Goal: Transaction & Acquisition: Purchase product/service

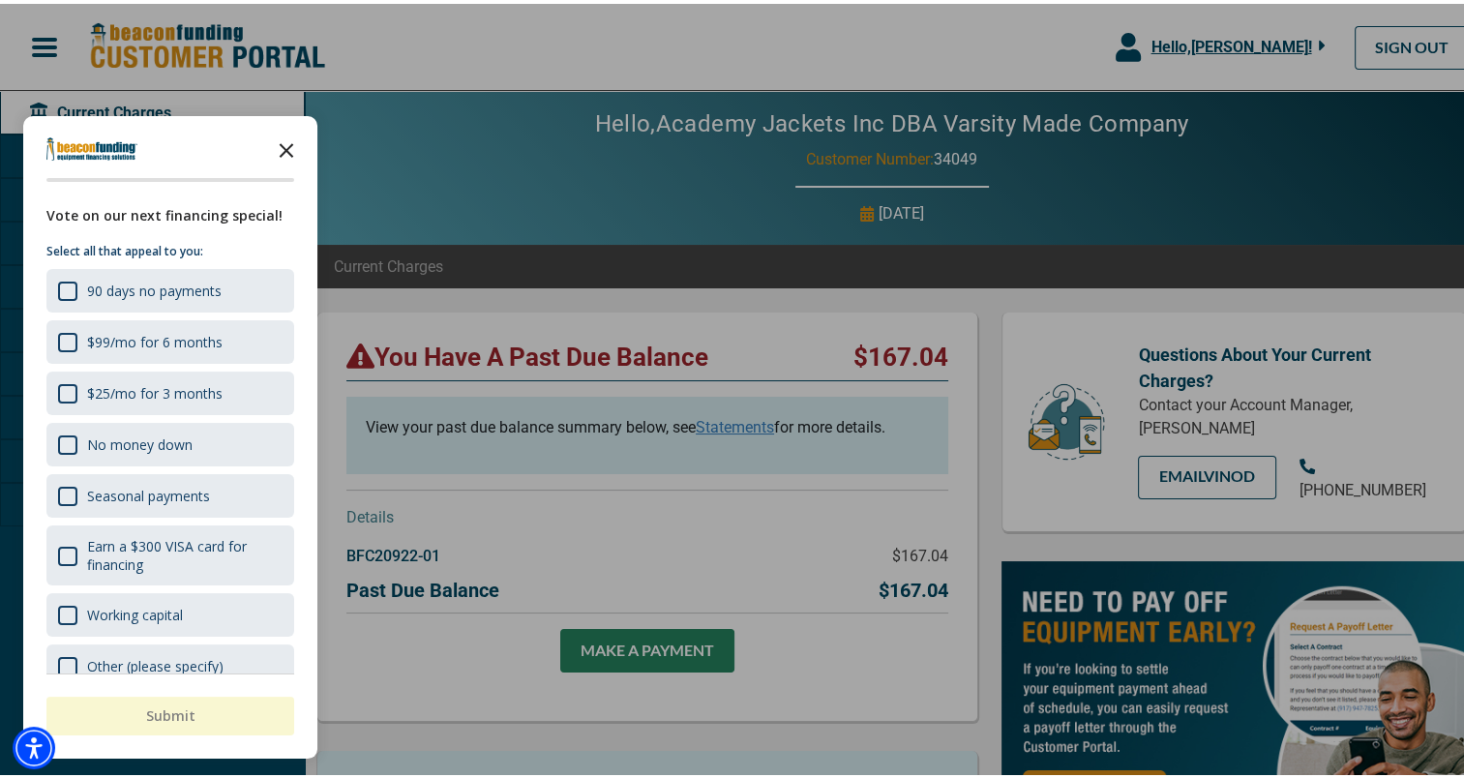
click at [290, 139] on icon "Close the survey" at bounding box center [286, 145] width 39 height 39
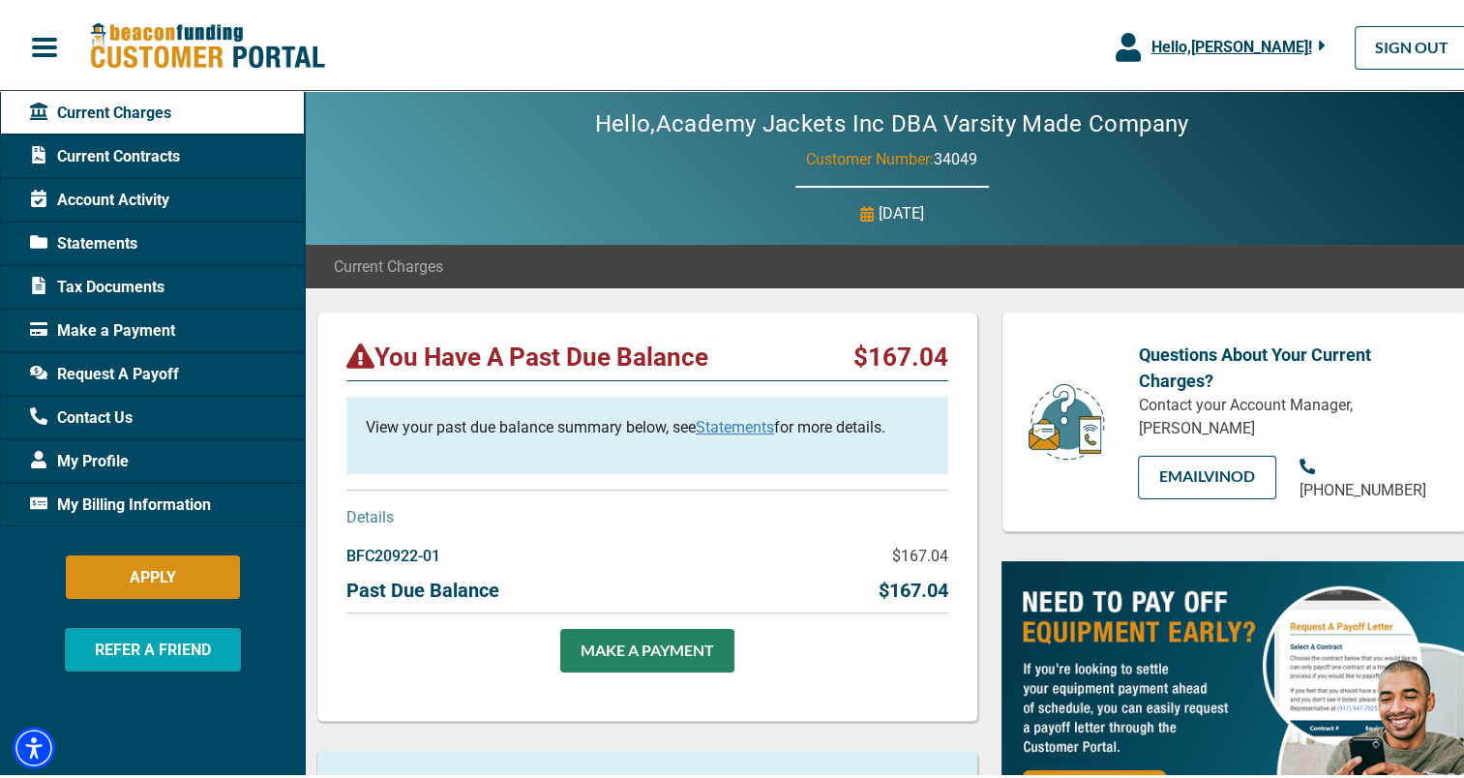
click at [732, 420] on link "Statements" at bounding box center [735, 423] width 78 height 18
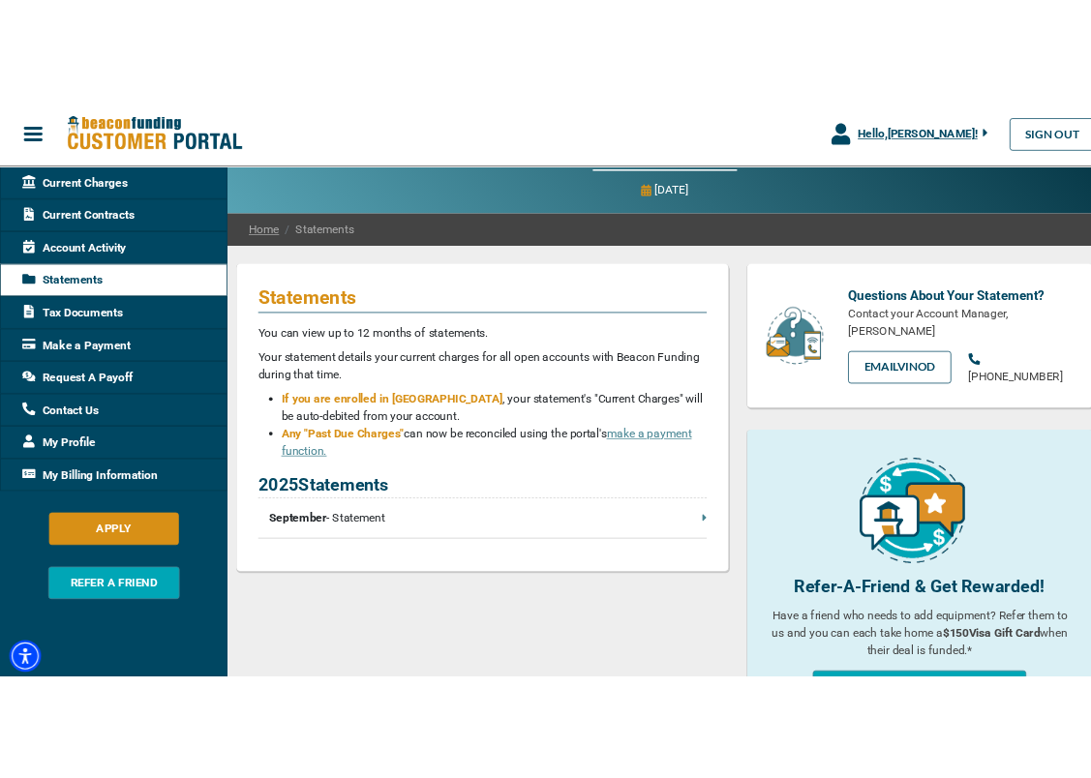
scroll to position [93, 0]
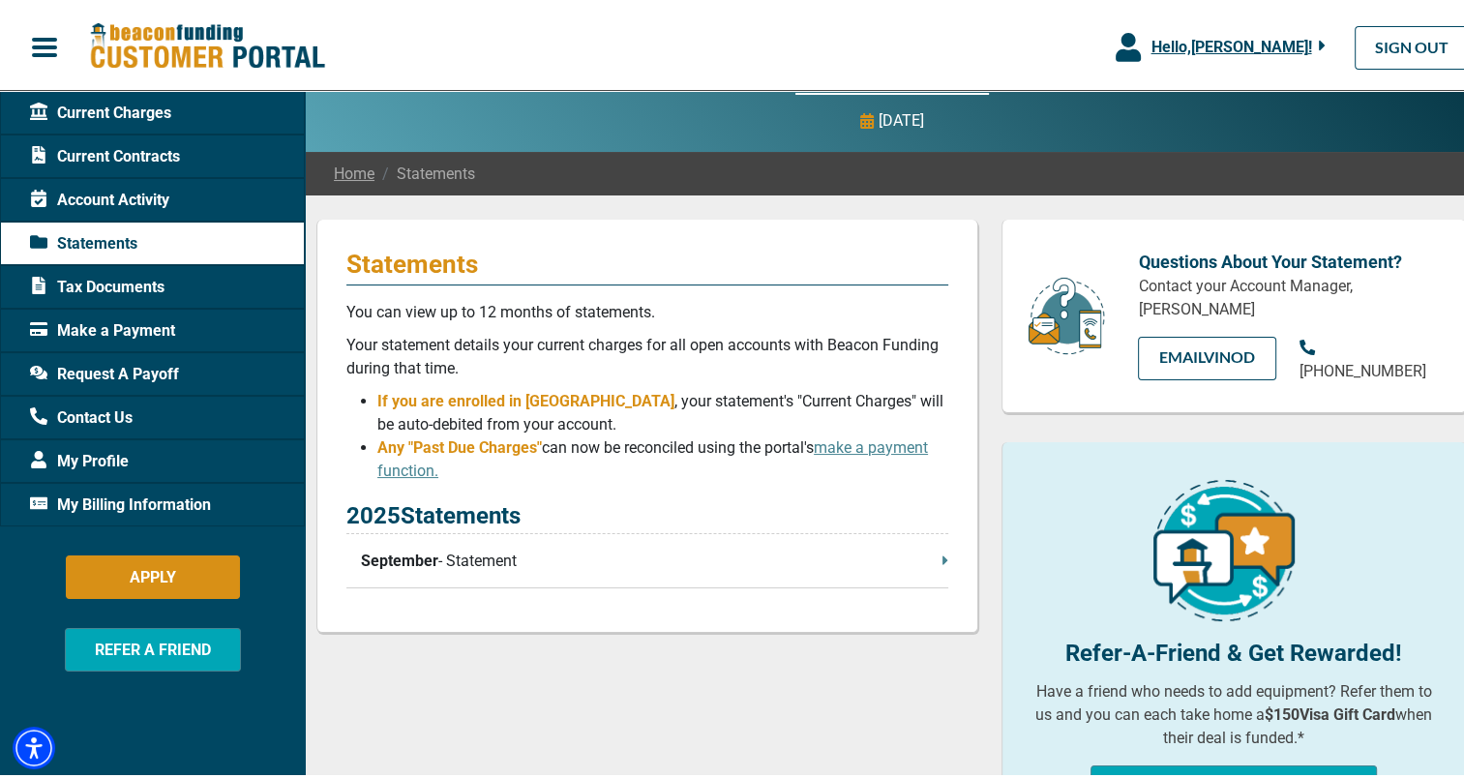
click at [679, 557] on p "September - Statement" at bounding box center [654, 557] width 587 height 23
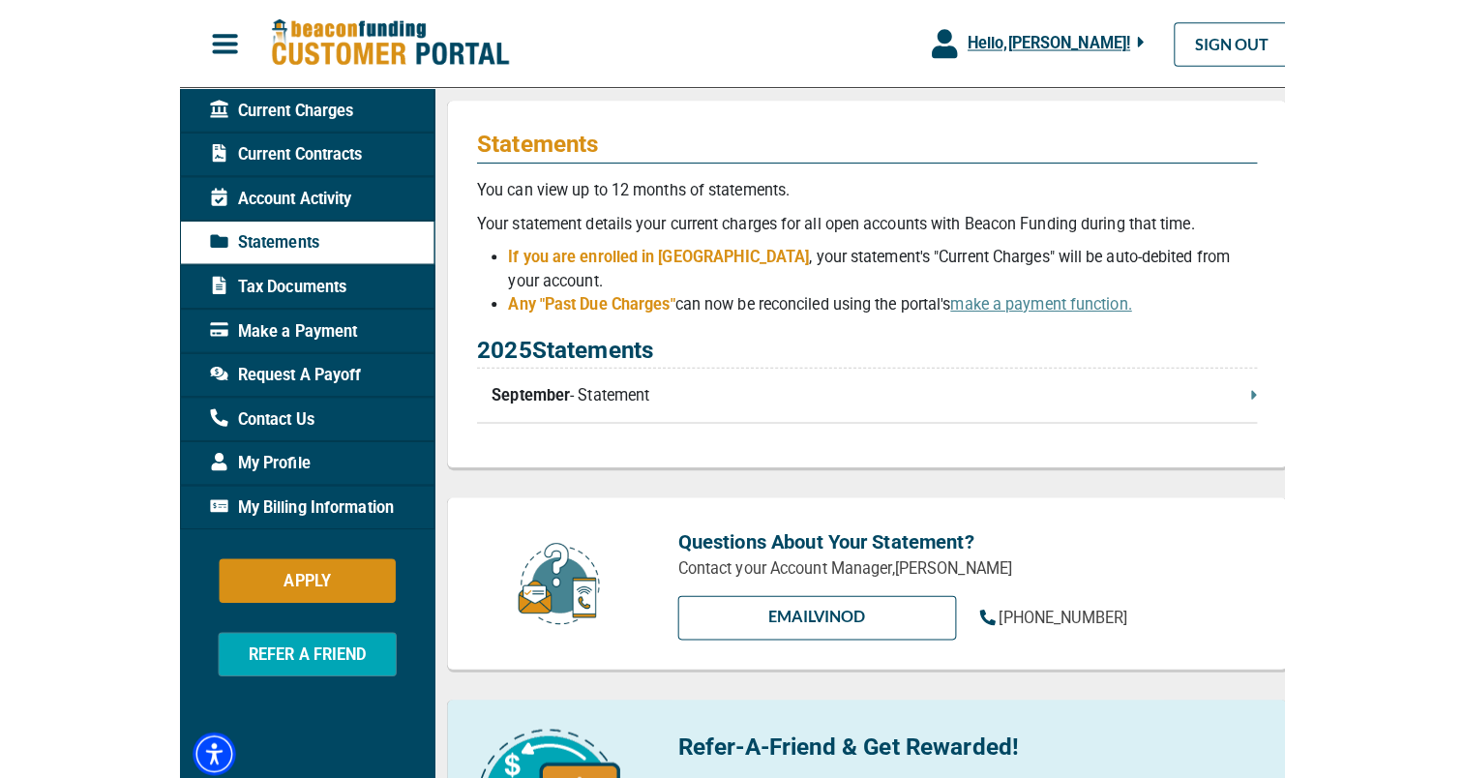
scroll to position [213, 0]
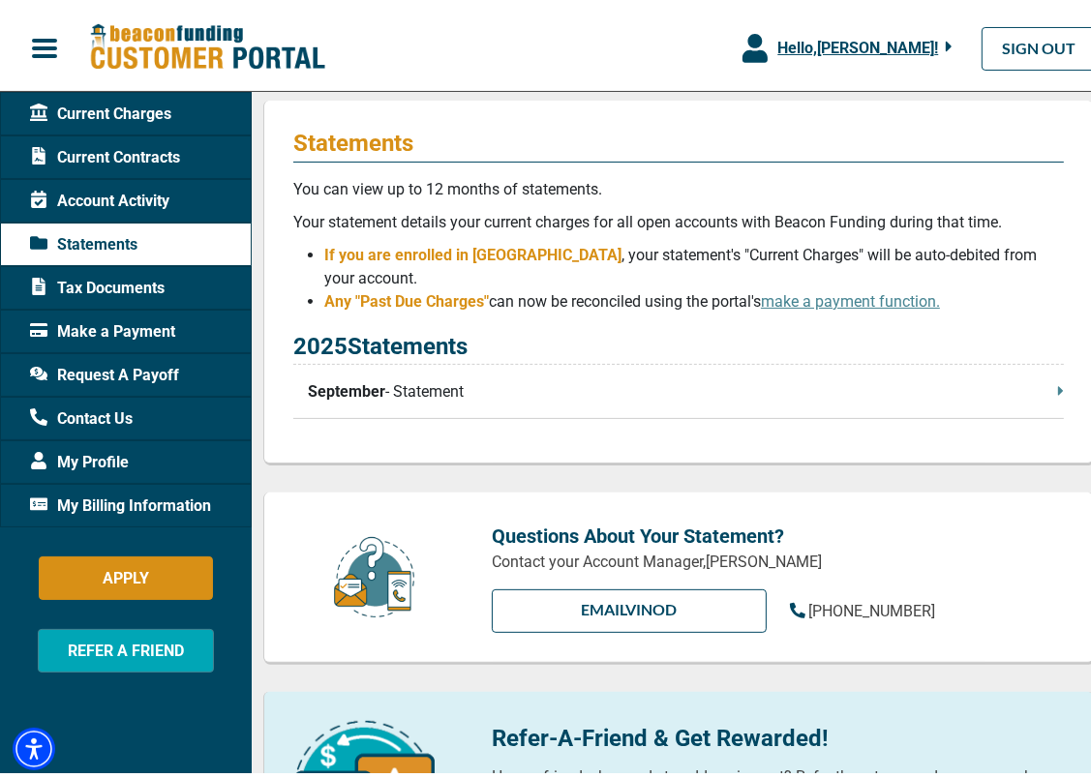
click at [693, 375] on p "September - Statement" at bounding box center [686, 386] width 756 height 23
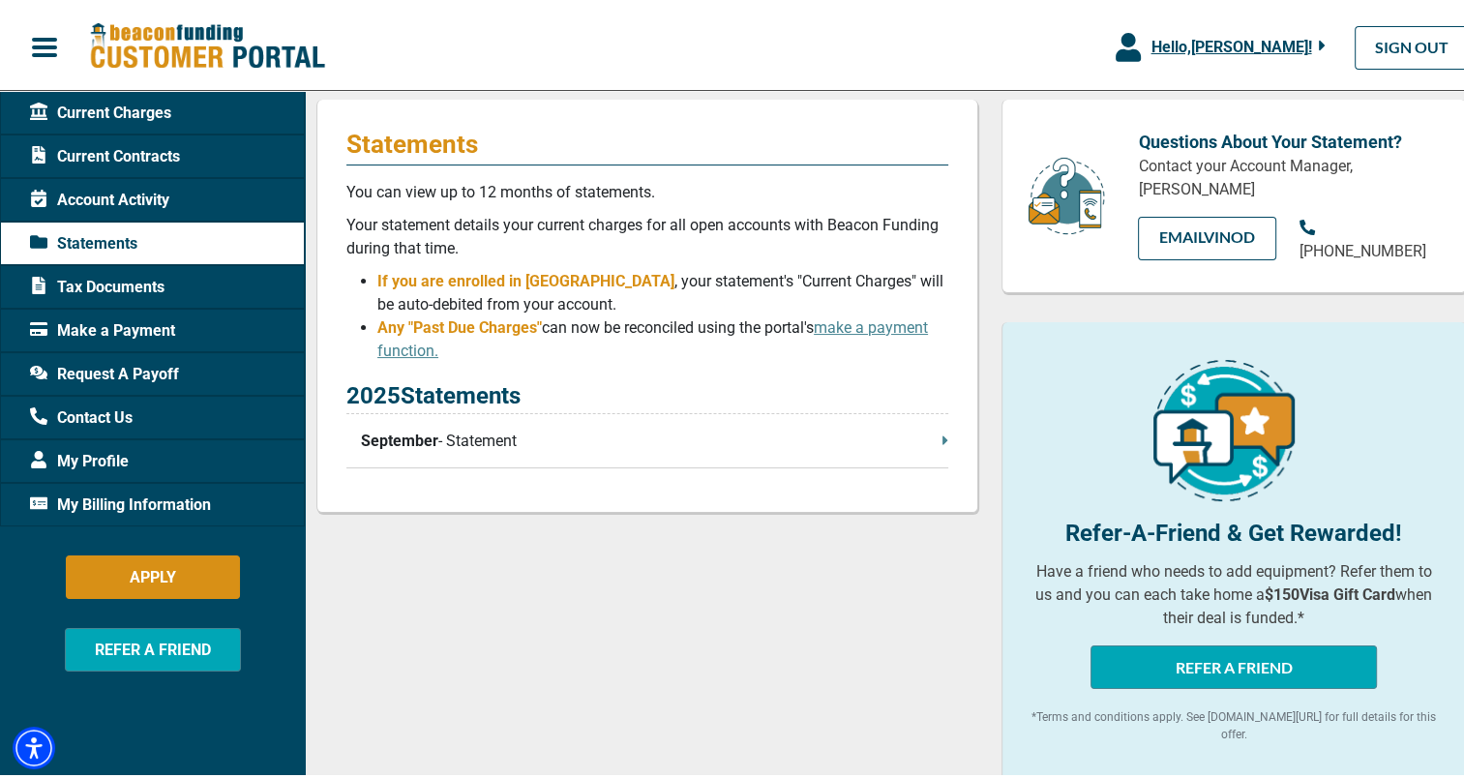
click at [607, 277] on span ", your statement's "Current Charges" will be auto-debited from your account." at bounding box center [660, 289] width 566 height 42
click at [154, 493] on span "My Billing Information" at bounding box center [120, 501] width 181 height 23
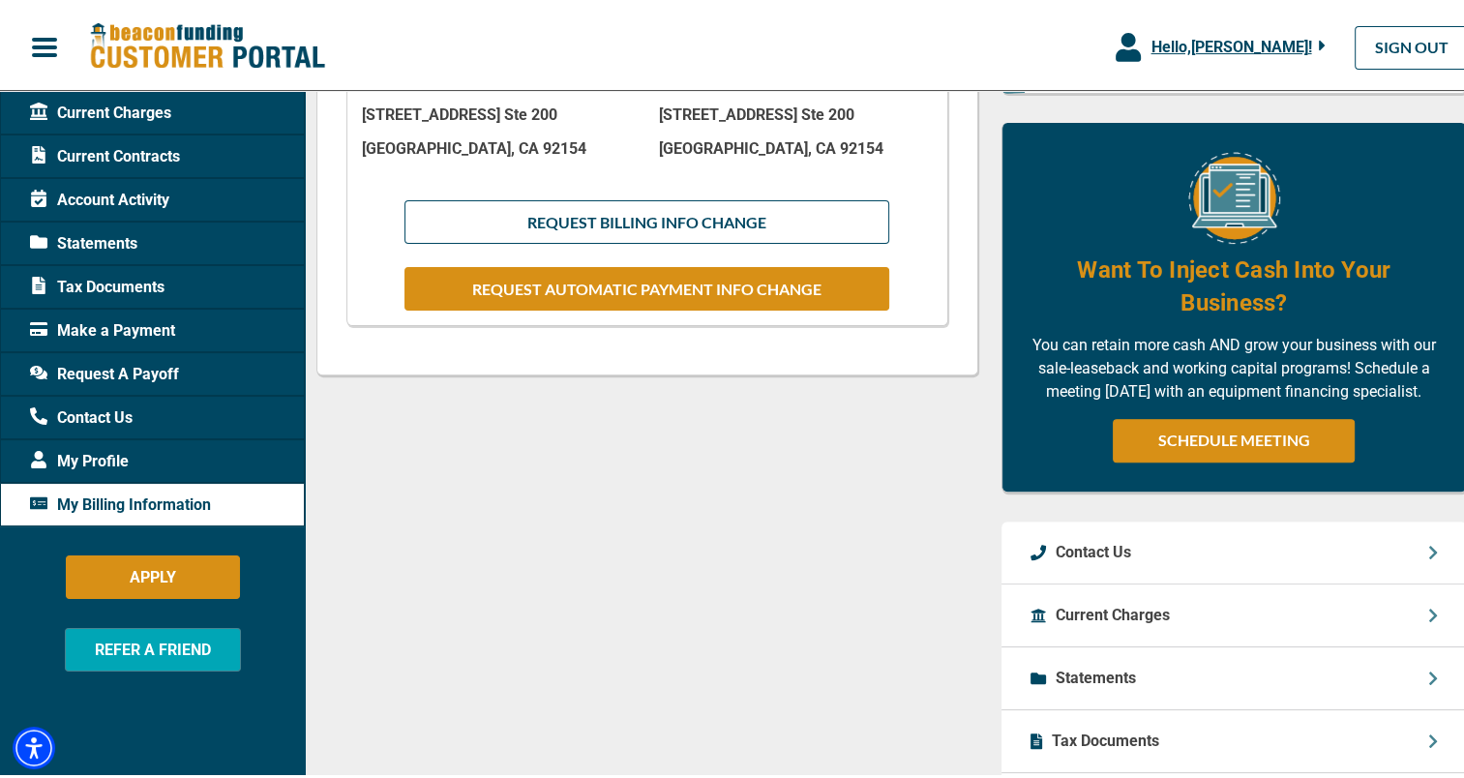
scroll to position [880, 0]
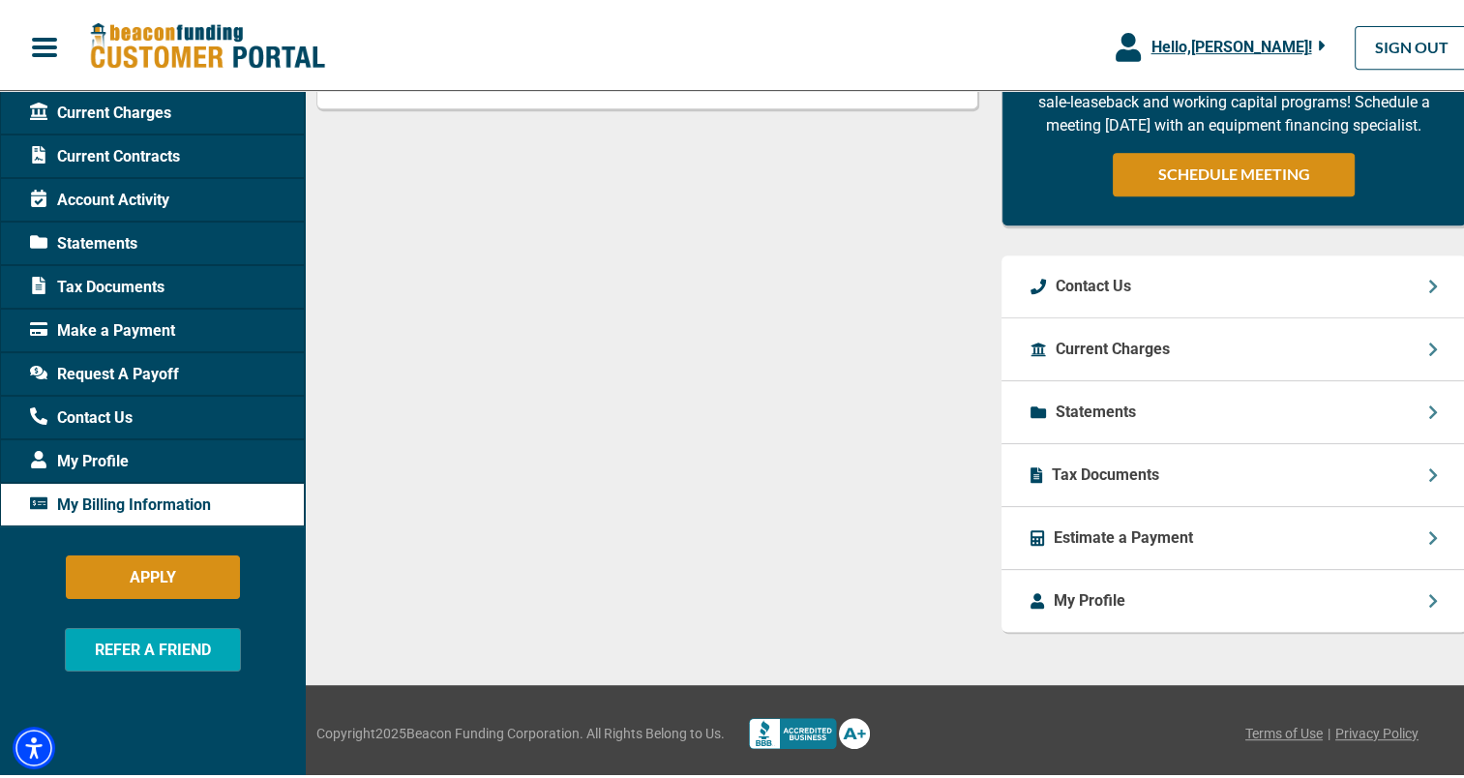
click at [258, 451] on div "My Profile" at bounding box center [152, 457] width 305 height 44
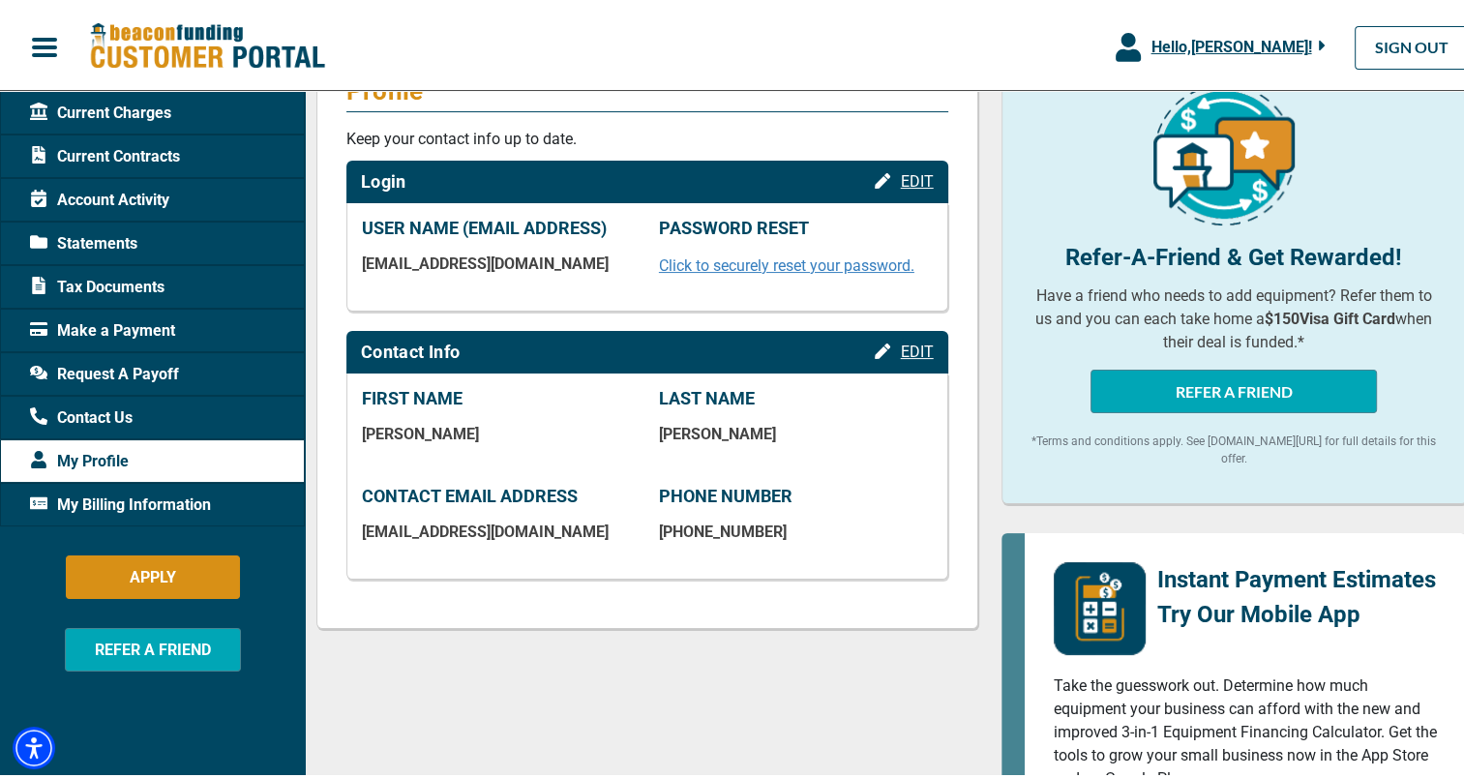
scroll to position [267, 0]
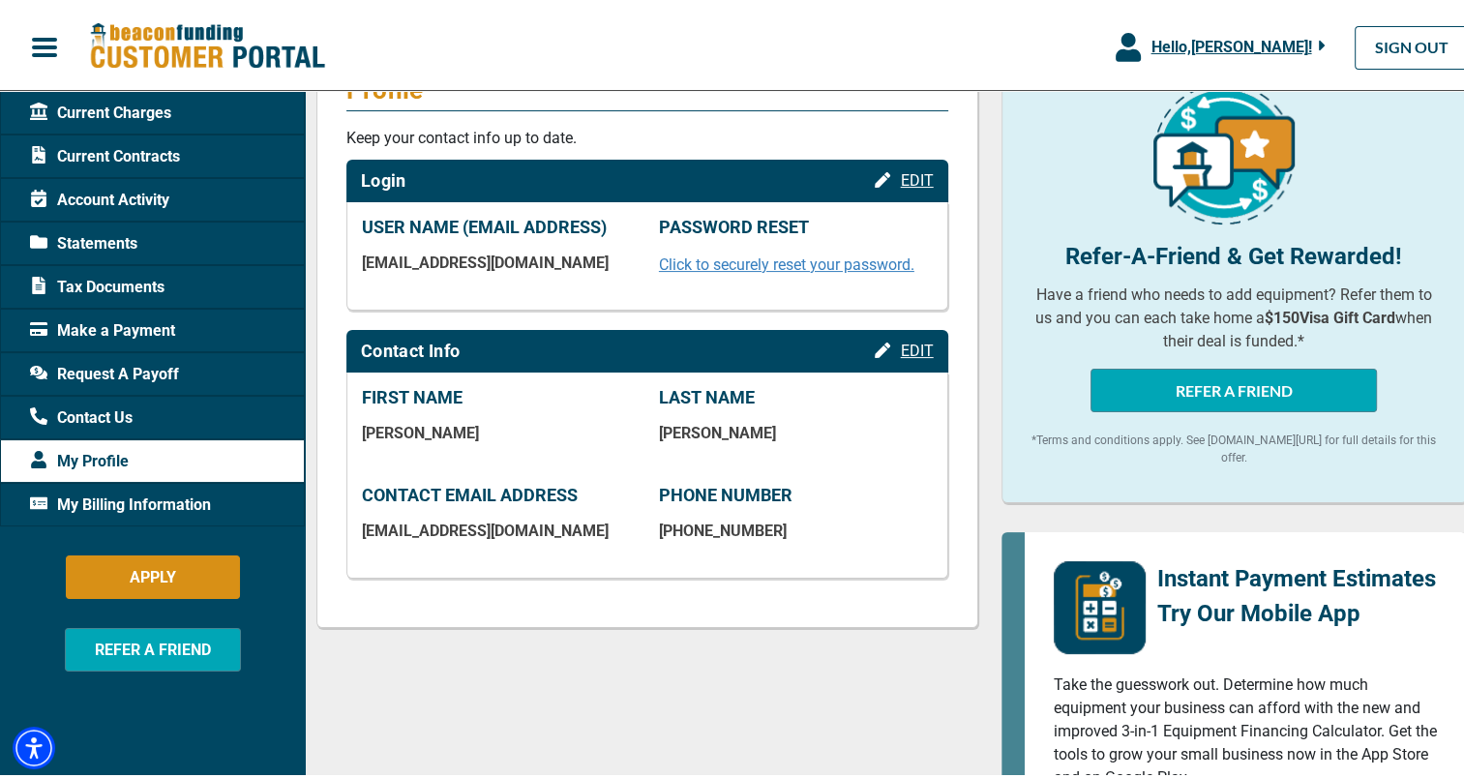
click at [178, 120] on div "Current Charges" at bounding box center [152, 109] width 305 height 44
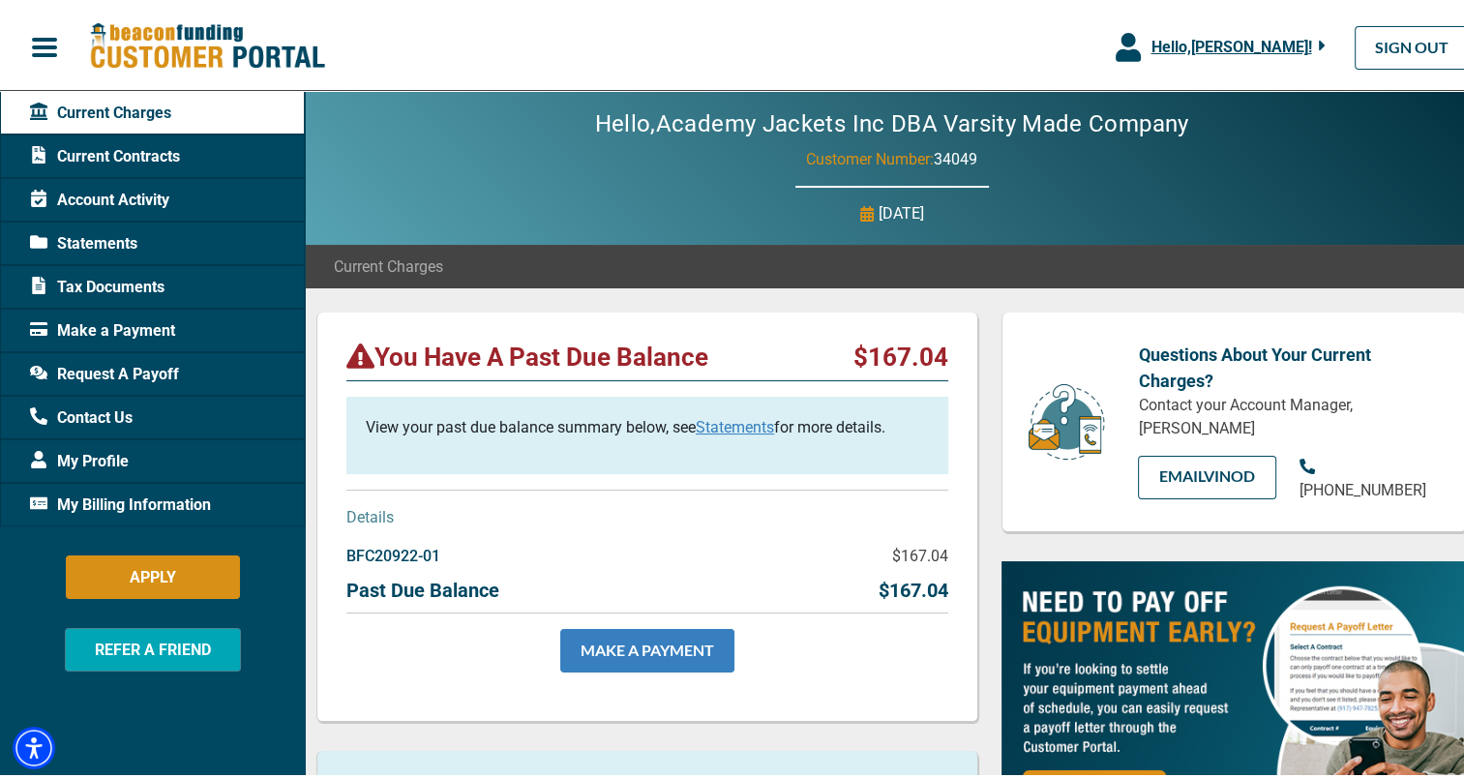
click at [690, 648] on link "MAKE A PAYMENT" at bounding box center [647, 647] width 174 height 44
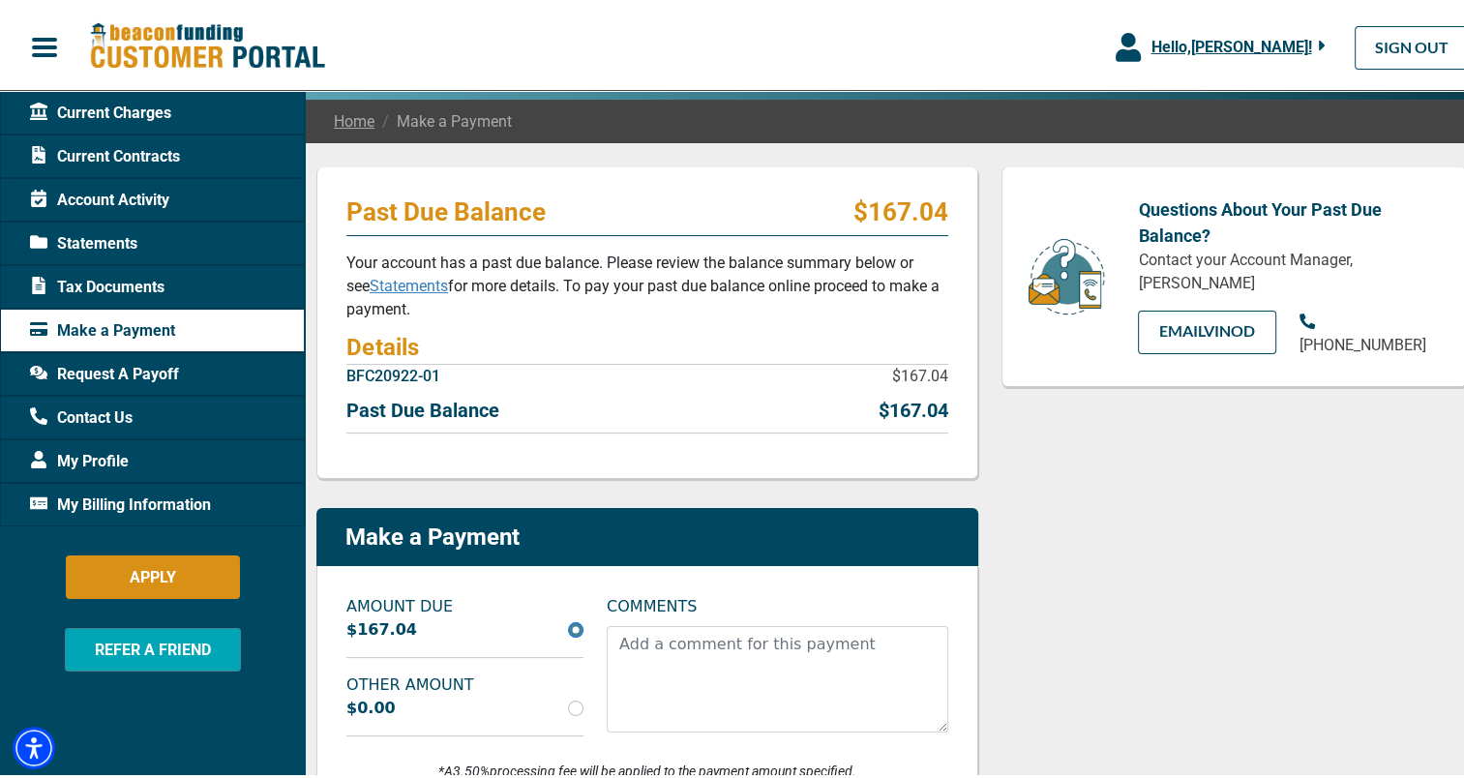
scroll to position [143, 0]
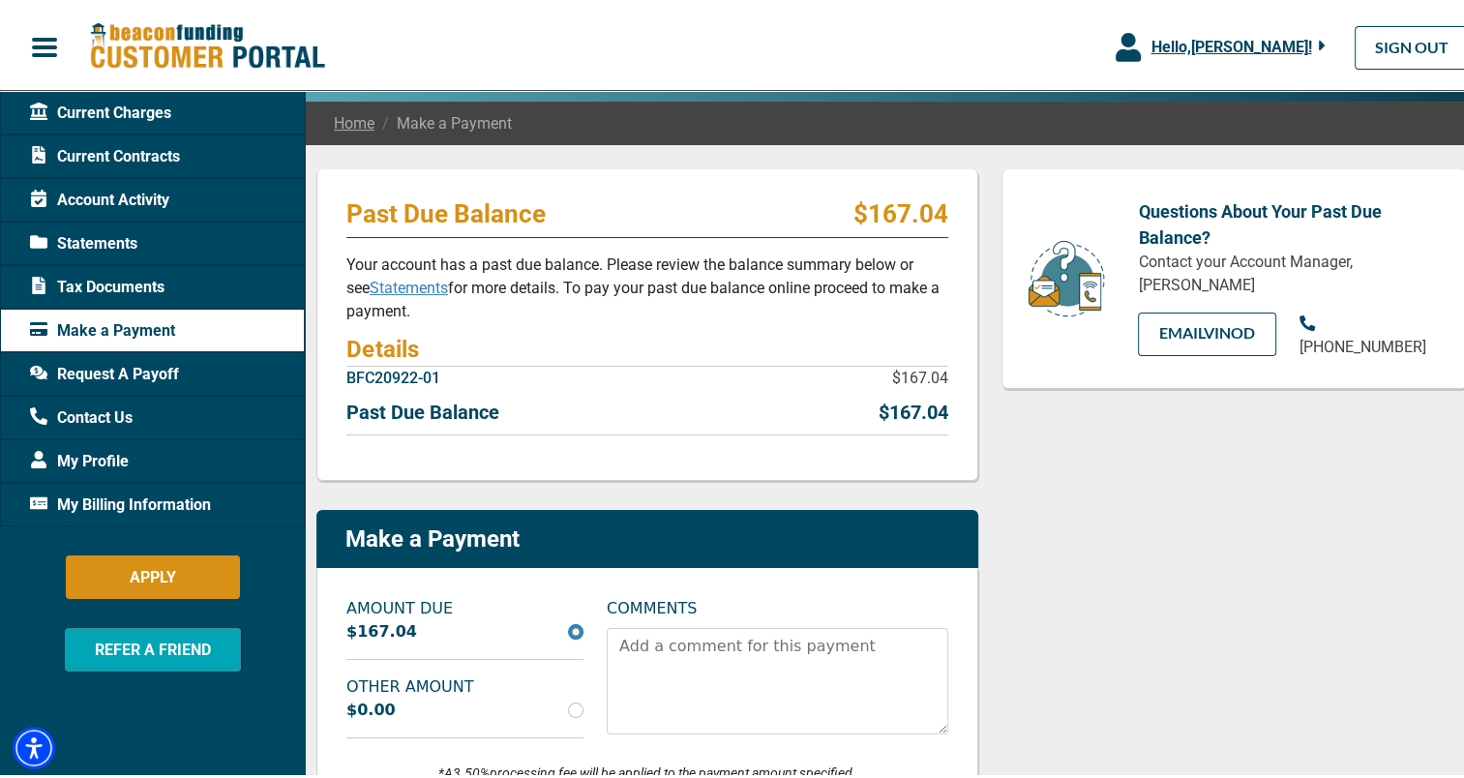
click at [1062, 581] on div "Questions About Your Past Due Balance? Contact your Account Manager, Vinod Kuma…" at bounding box center [1234, 541] width 489 height 752
click at [159, 274] on span "Tax Documents" at bounding box center [97, 283] width 135 height 23
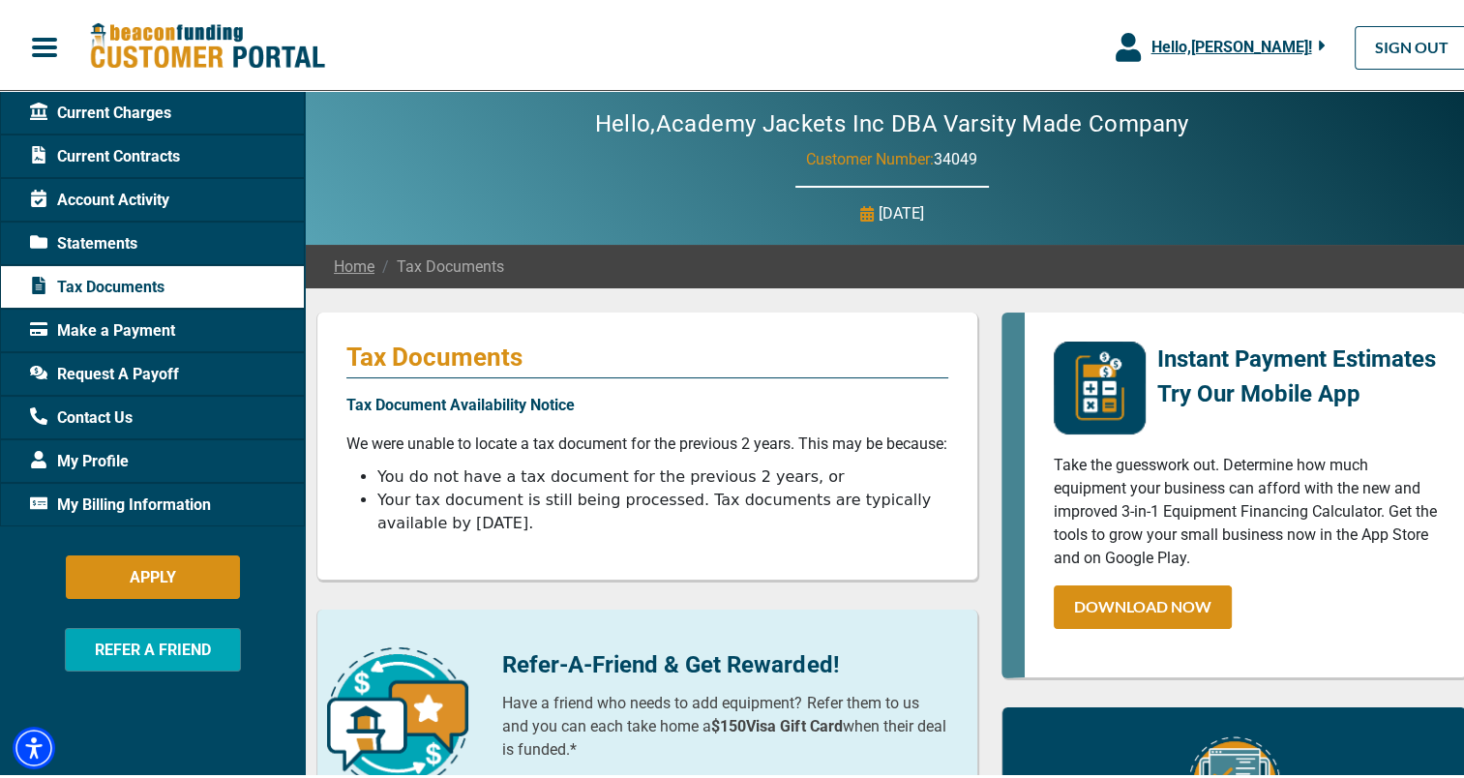
click at [162, 244] on div "Statements" at bounding box center [152, 240] width 305 height 44
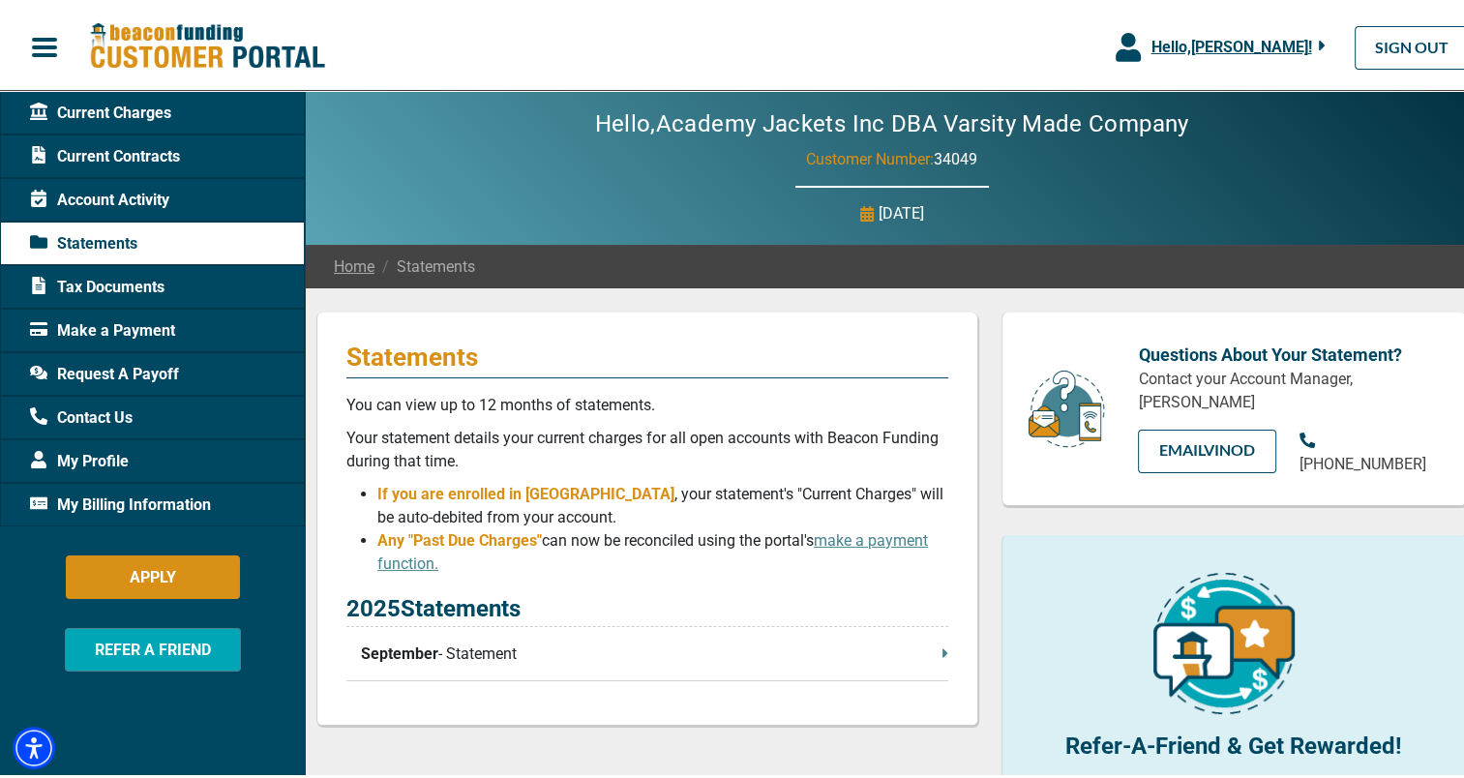
click at [135, 208] on div "Account Activity" at bounding box center [152, 196] width 305 height 44
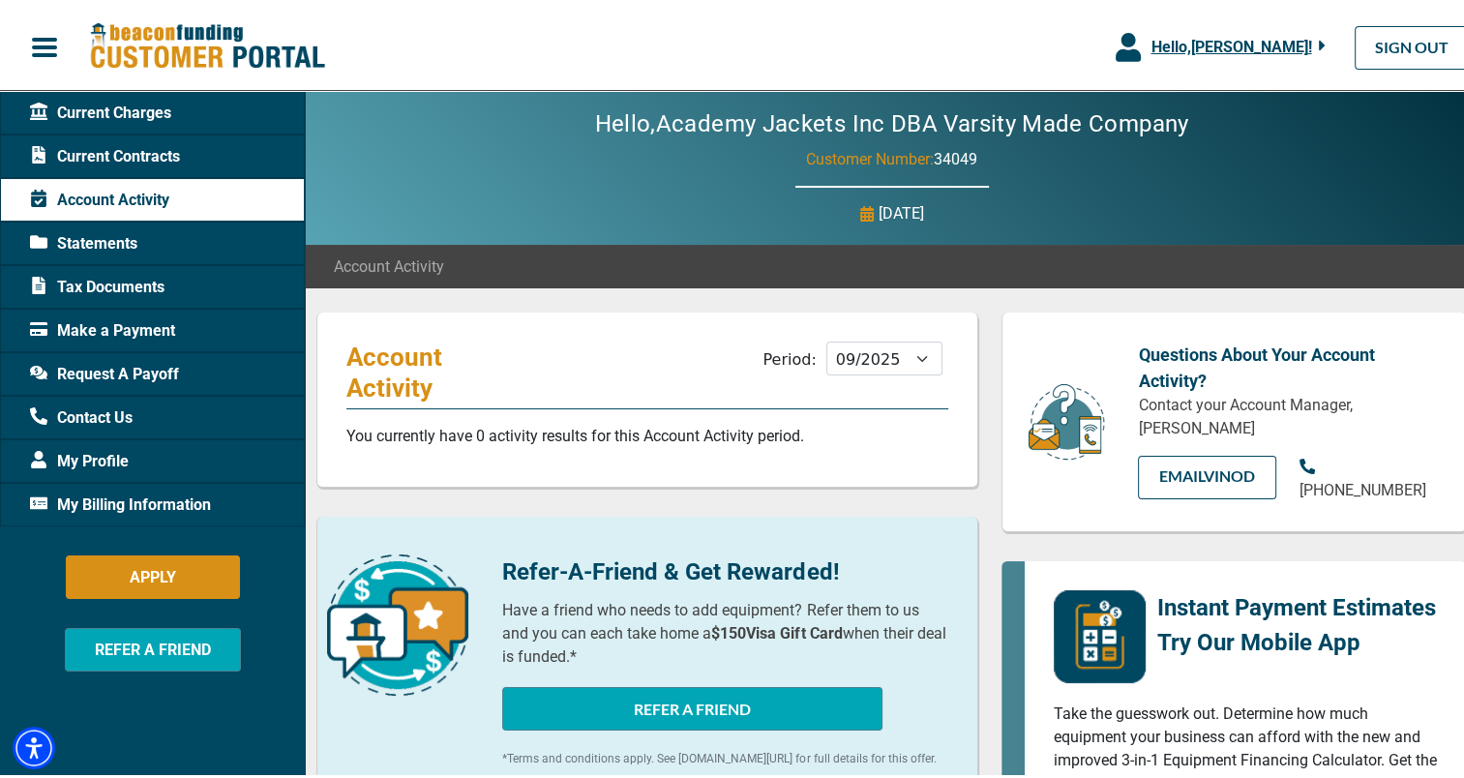
click at [132, 152] on span "Current Contracts" at bounding box center [105, 152] width 150 height 23
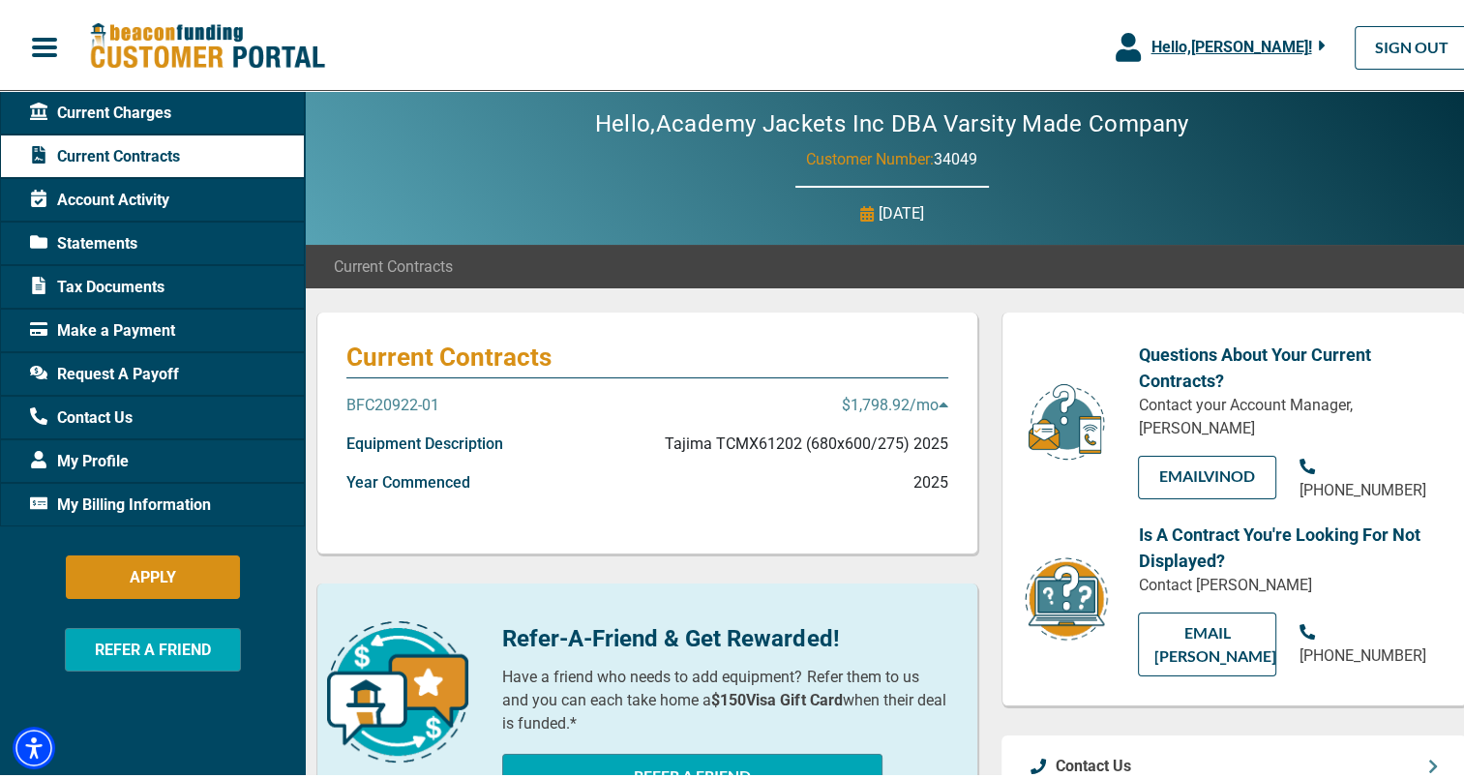
click at [140, 109] on span "Current Charges" at bounding box center [100, 109] width 141 height 23
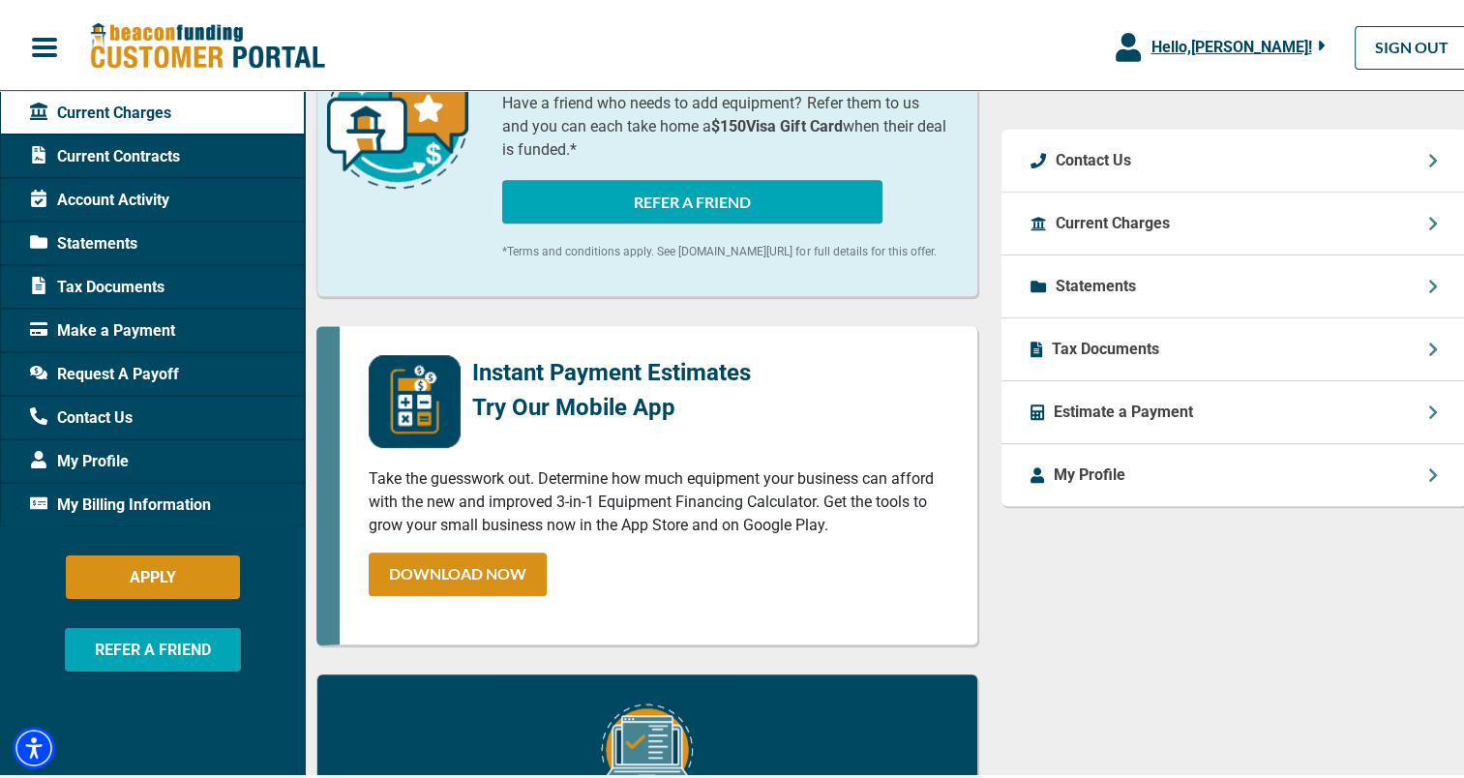
scroll to position [737, 0]
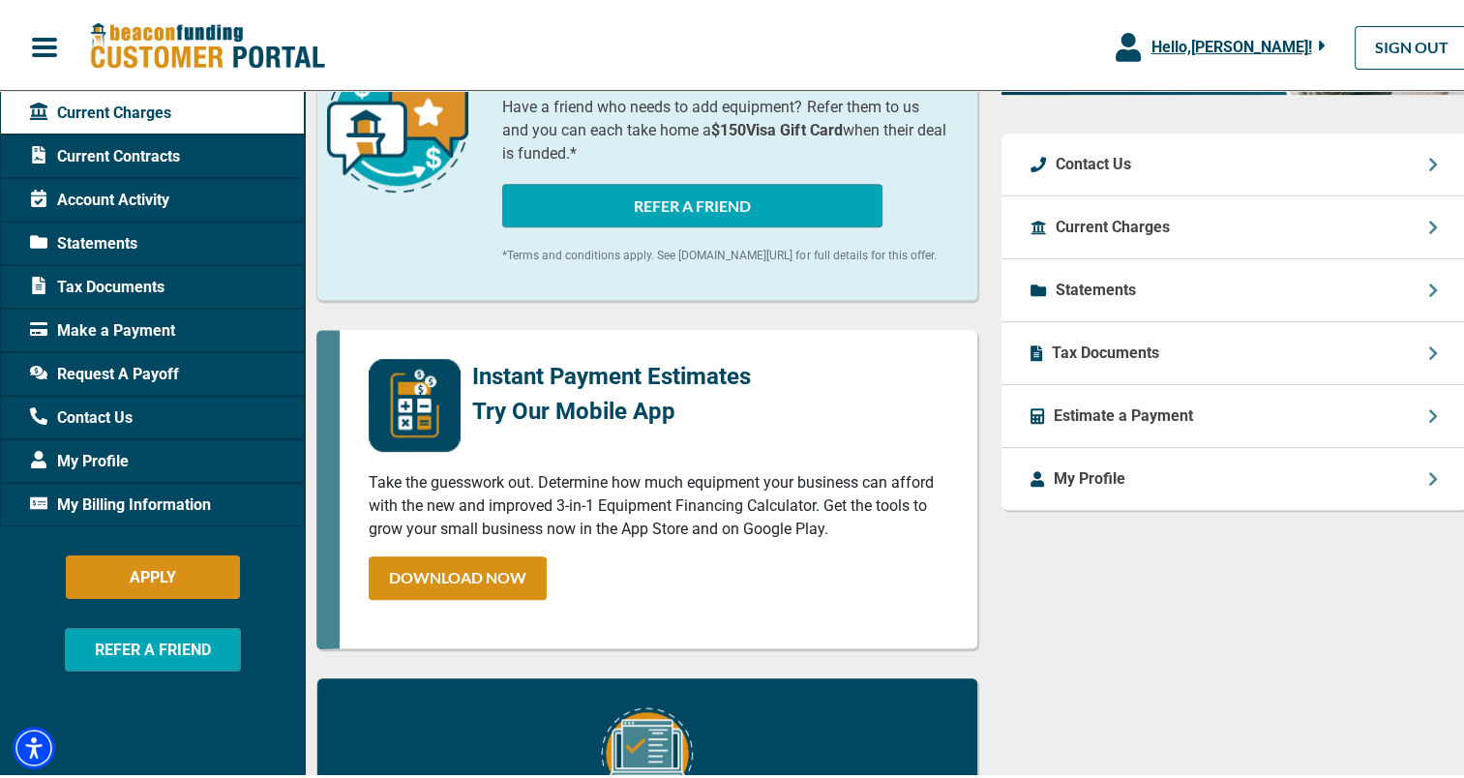
click at [1146, 457] on div "My Profile" at bounding box center [1234, 475] width 465 height 62
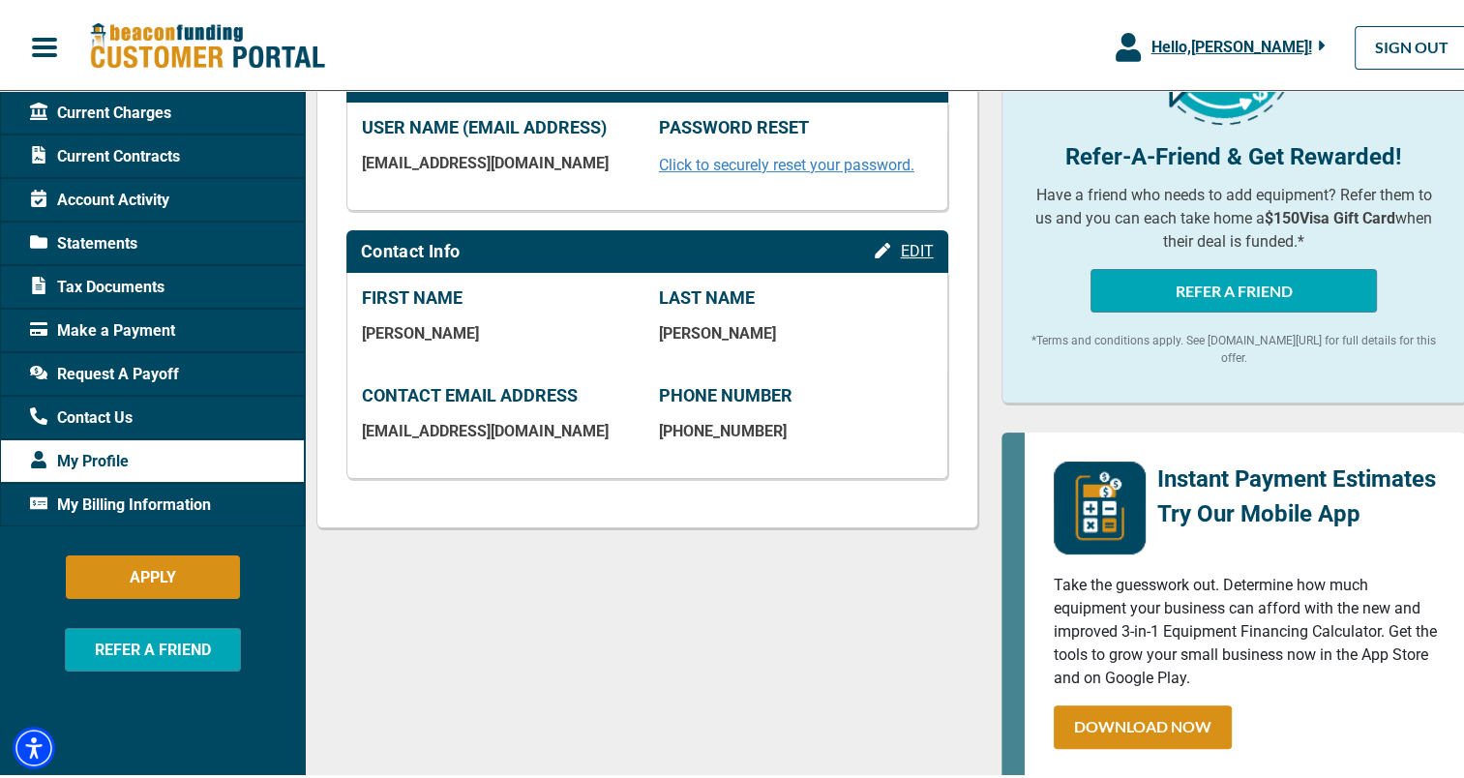
scroll to position [150, 0]
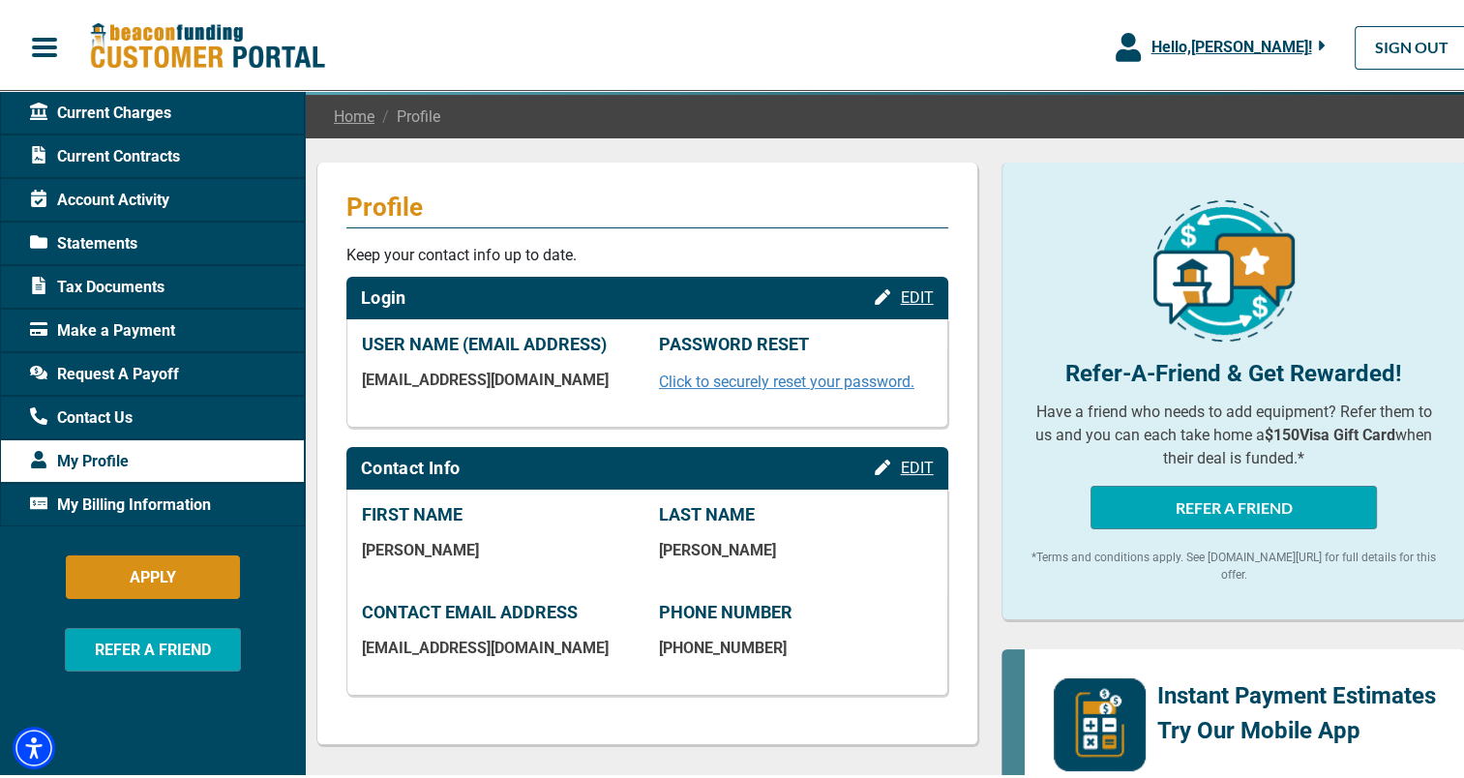
click at [159, 315] on span "Make a Payment" at bounding box center [102, 326] width 145 height 23
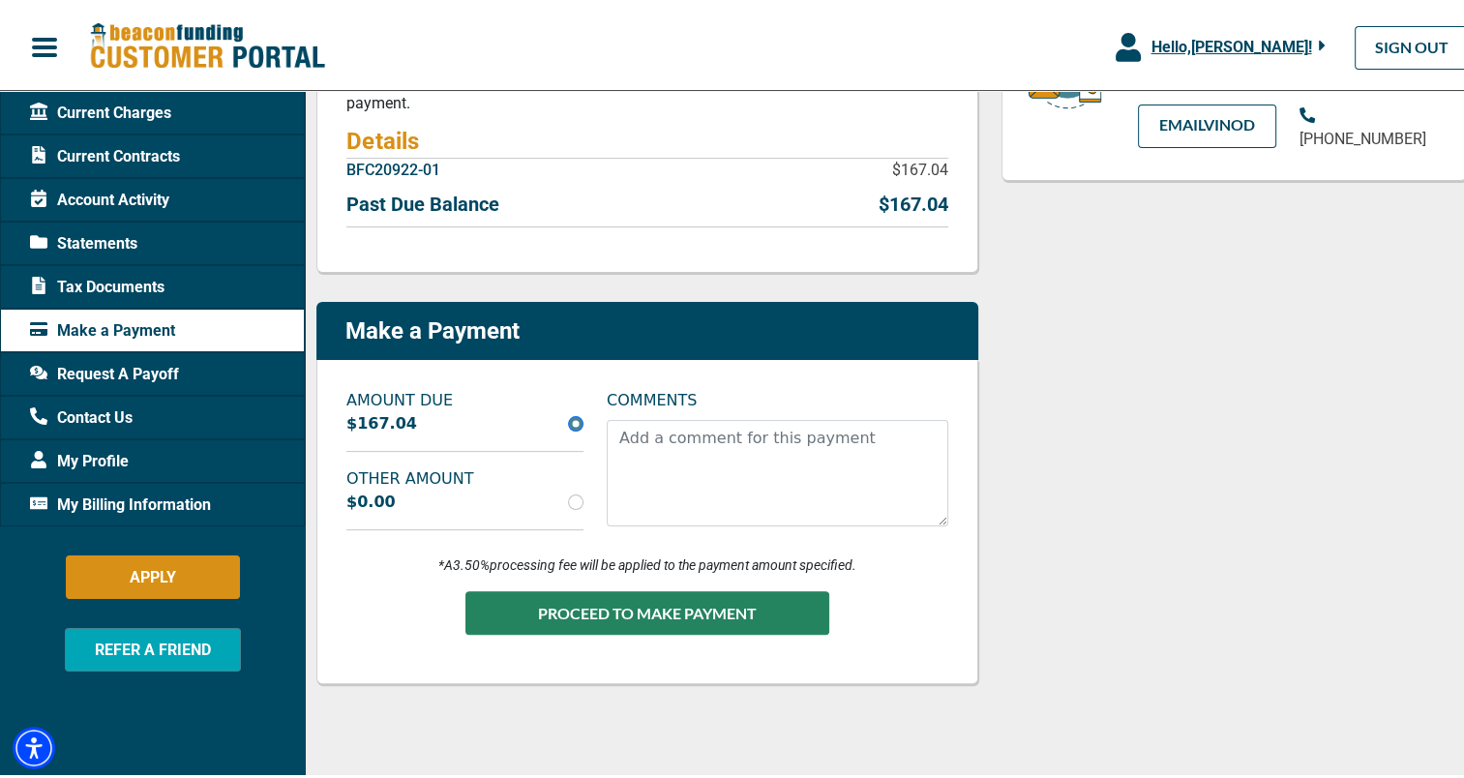
scroll to position [354, 0]
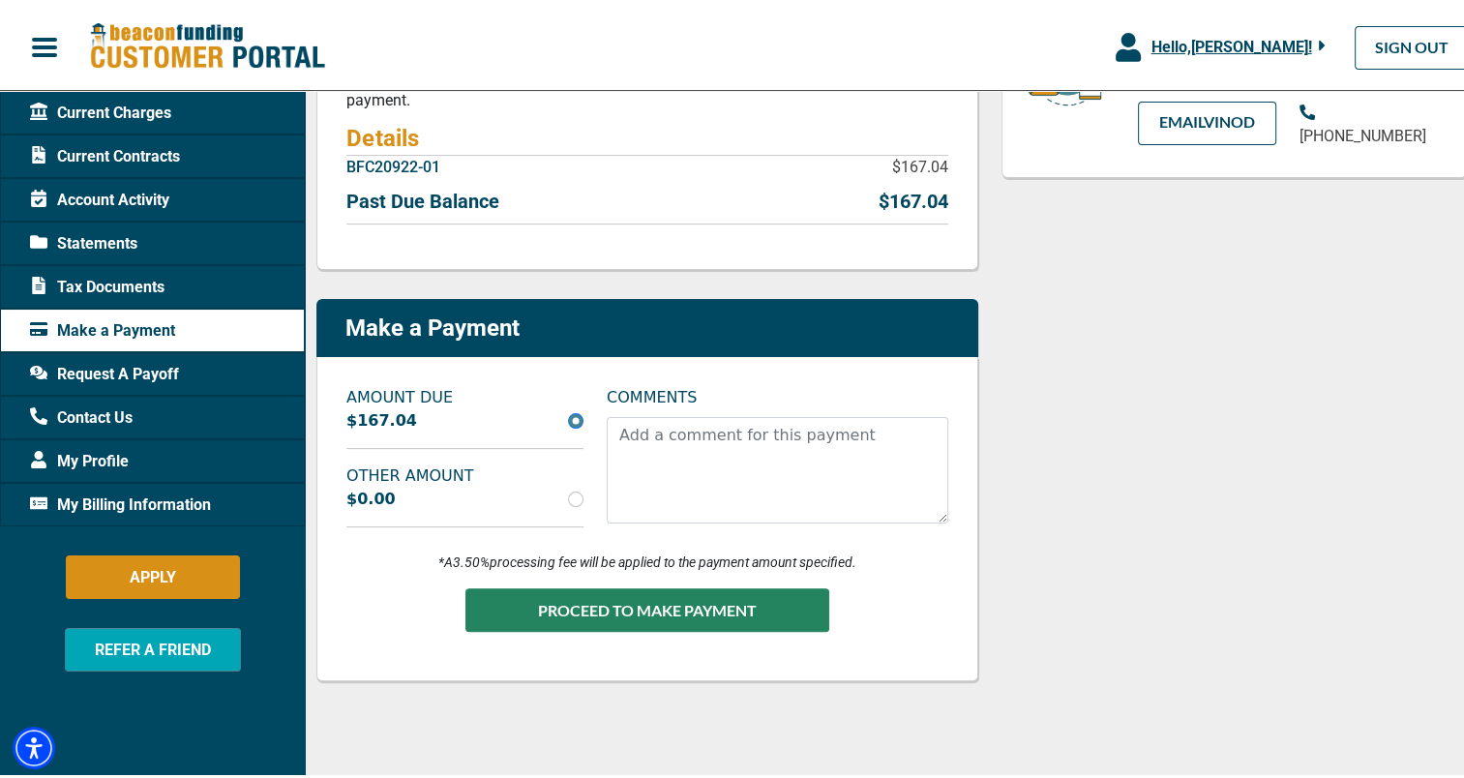
click at [677, 657] on div "AMOUNT DUE $167.04 OTHER AMOUNT $0.00 COMMENTS *A 3.50% processing fee will be …" at bounding box center [647, 515] width 662 height 324
click at [1093, 422] on div "Questions About Your Past Due Balance? Contact your Account Manager, Vinod Kuma…" at bounding box center [1234, 331] width 489 height 752
click at [967, 522] on div "AMOUNT DUE $167.04 OTHER AMOUNT $0.00 COMMENTS *A 3.50% processing fee will be …" at bounding box center [647, 515] width 662 height 324
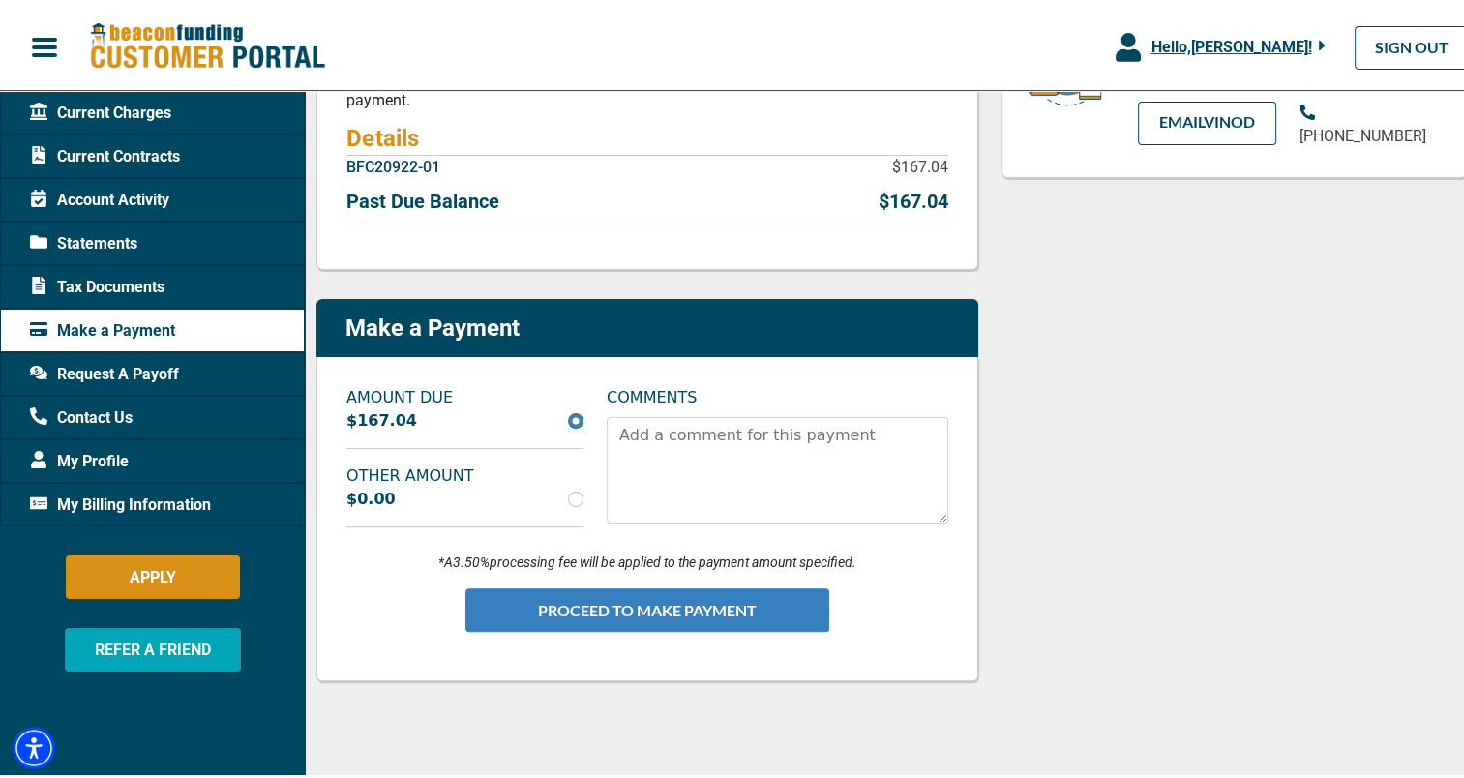
click at [694, 604] on button "PROCEED TO MAKE PAYMENT" at bounding box center [647, 607] width 364 height 44
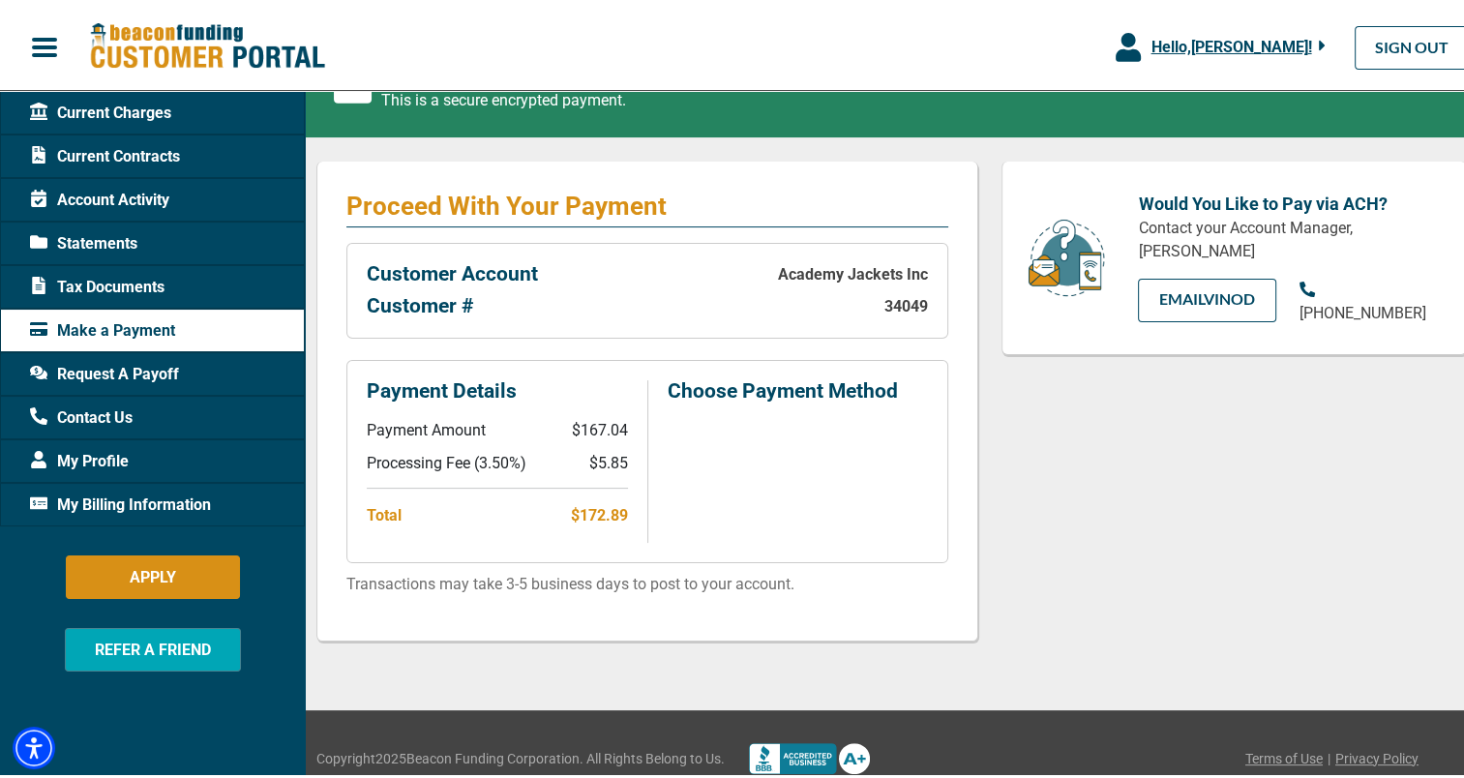
scroll to position [283, 0]
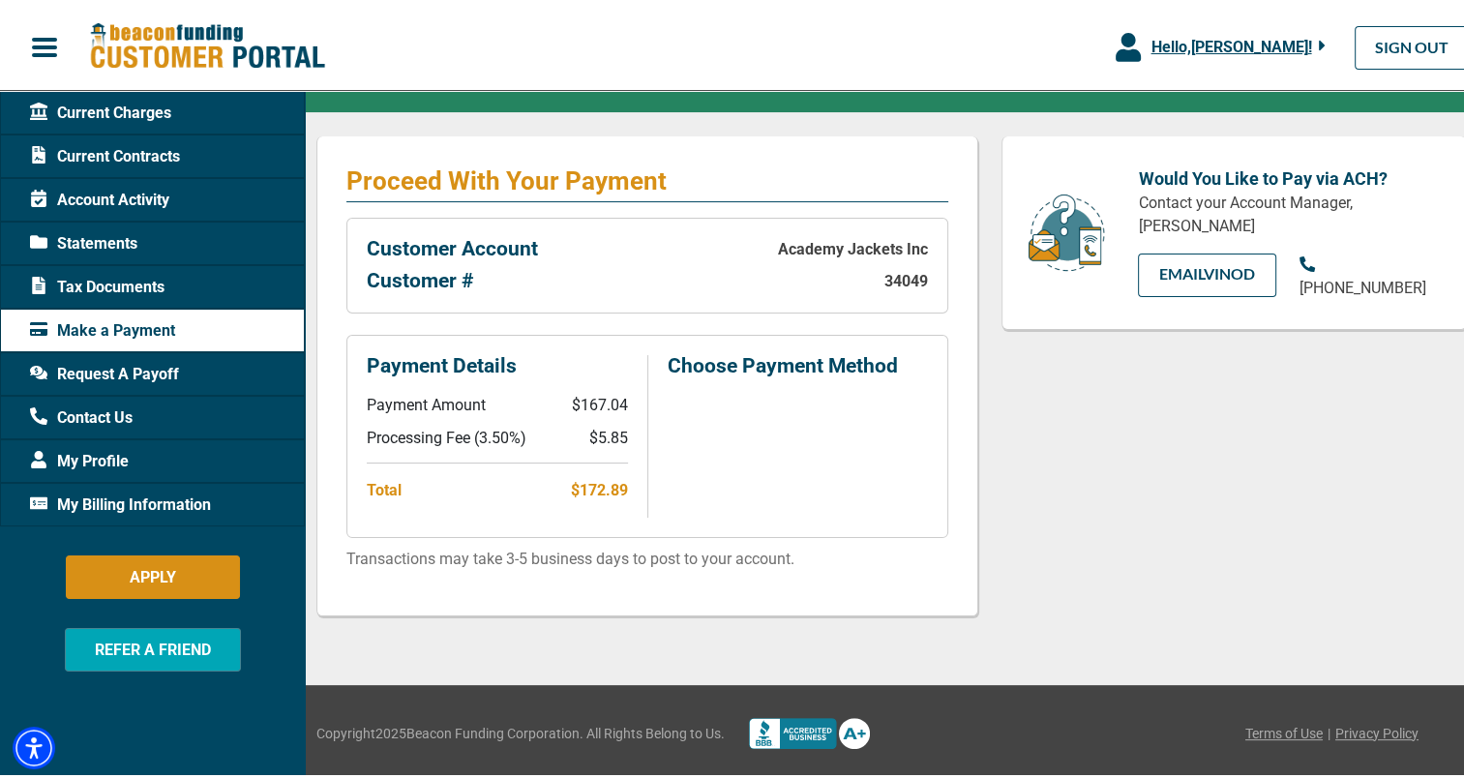
click at [211, 512] on div "My Billing Information" at bounding box center [152, 501] width 305 height 44
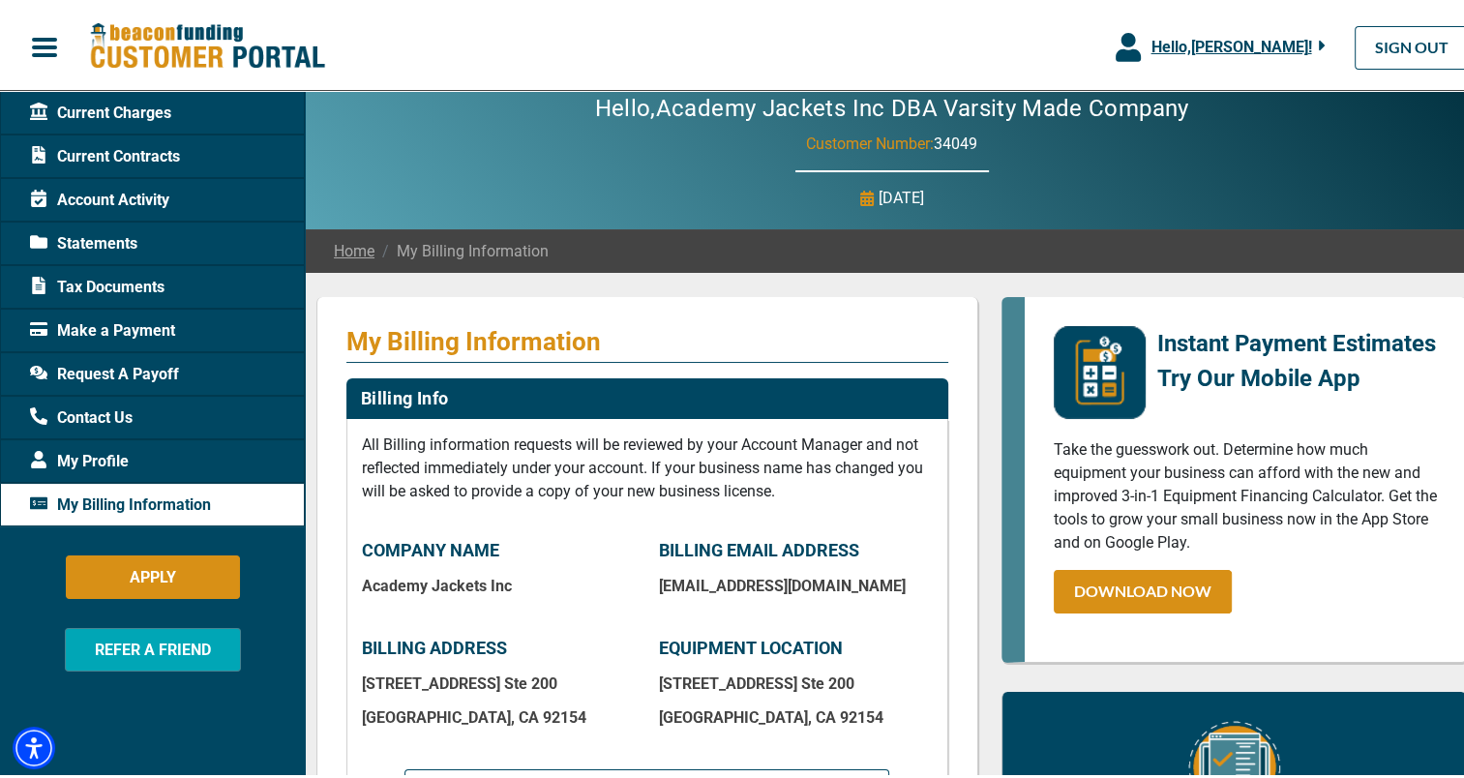
scroll to position [15, 0]
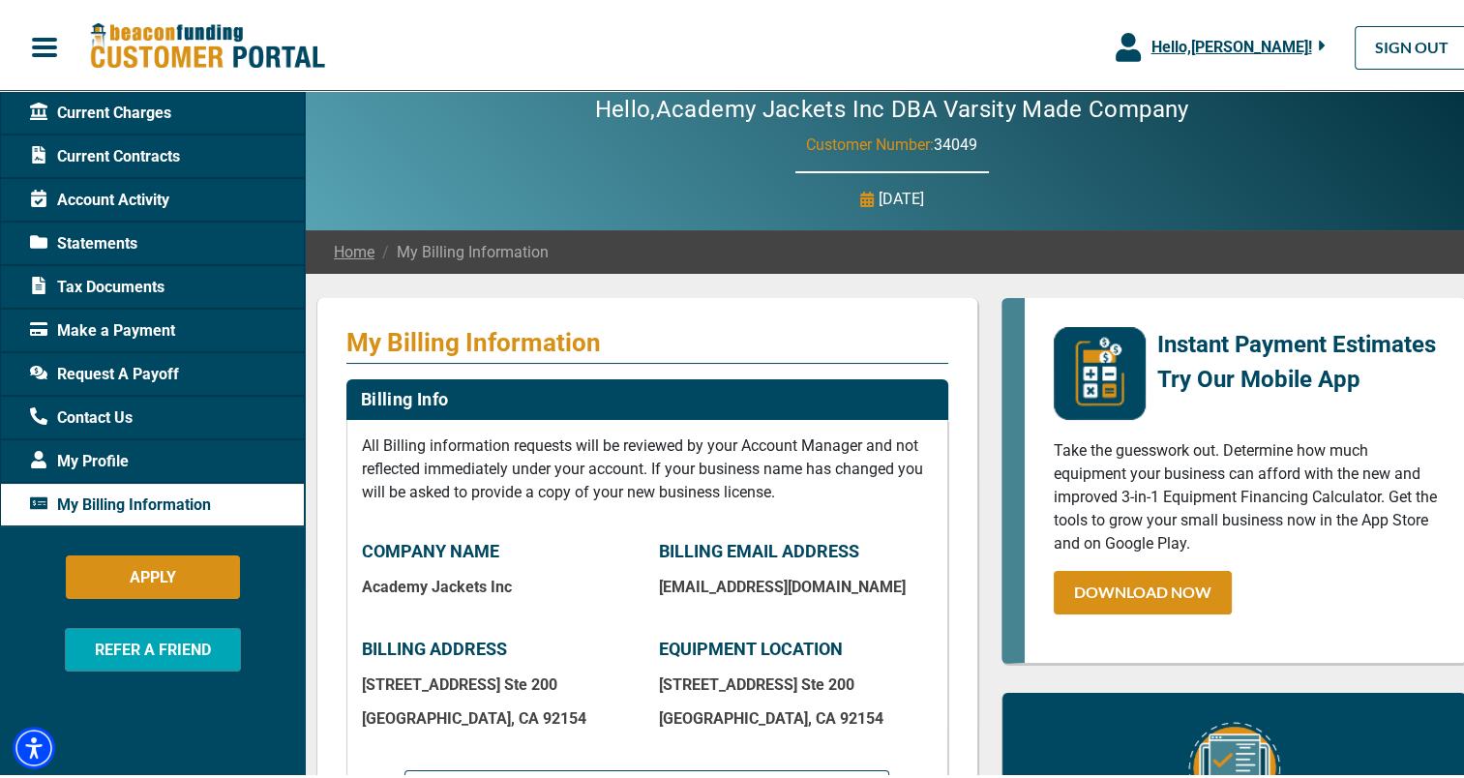
click at [142, 225] on div "Statements" at bounding box center [152, 240] width 305 height 44
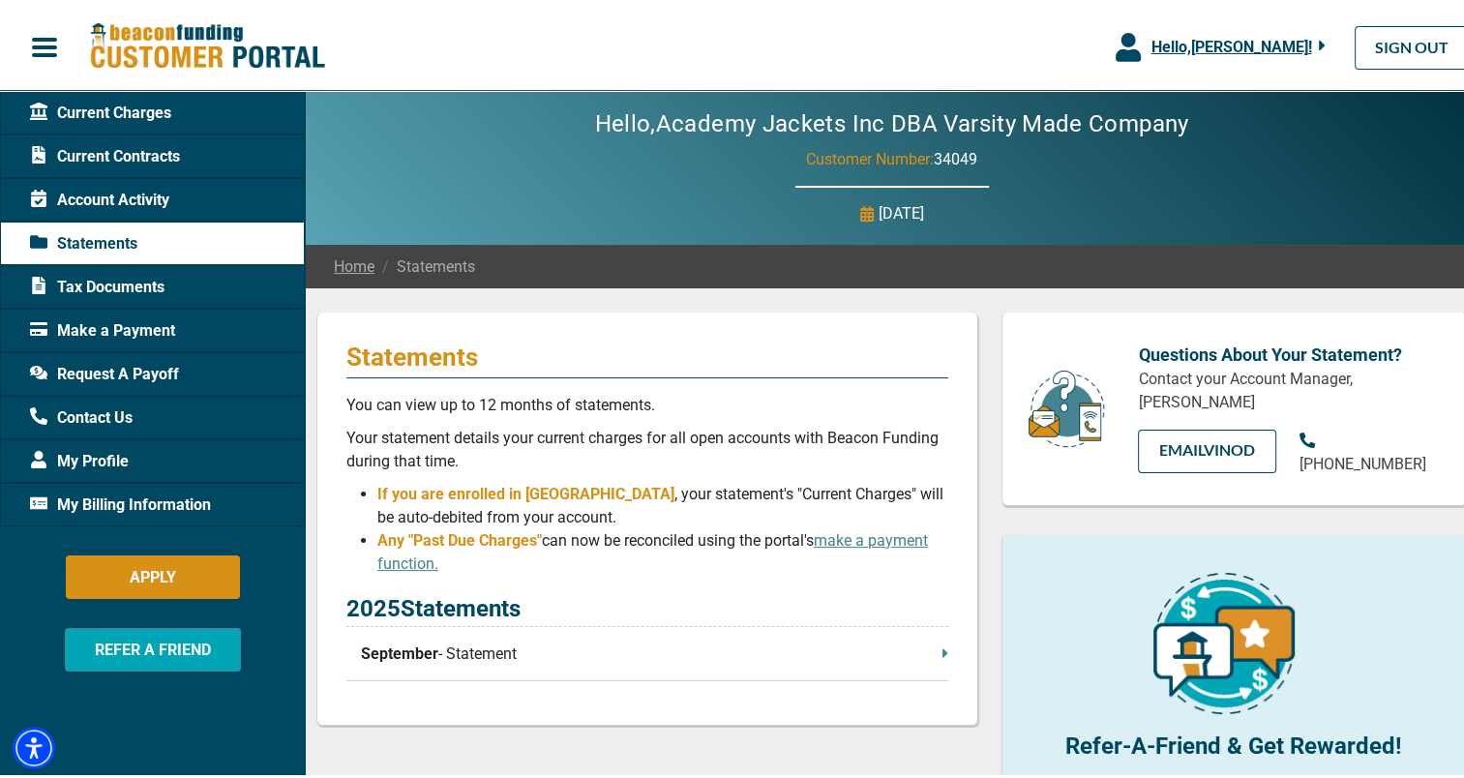
click at [514, 654] on p "September - Statement" at bounding box center [654, 650] width 587 height 23
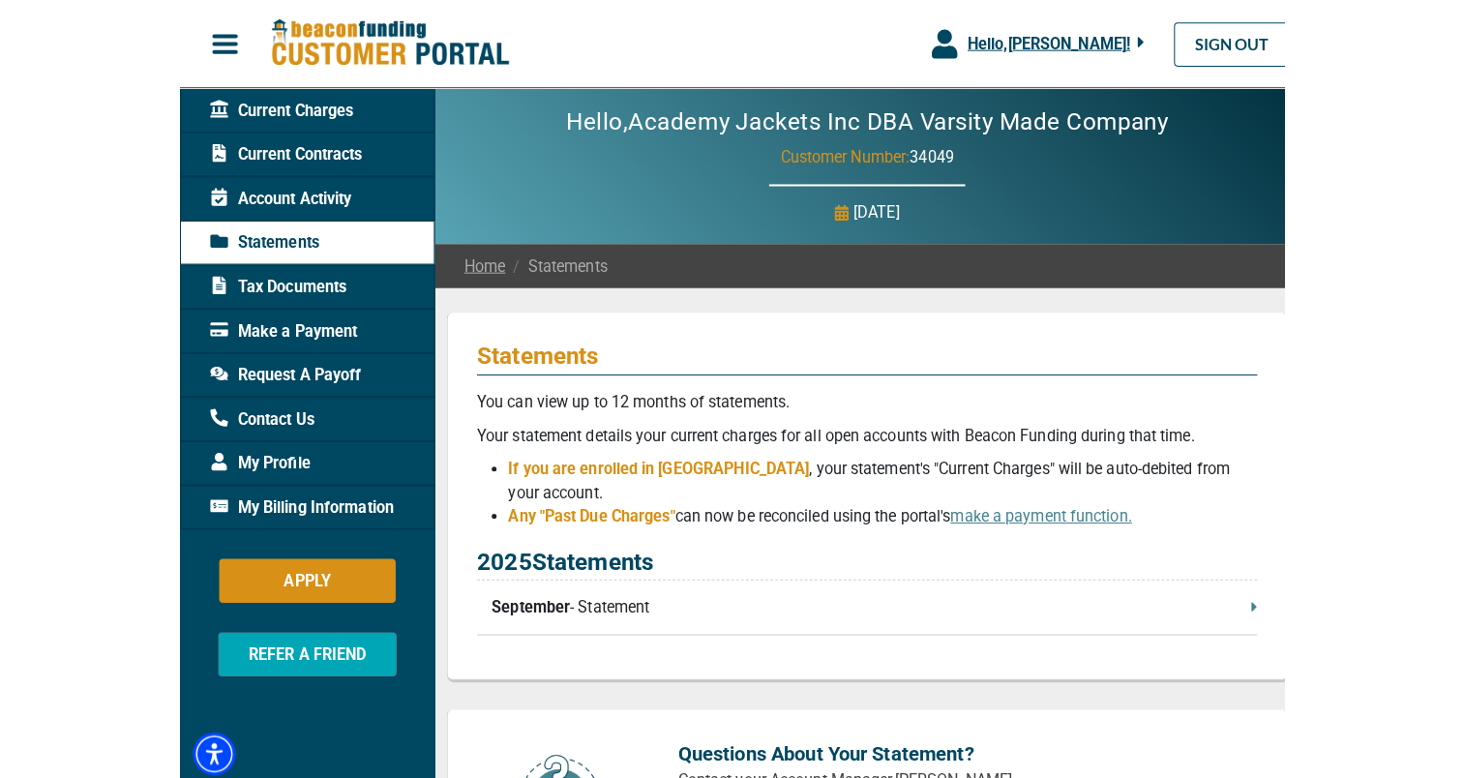
scroll to position [71, 0]
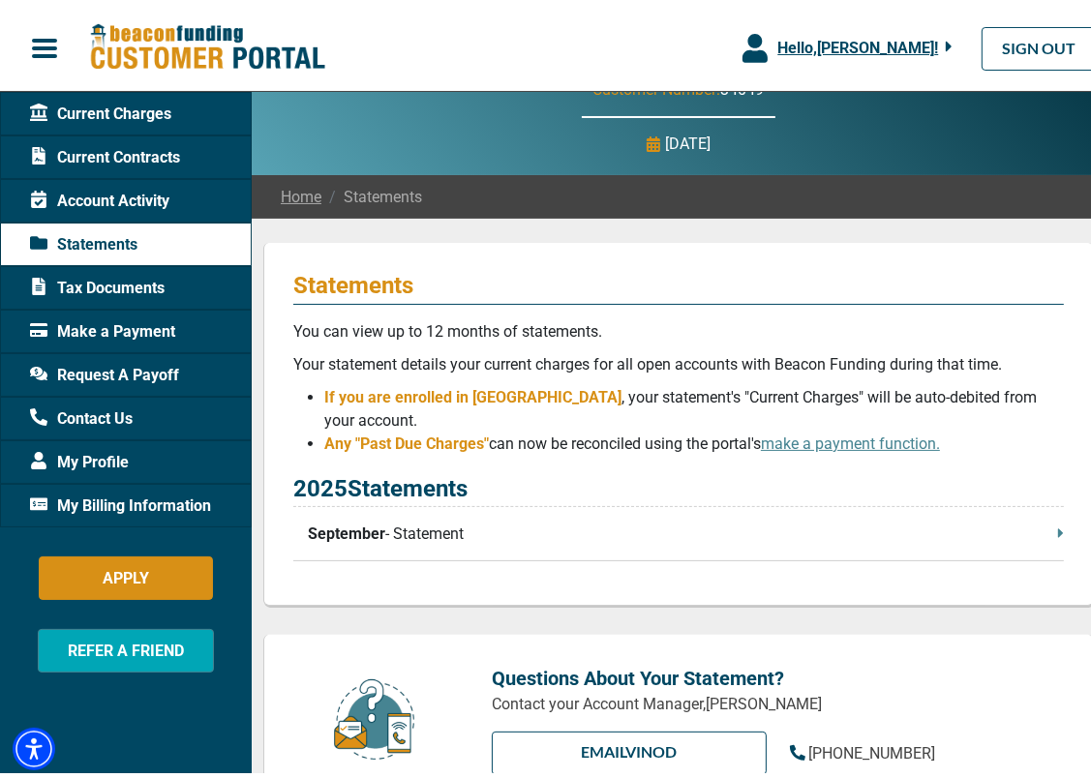
click at [1037, 518] on p "September - Statement" at bounding box center [686, 529] width 756 height 23
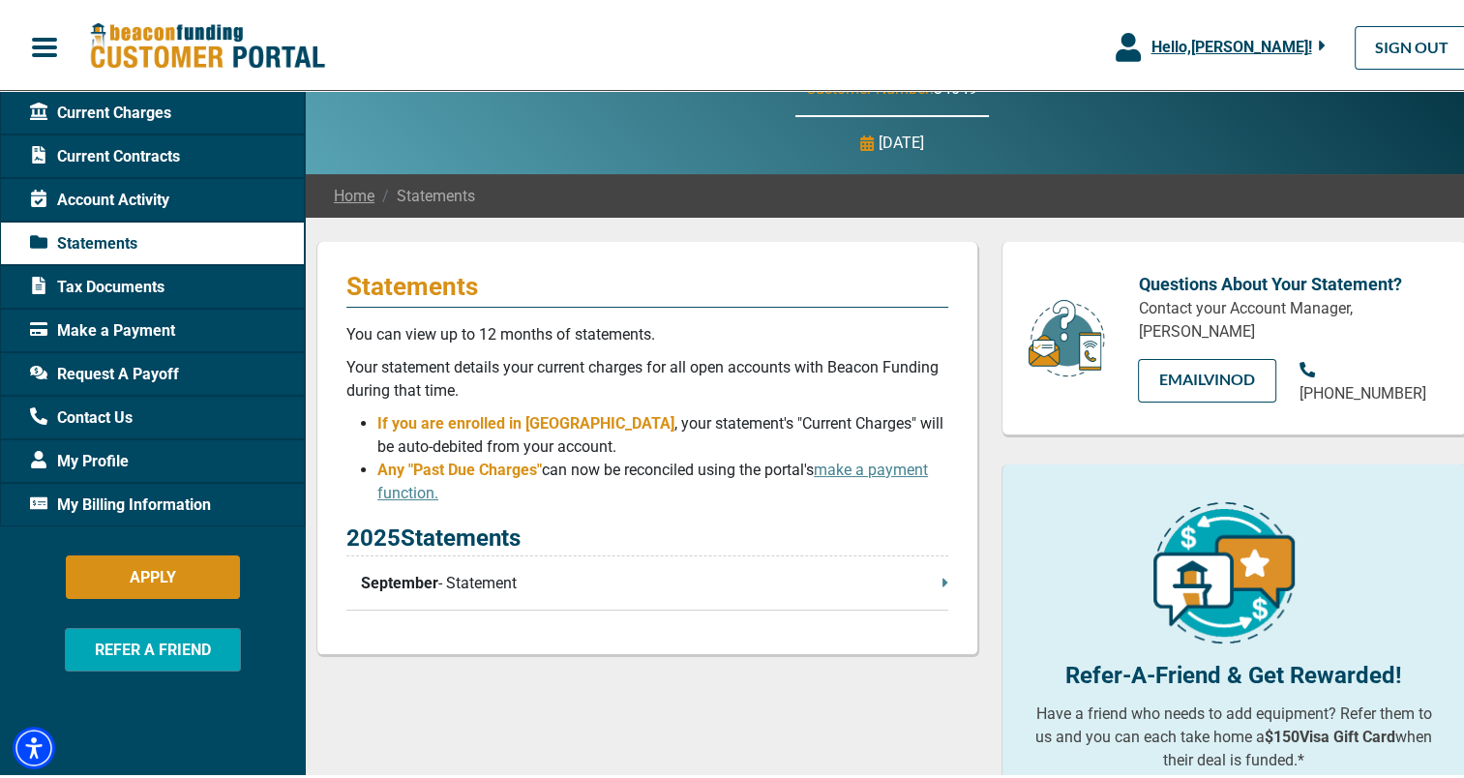
click at [124, 293] on span "Tax Documents" at bounding box center [97, 283] width 135 height 23
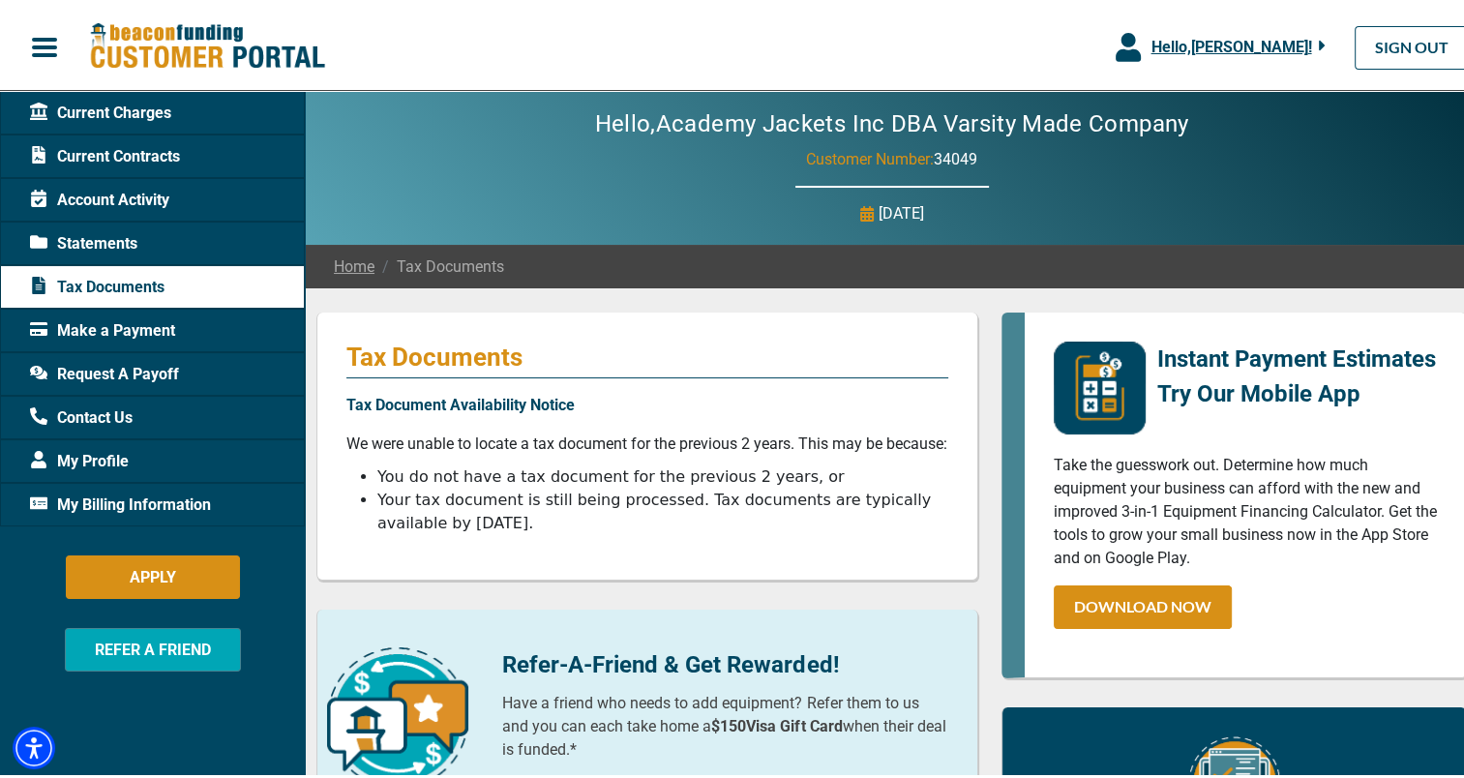
click at [179, 205] on div "Account Activity" at bounding box center [152, 196] width 305 height 44
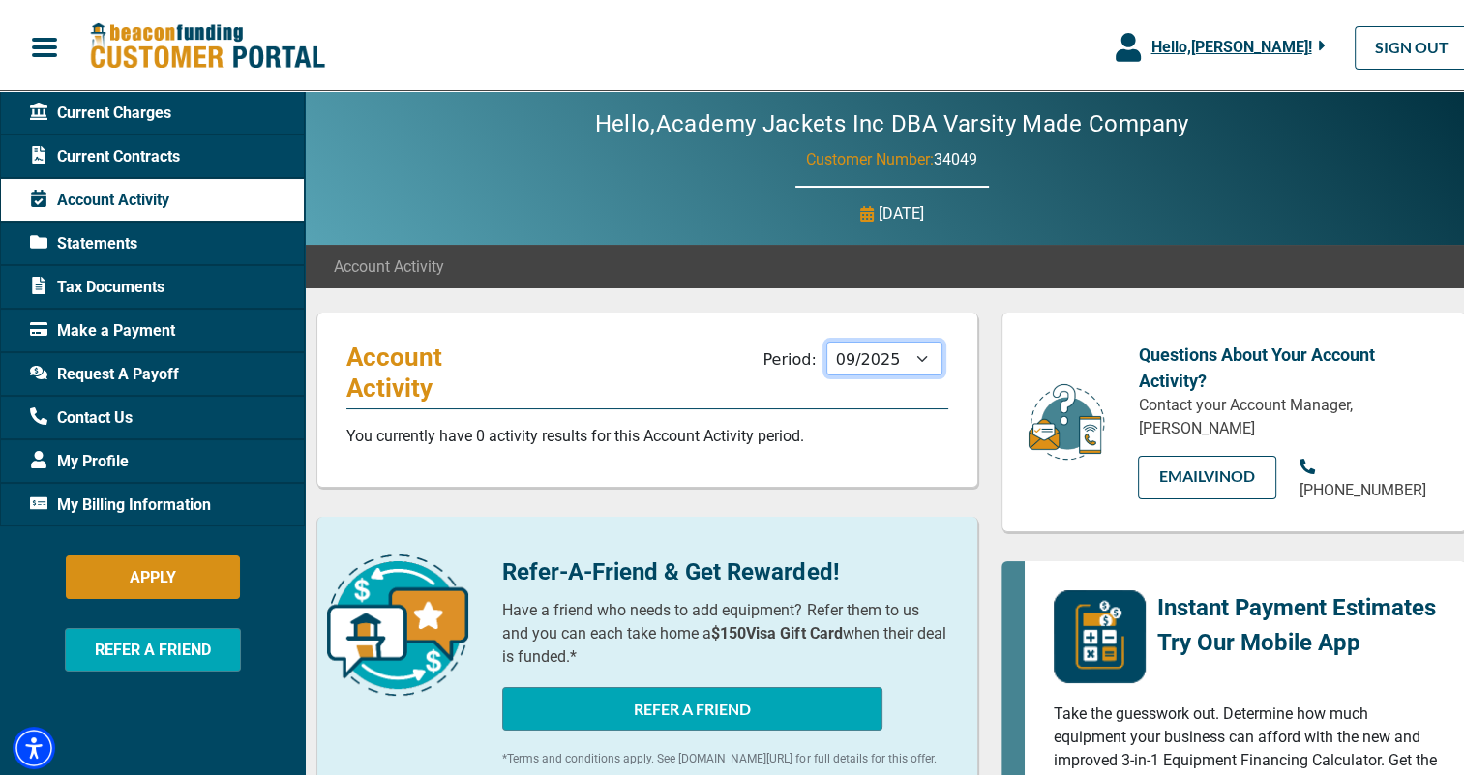
click at [908, 366] on select "10/2025 09/2025 08/2025 07/2025 06/2025 05/2025 04/2025 03/2025 02/2025 01/2025…" at bounding box center [884, 355] width 116 height 34
click at [826, 338] on select "10/2025 09/2025 08/2025 07/2025 06/2025 05/2025 04/2025 03/2025 02/2025 01/2025…" at bounding box center [884, 355] width 116 height 34
click at [867, 369] on select "10/2025 09/2025 08/2025 07/2025 06/2025 05/2025 04/2025 03/2025 02/2025 01/2025…" at bounding box center [884, 355] width 116 height 34
click at [826, 338] on select "10/2025 09/2025 08/2025 07/2025 06/2025 05/2025 04/2025 03/2025 02/2025 01/2025…" at bounding box center [884, 355] width 116 height 34
click at [899, 356] on select "10/2025 09/2025 08/2025 07/2025 06/2025 05/2025 04/2025 03/2025 02/2025 01/2025…" at bounding box center [884, 355] width 116 height 34
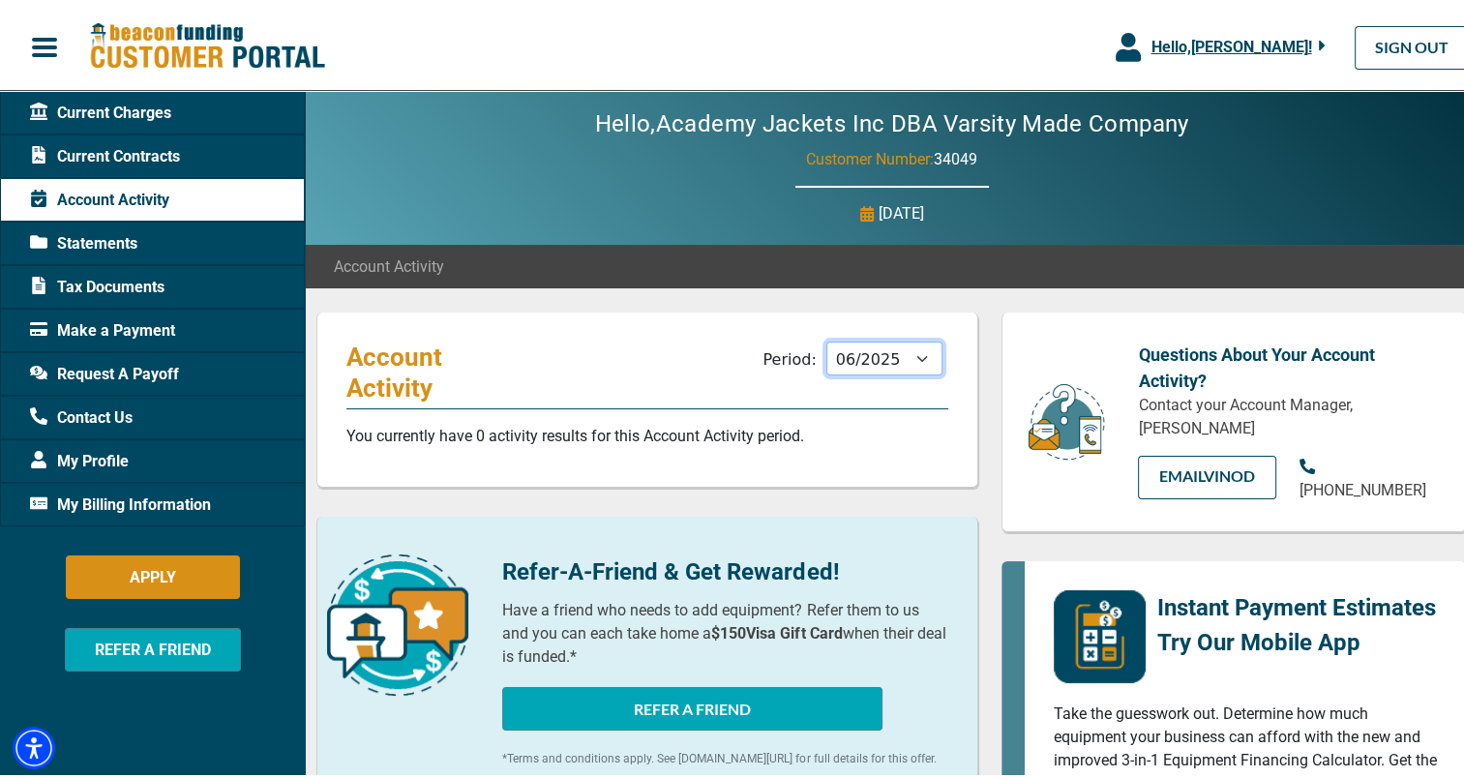
click at [826, 338] on select "10/2025 09/2025 08/2025 07/2025 06/2025 05/2025 04/2025 03/2025 02/2025 01/2025…" at bounding box center [884, 355] width 116 height 34
click at [862, 360] on select "10/2025 09/2025 08/2025 07/2025 06/2025 05/2025 04/2025 03/2025 02/2025 01/2025…" at bounding box center [884, 355] width 116 height 34
click at [826, 338] on select "10/2025 09/2025 08/2025 07/2025 06/2025 05/2025 04/2025 03/2025 02/2025 01/2025…" at bounding box center [884, 355] width 116 height 34
click at [851, 354] on select "10/2025 09/2025 08/2025 07/2025 06/2025 05/2025 04/2025 03/2025 02/2025 01/2025…" at bounding box center [884, 355] width 116 height 34
click at [826, 338] on select "10/2025 09/2025 08/2025 07/2025 06/2025 05/2025 04/2025 03/2025 02/2025 01/2025…" at bounding box center [884, 355] width 116 height 34
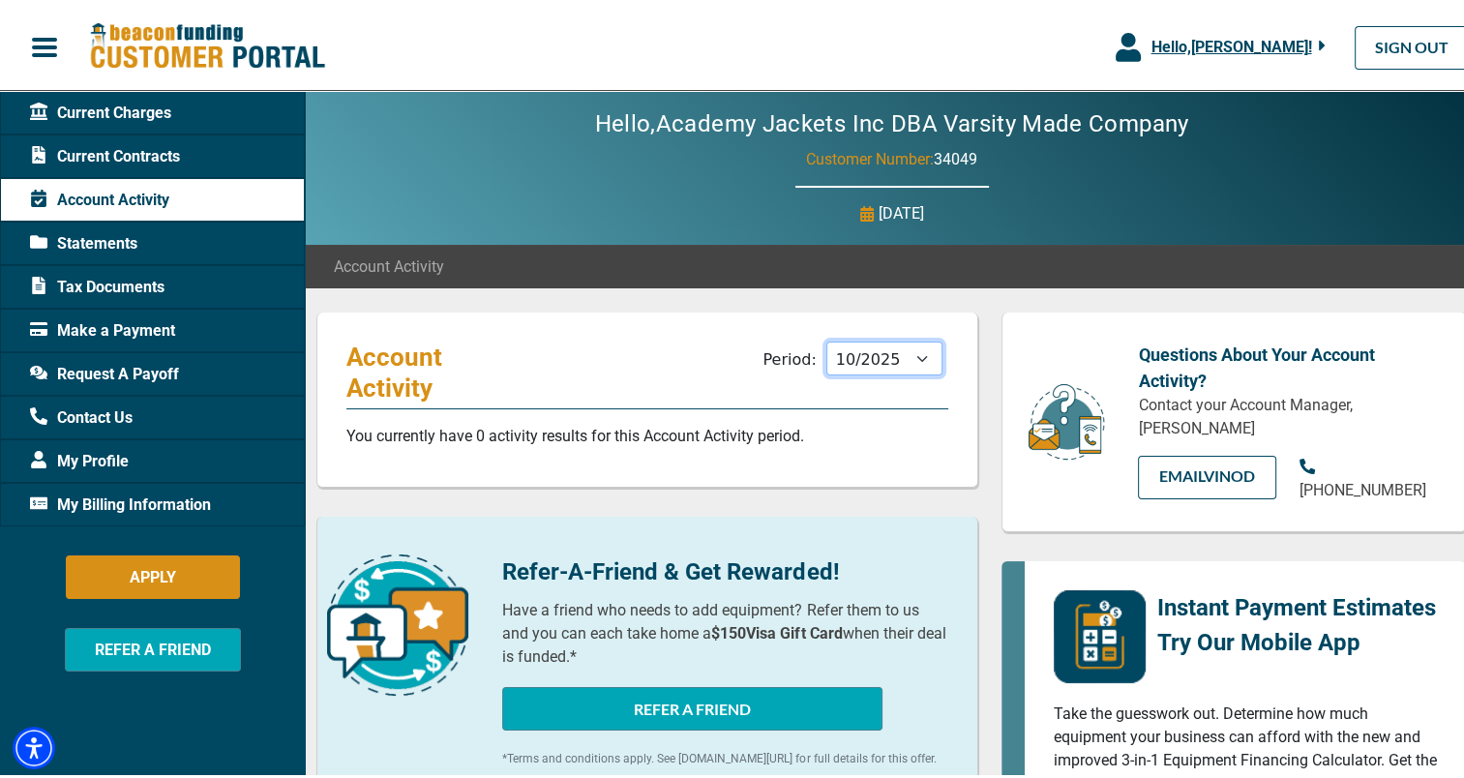
click at [879, 359] on select "10/2025 09/2025 08/2025 07/2025 06/2025 05/2025 04/2025 03/2025 02/2025 01/2025…" at bounding box center [884, 355] width 116 height 34
select select "09/2025"
click at [826, 338] on select "10/2025 09/2025 08/2025 07/2025 06/2025 05/2025 04/2025 03/2025 02/2025 01/2025…" at bounding box center [884, 355] width 116 height 34
click at [262, 153] on div "Current Contracts" at bounding box center [152, 153] width 305 height 44
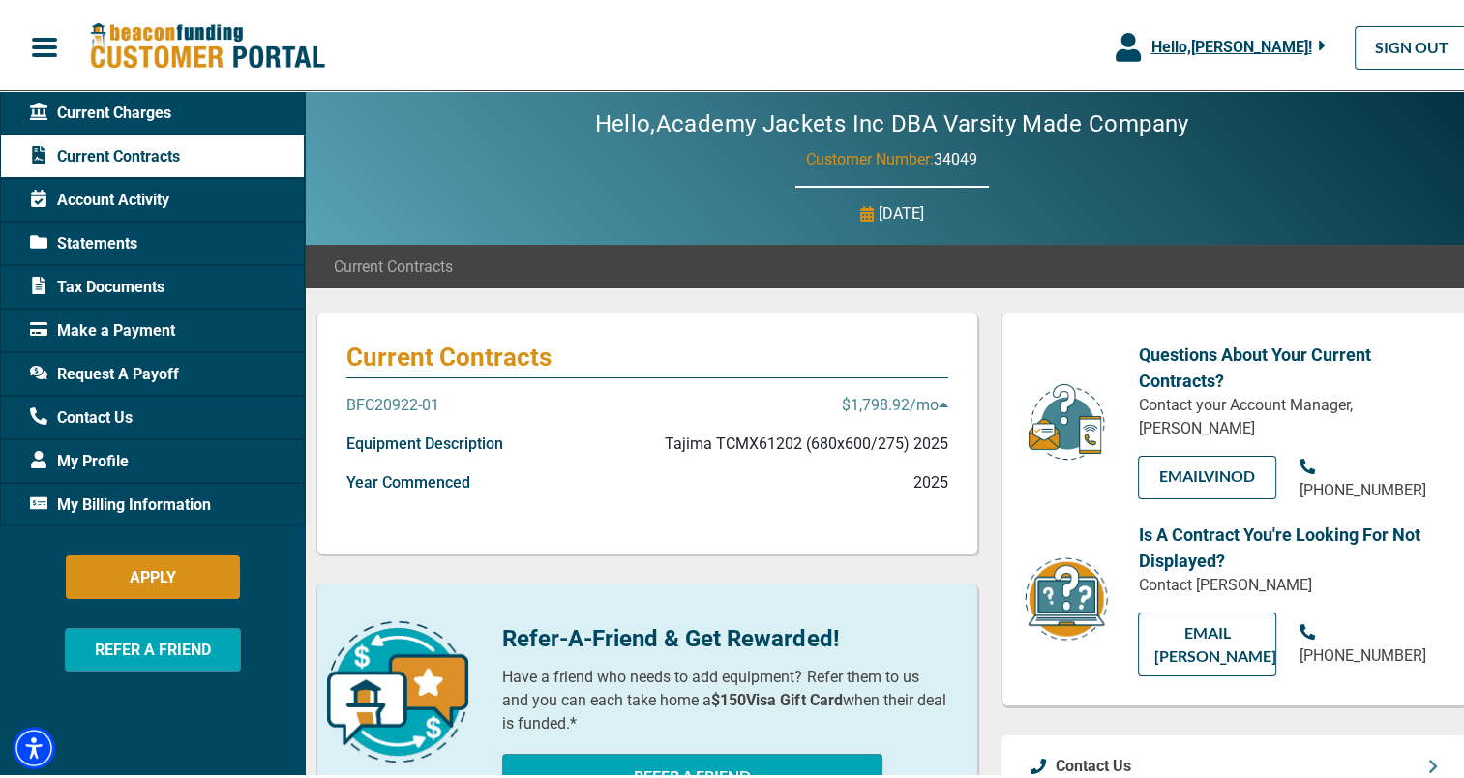
click at [879, 410] on p "$1,798.92 /mo" at bounding box center [895, 401] width 106 height 23
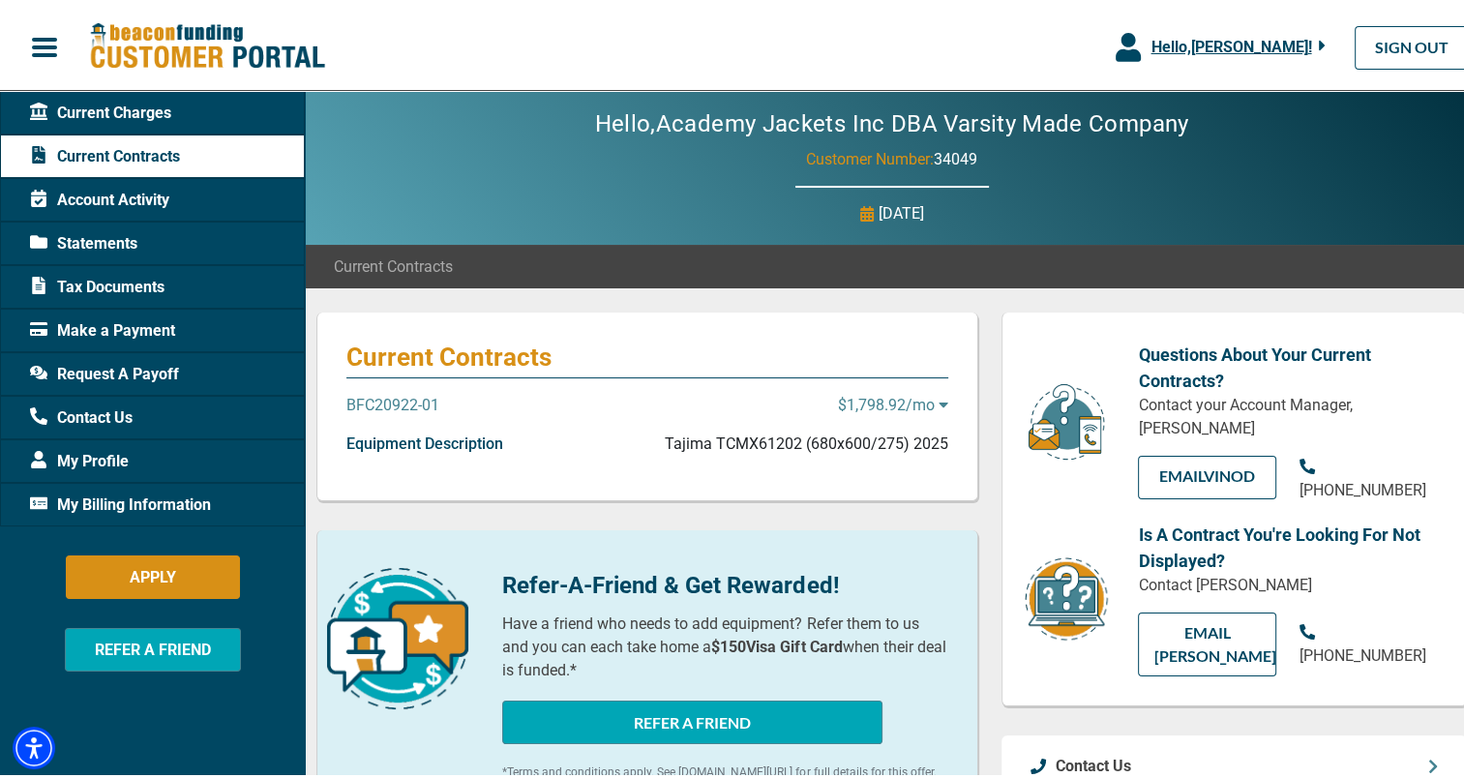
click at [879, 410] on p "$1,798.92 /mo" at bounding box center [893, 401] width 110 height 23
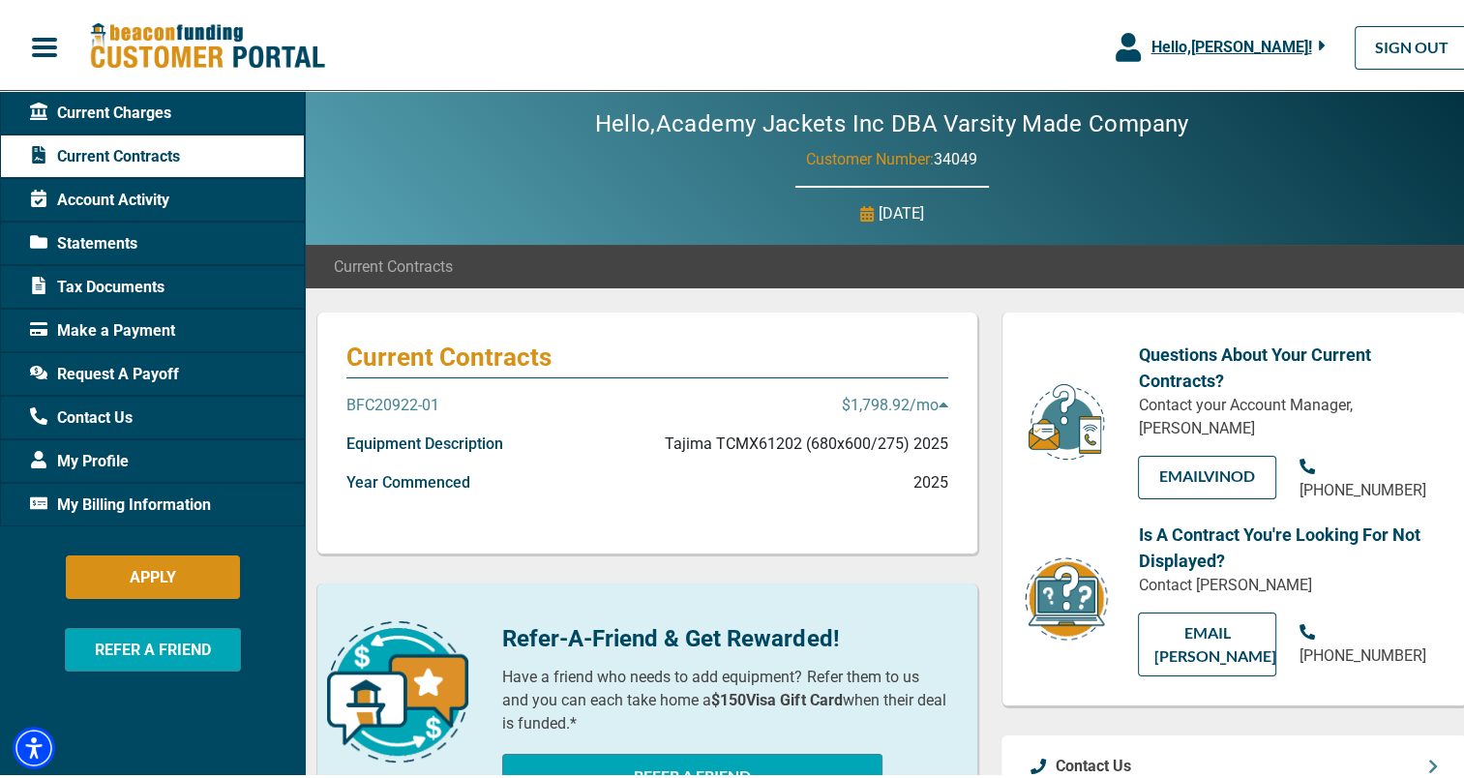
click at [842, 412] on p "$1,798.92 /mo" at bounding box center [895, 401] width 106 height 23
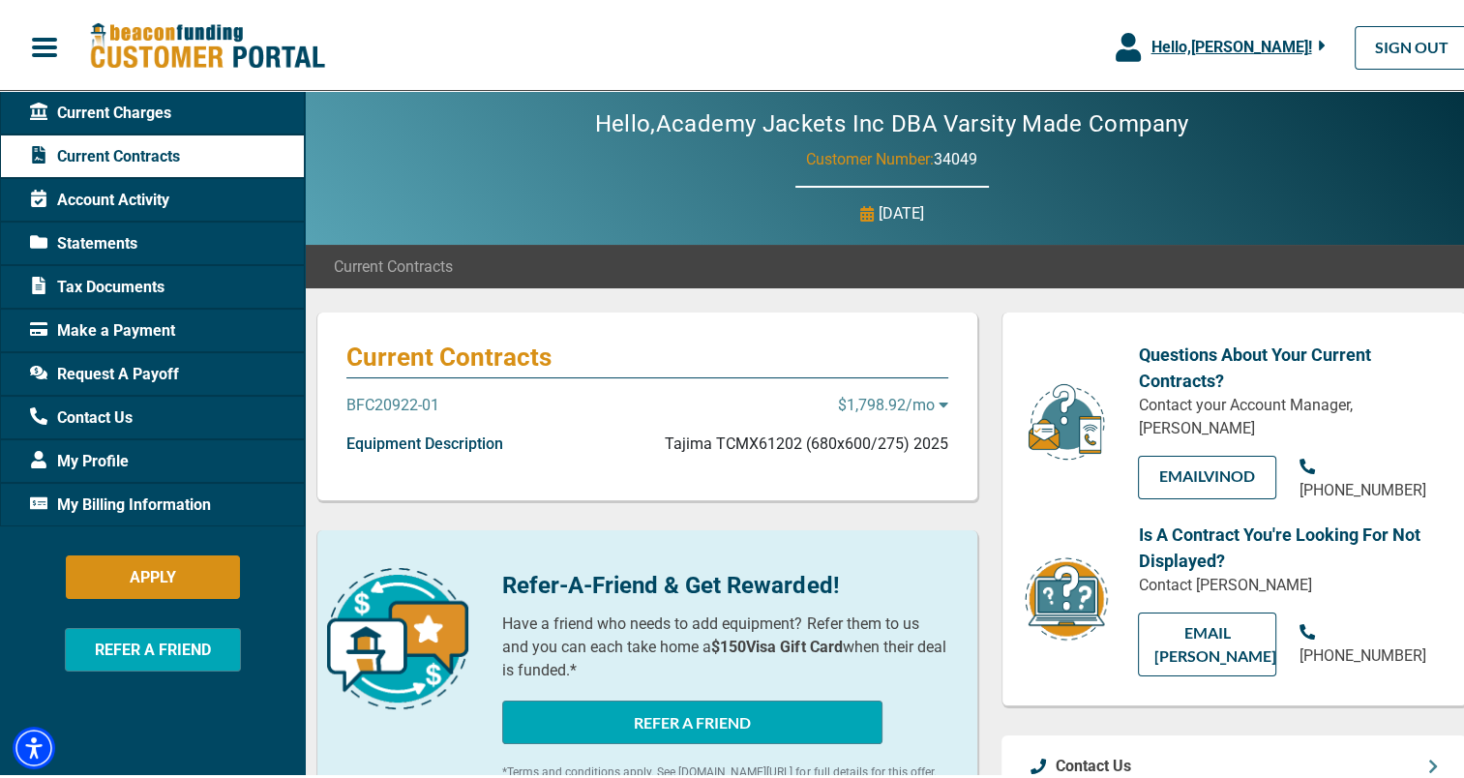
click at [839, 412] on p "$1,798.92 /mo" at bounding box center [893, 401] width 110 height 23
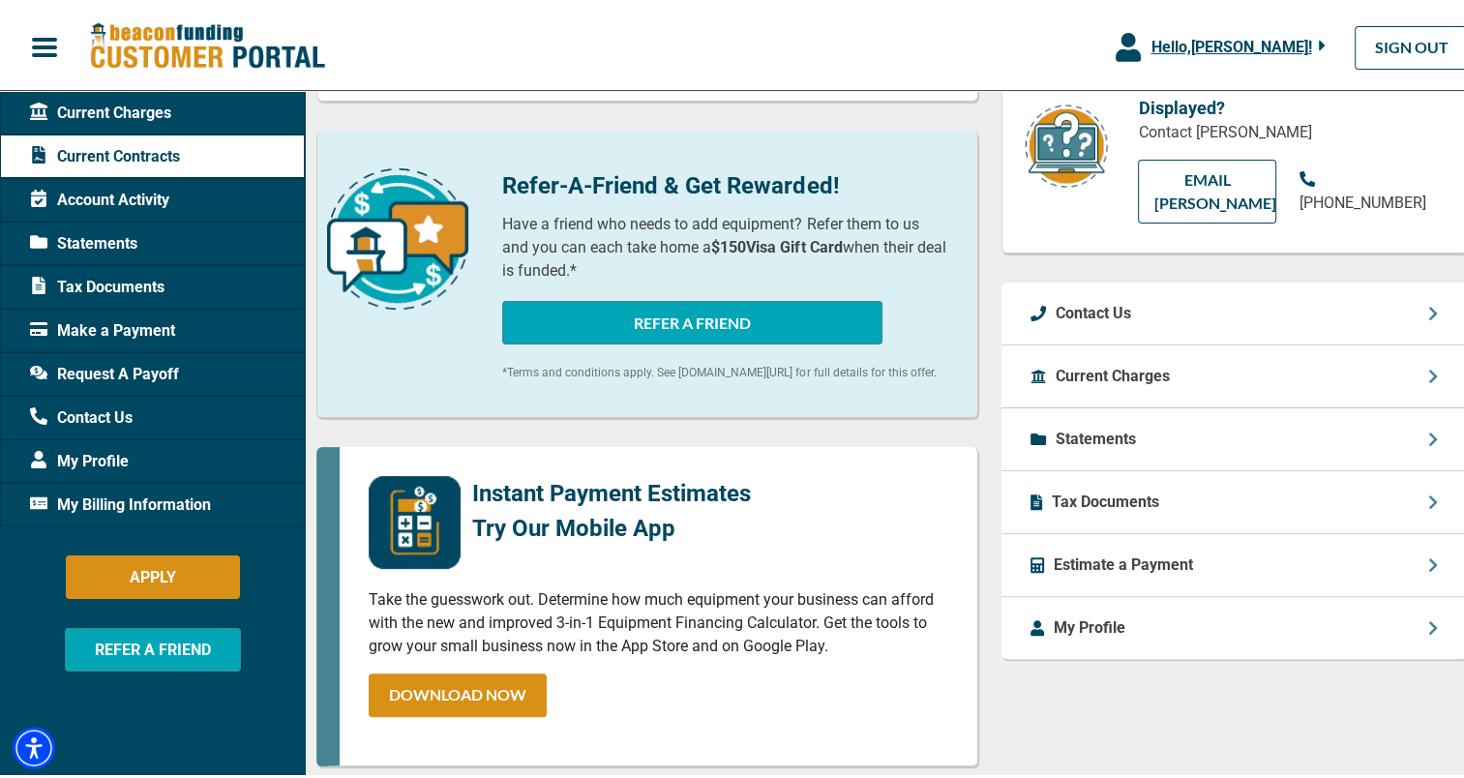
scroll to position [456, 0]
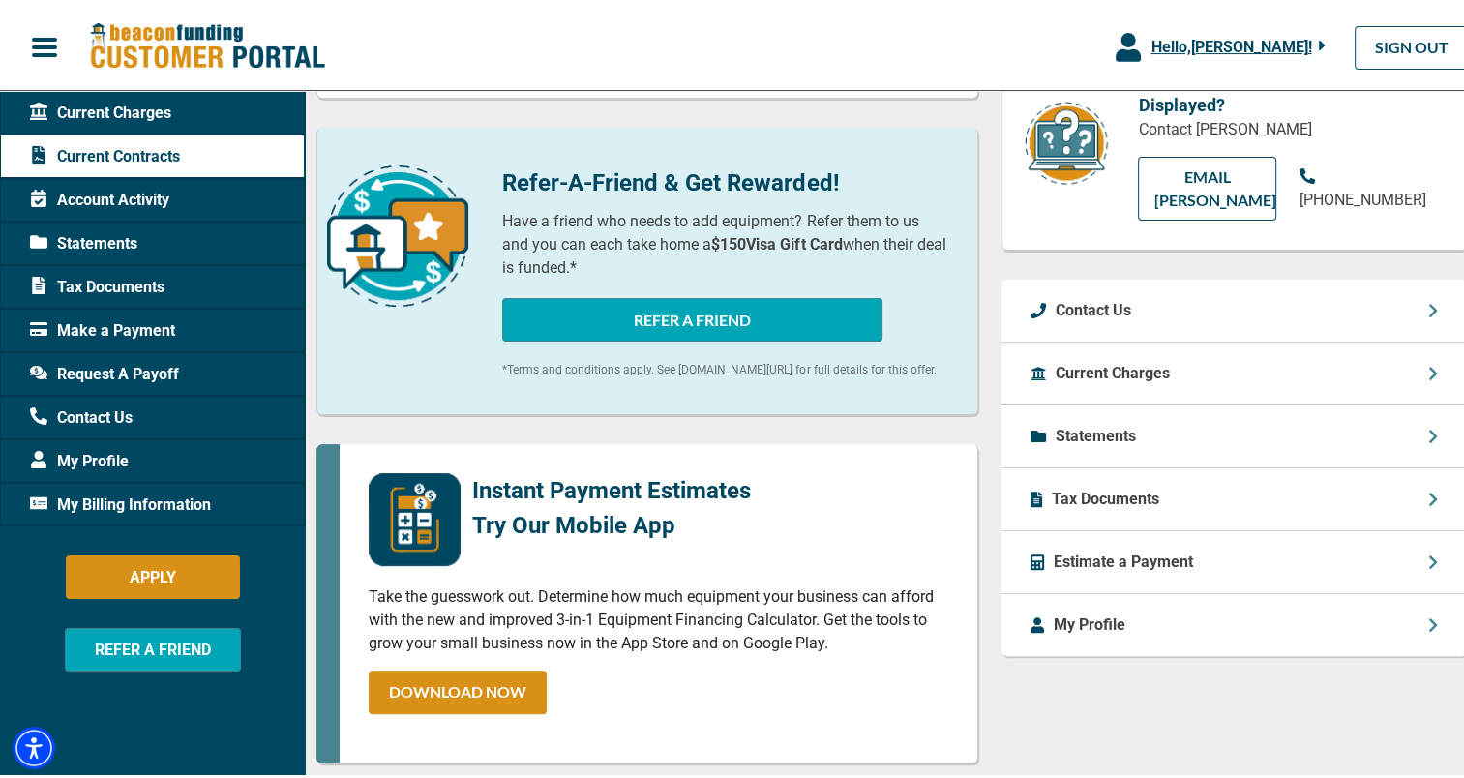
click at [1125, 547] on p "Estimate a Payment" at bounding box center [1123, 558] width 139 height 23
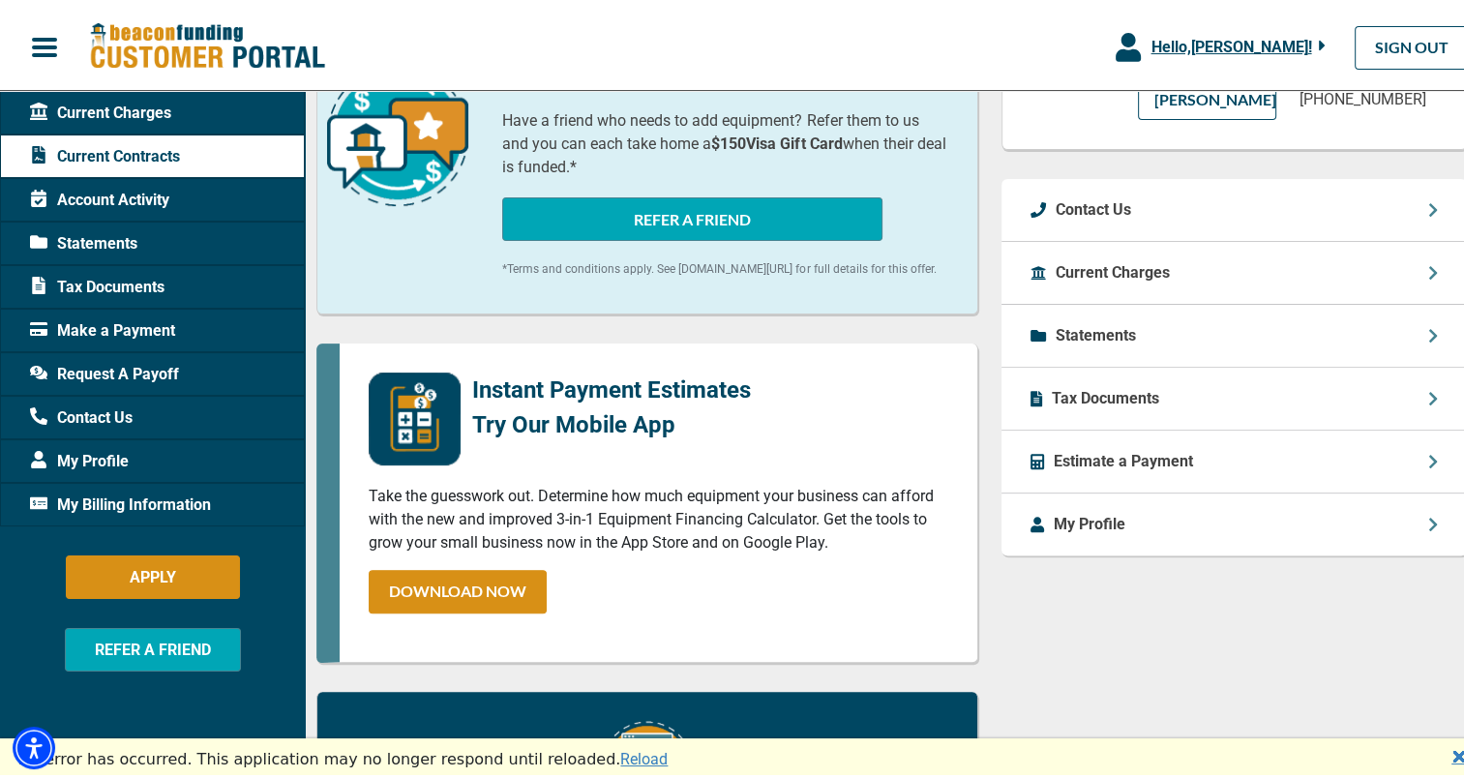
scroll to position [560, 0]
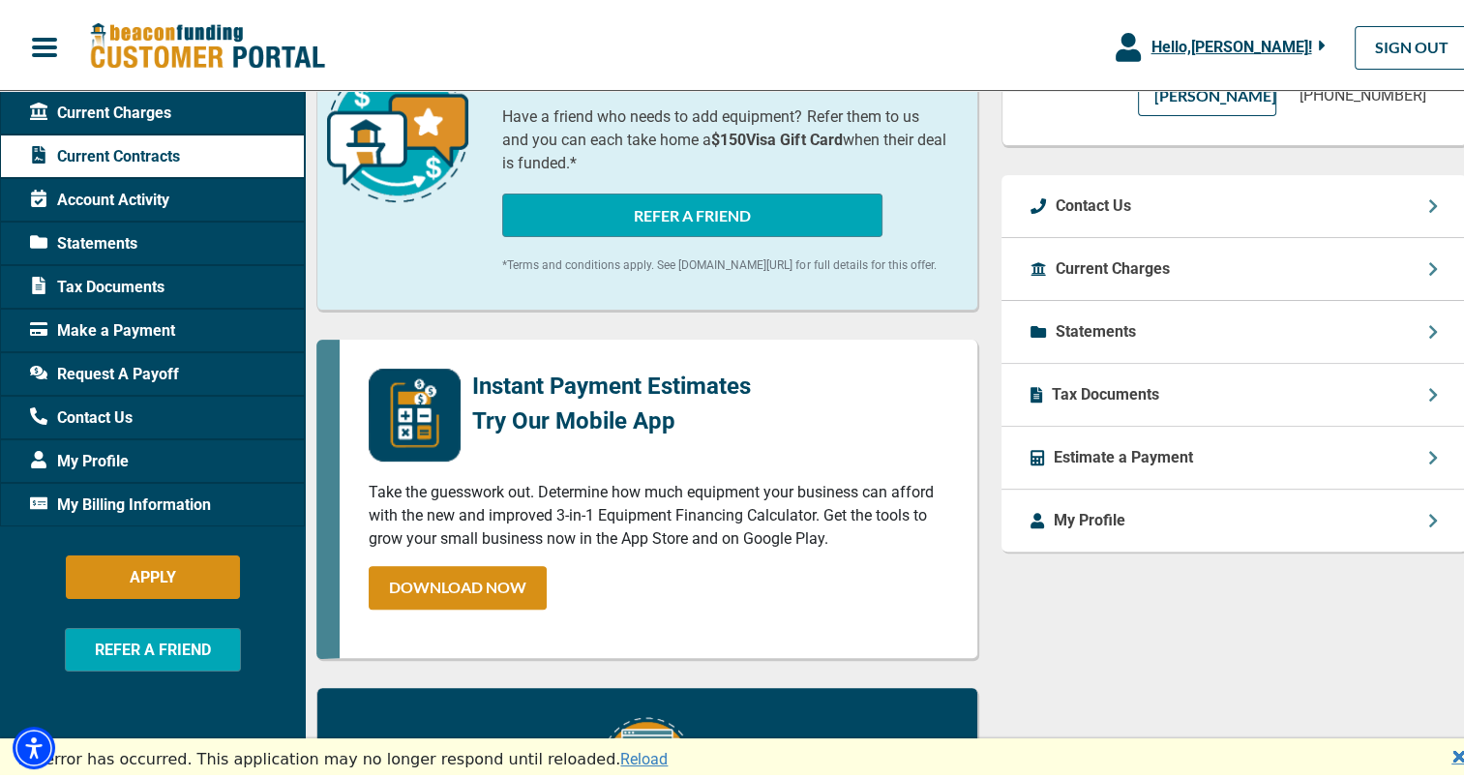
click at [213, 105] on div "Current Charges" at bounding box center [152, 109] width 305 height 44
click at [178, 111] on div "Current Charges" at bounding box center [152, 109] width 305 height 44
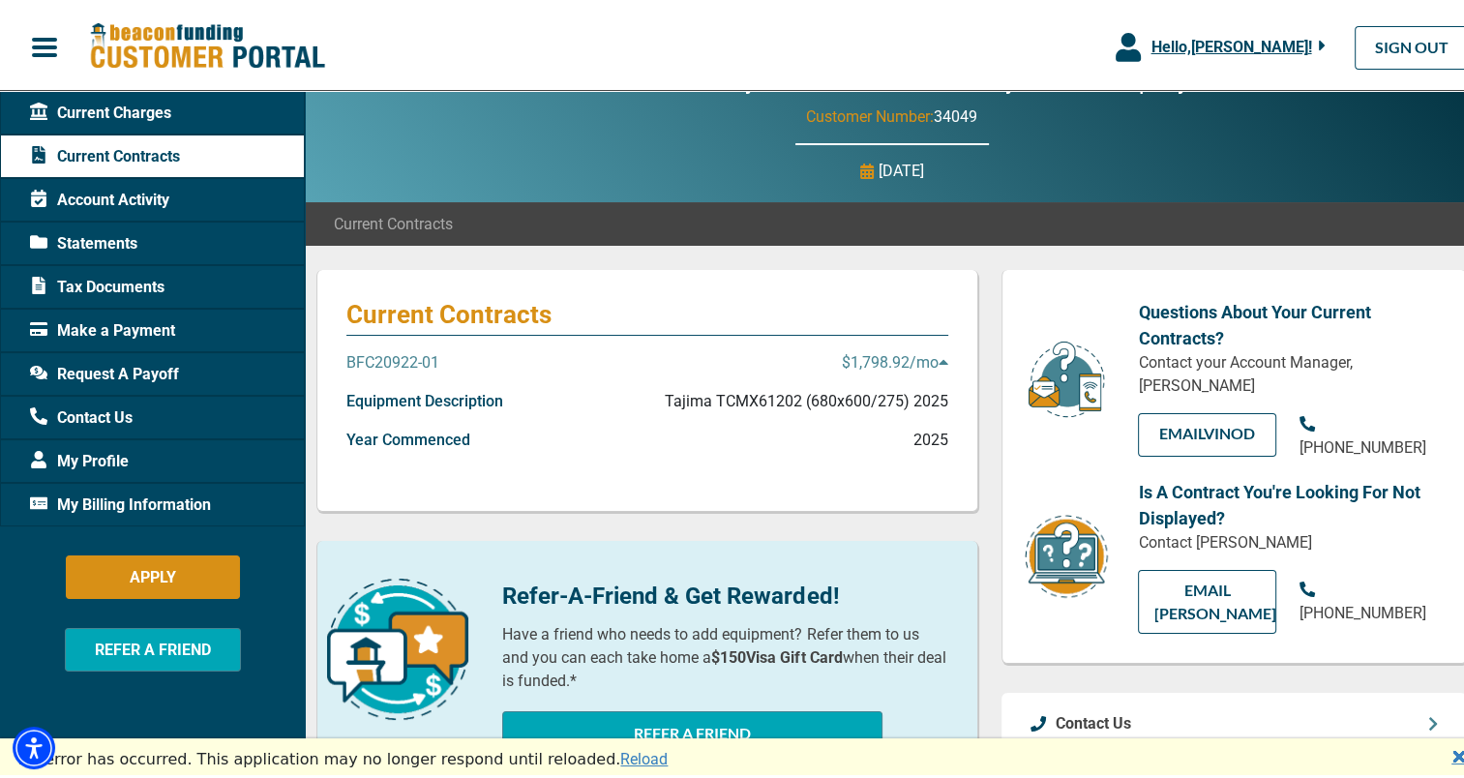
scroll to position [0, 0]
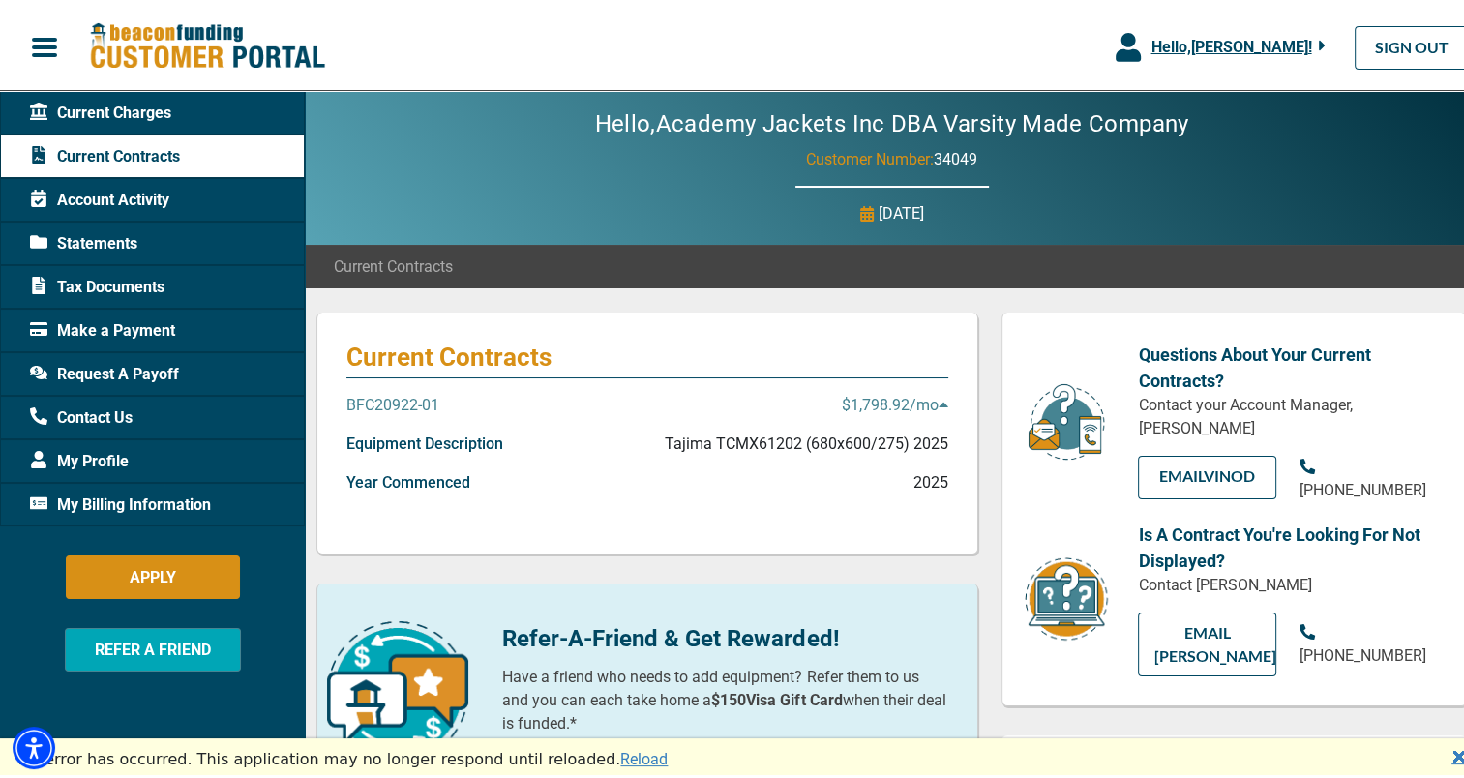
click at [170, 100] on div "Current Charges" at bounding box center [152, 109] width 305 height 44
click at [162, 178] on div "Account Activity" at bounding box center [152, 196] width 305 height 44
click at [160, 195] on span "Account Activity" at bounding box center [99, 196] width 139 height 23
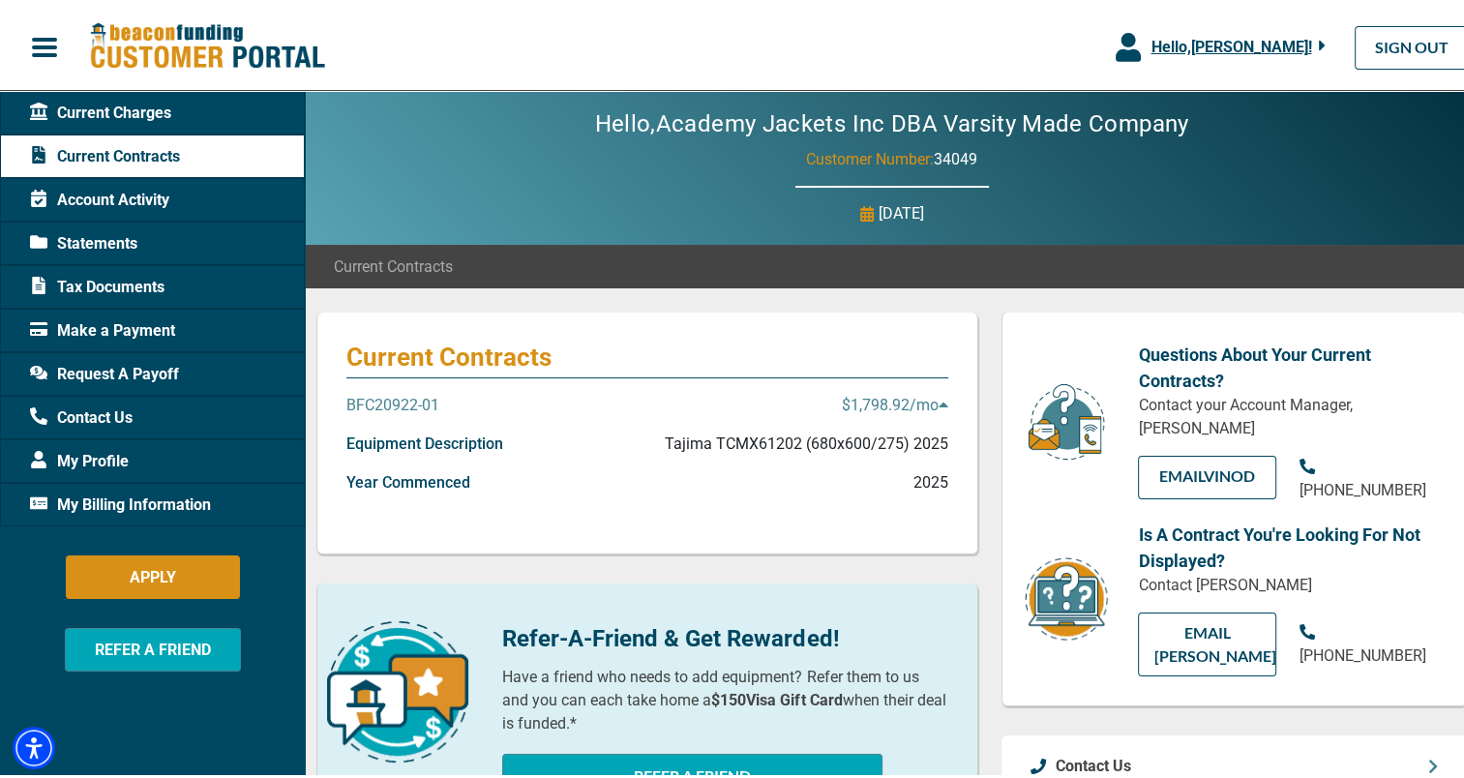
click at [207, 116] on div "Current Charges" at bounding box center [152, 109] width 305 height 44
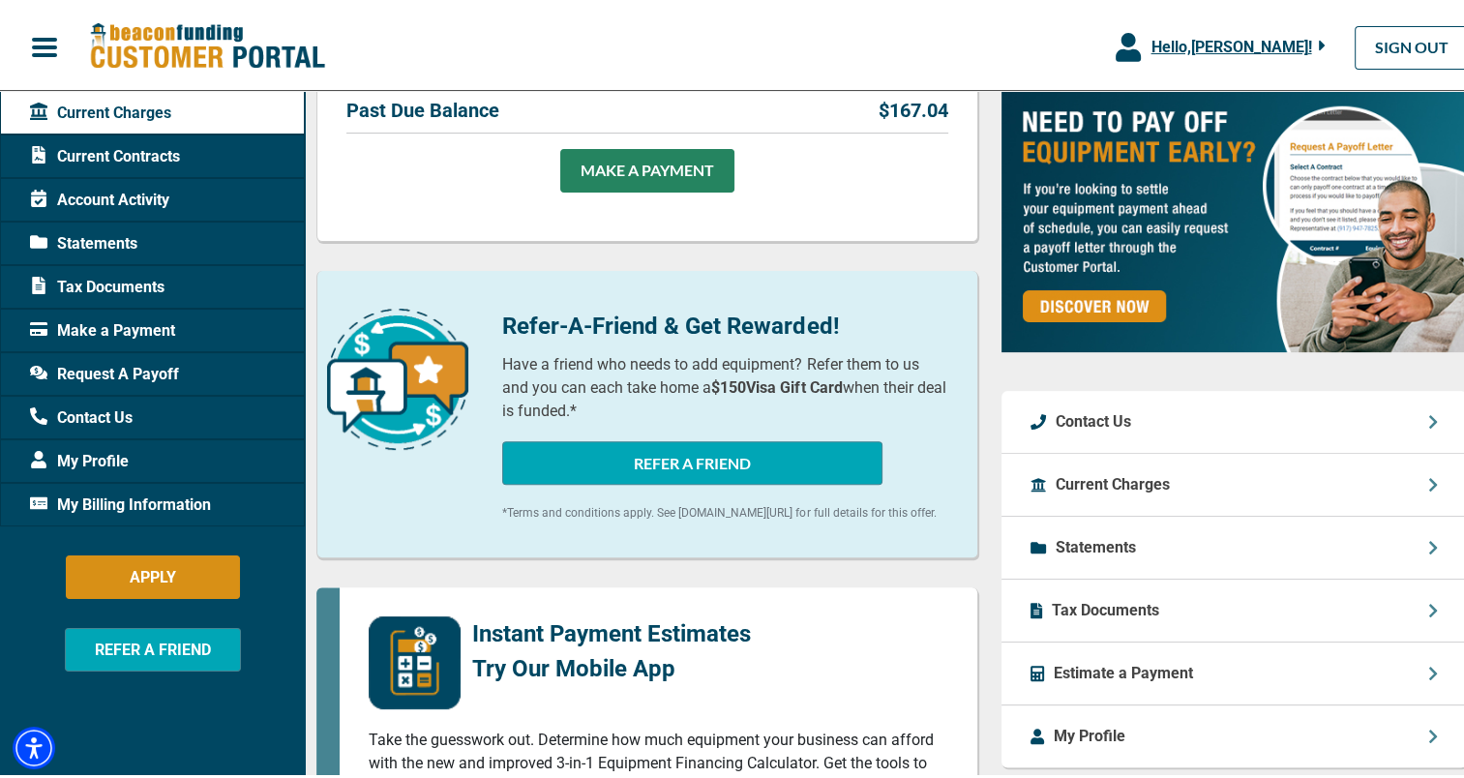
scroll to position [484, 0]
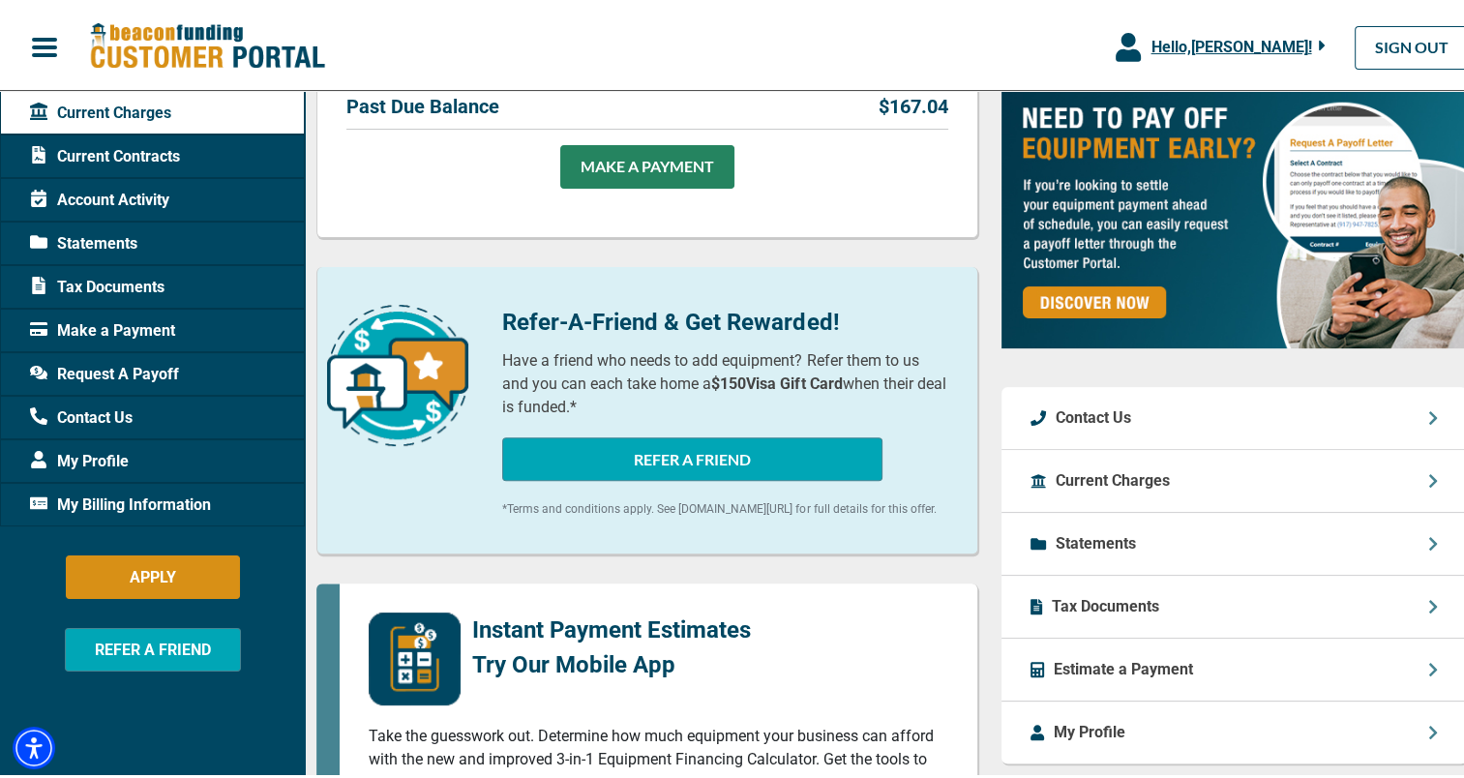
click at [139, 504] on span "My Billing Information" at bounding box center [120, 501] width 181 height 23
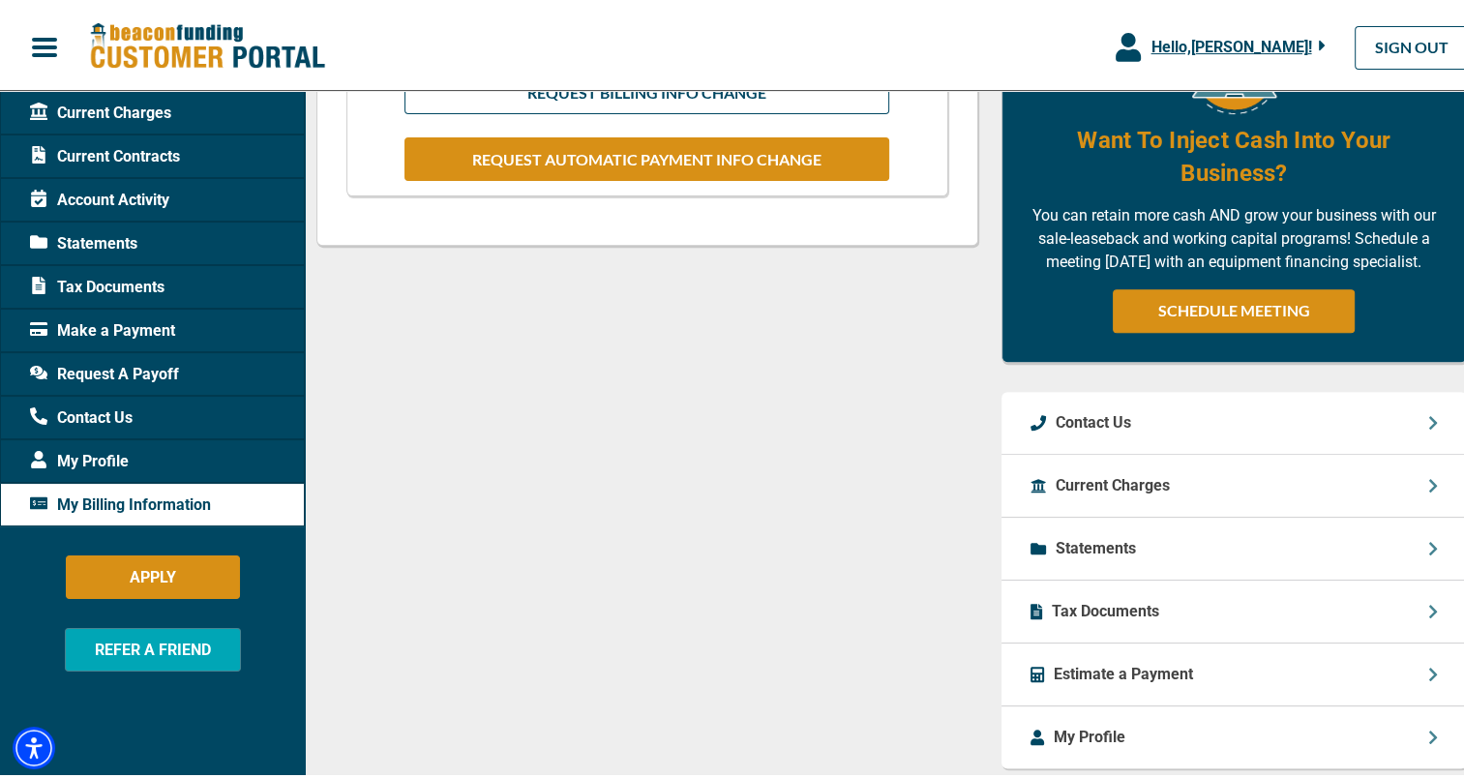
scroll to position [880, 0]
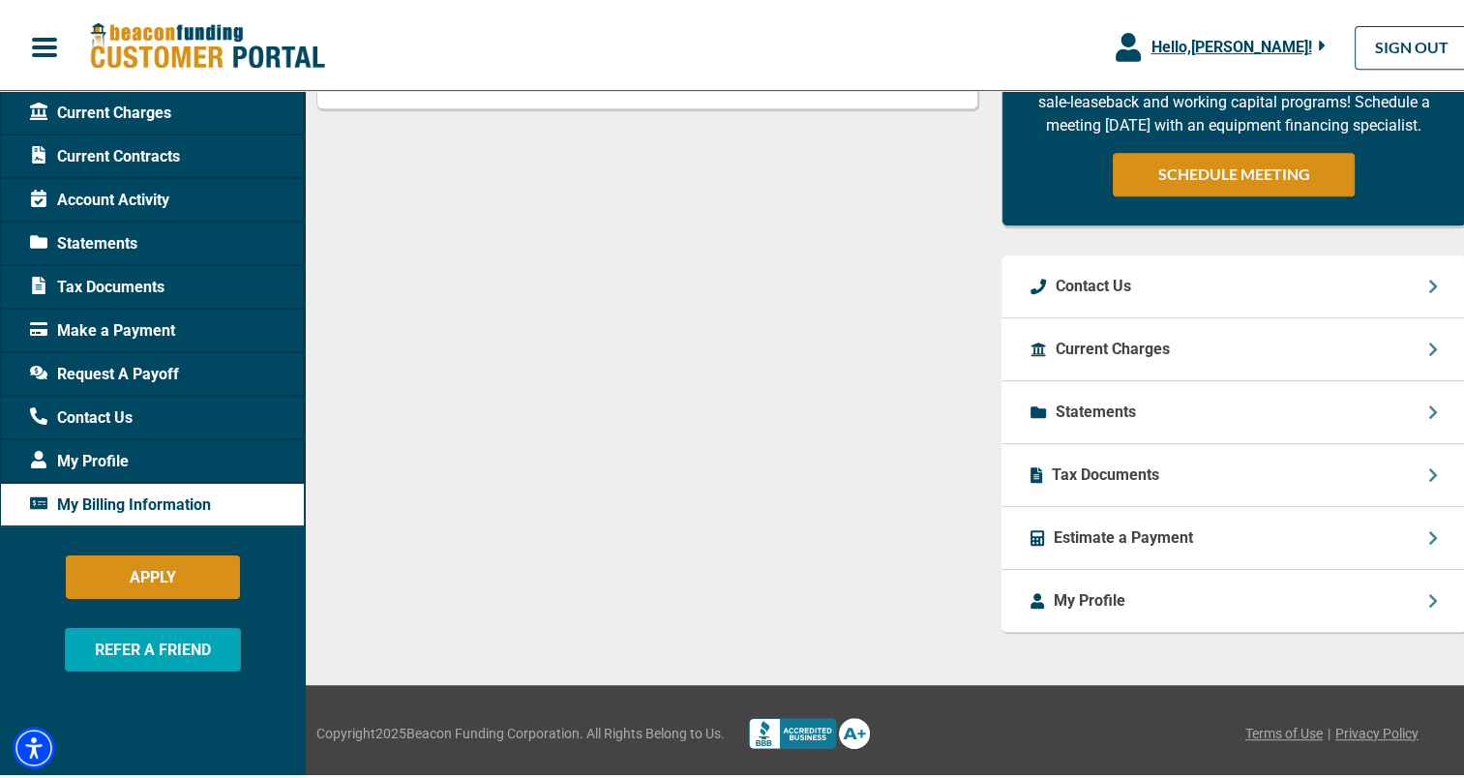
click at [1071, 596] on p "My Profile" at bounding box center [1090, 596] width 72 height 23
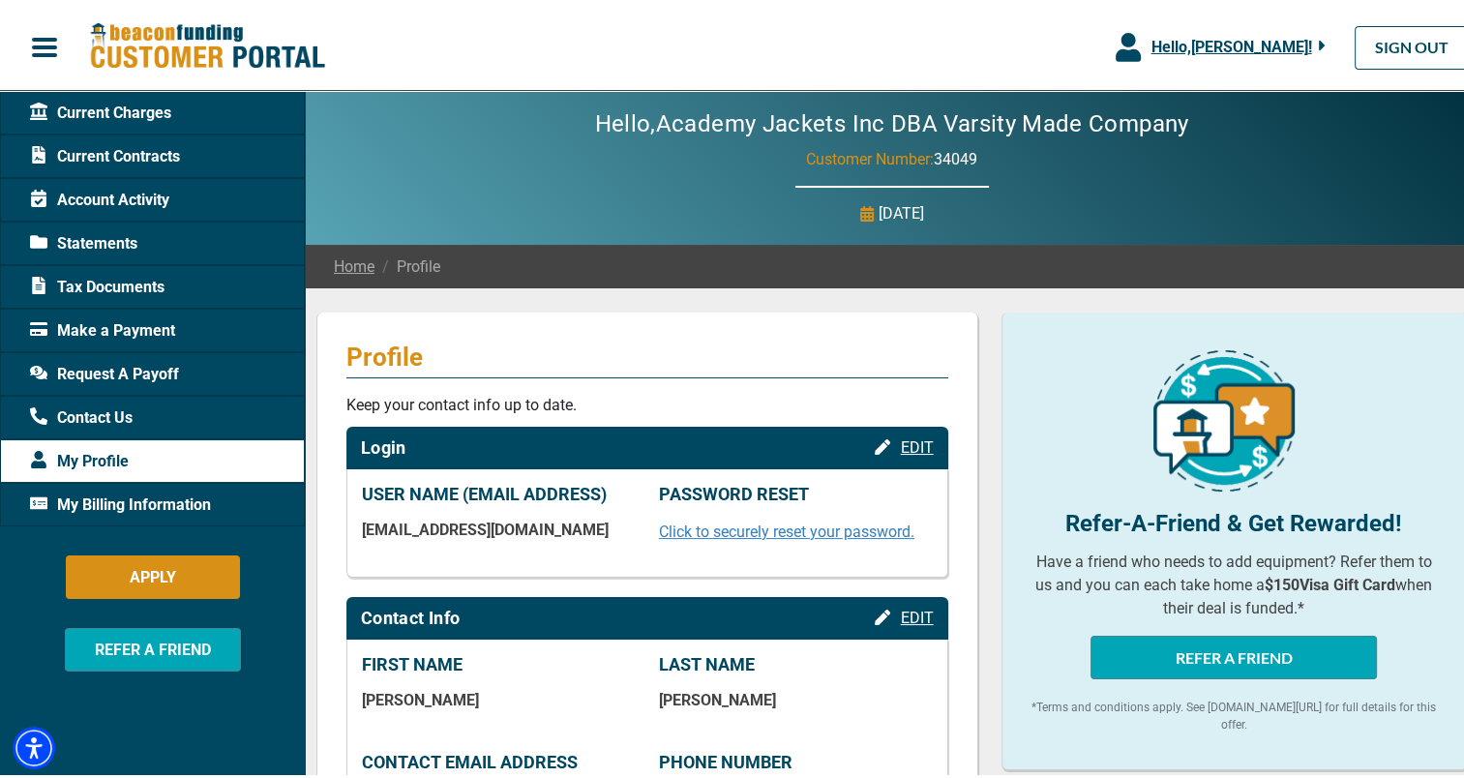
click at [200, 406] on div "Contact Us" at bounding box center [152, 414] width 305 height 44
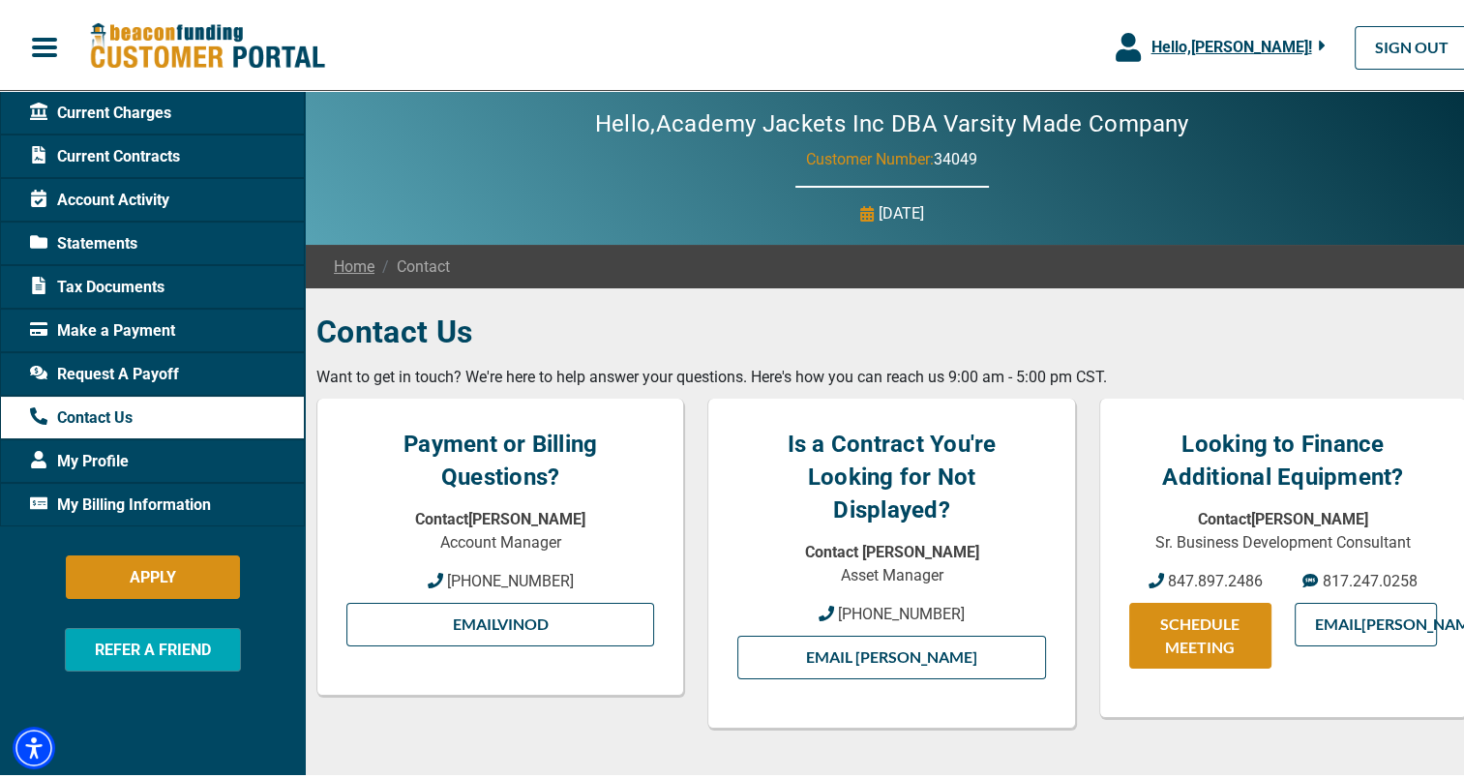
click at [186, 380] on div "Request A Payoff" at bounding box center [152, 370] width 305 height 44
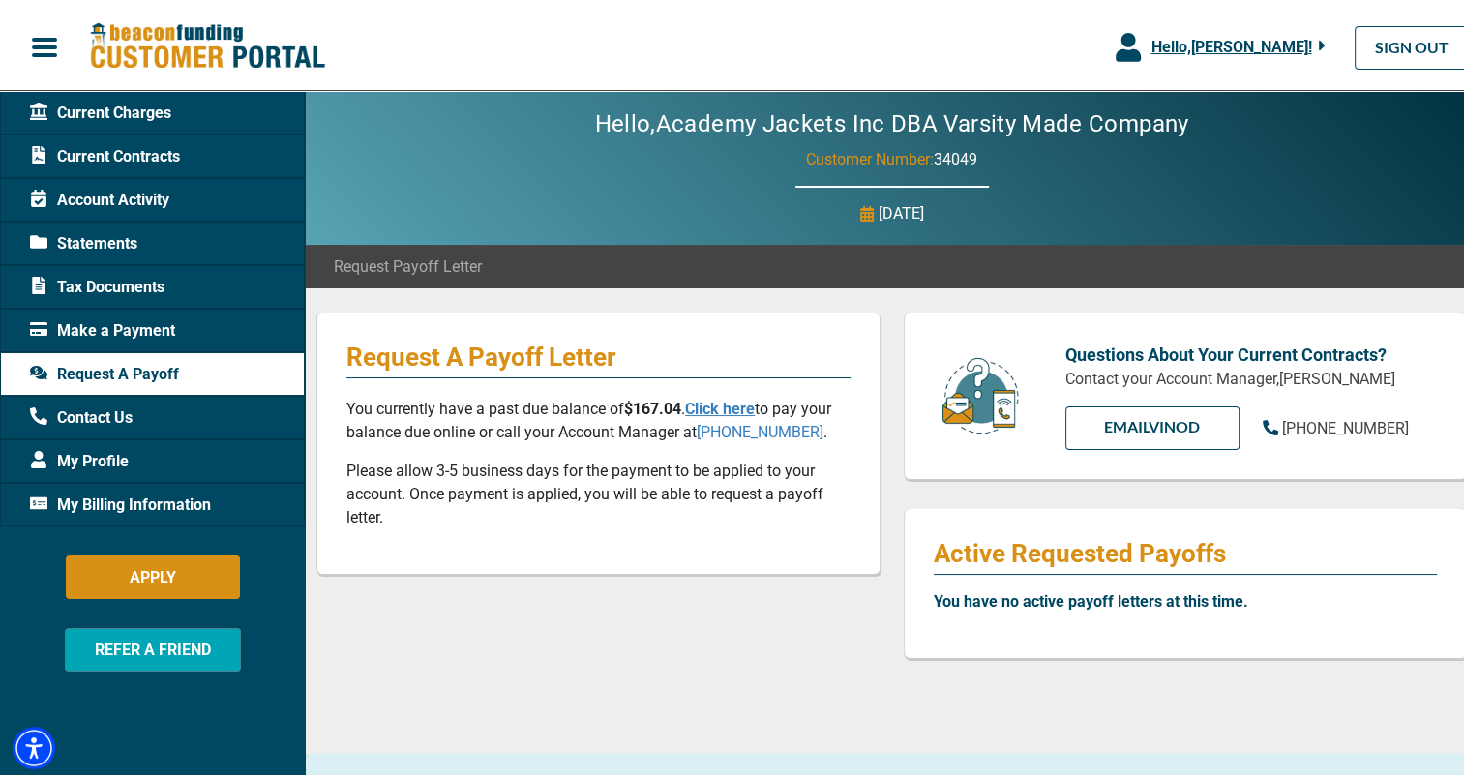
click at [184, 342] on div "Make a Payment" at bounding box center [152, 327] width 305 height 44
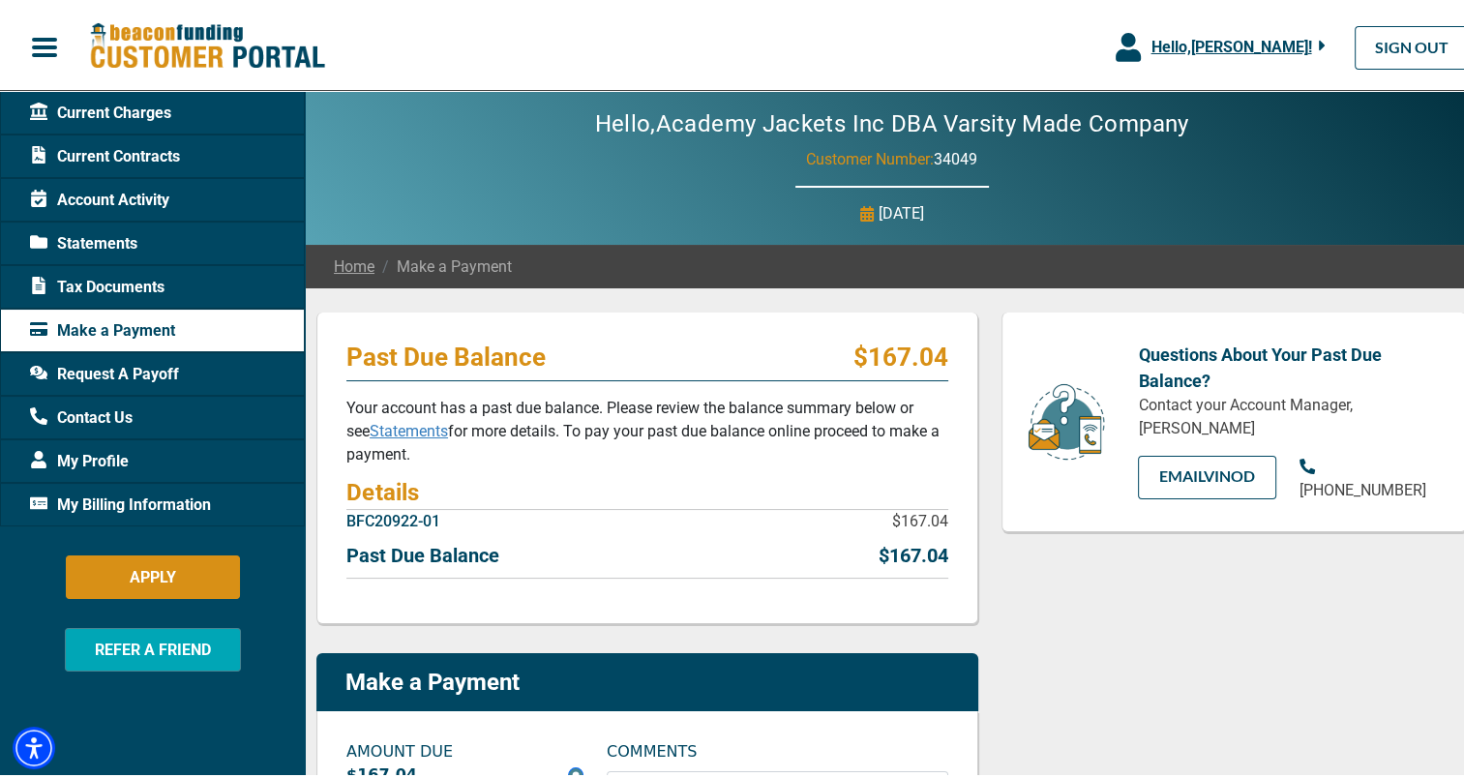
click at [186, 299] on div "Tax Documents" at bounding box center [152, 283] width 305 height 44
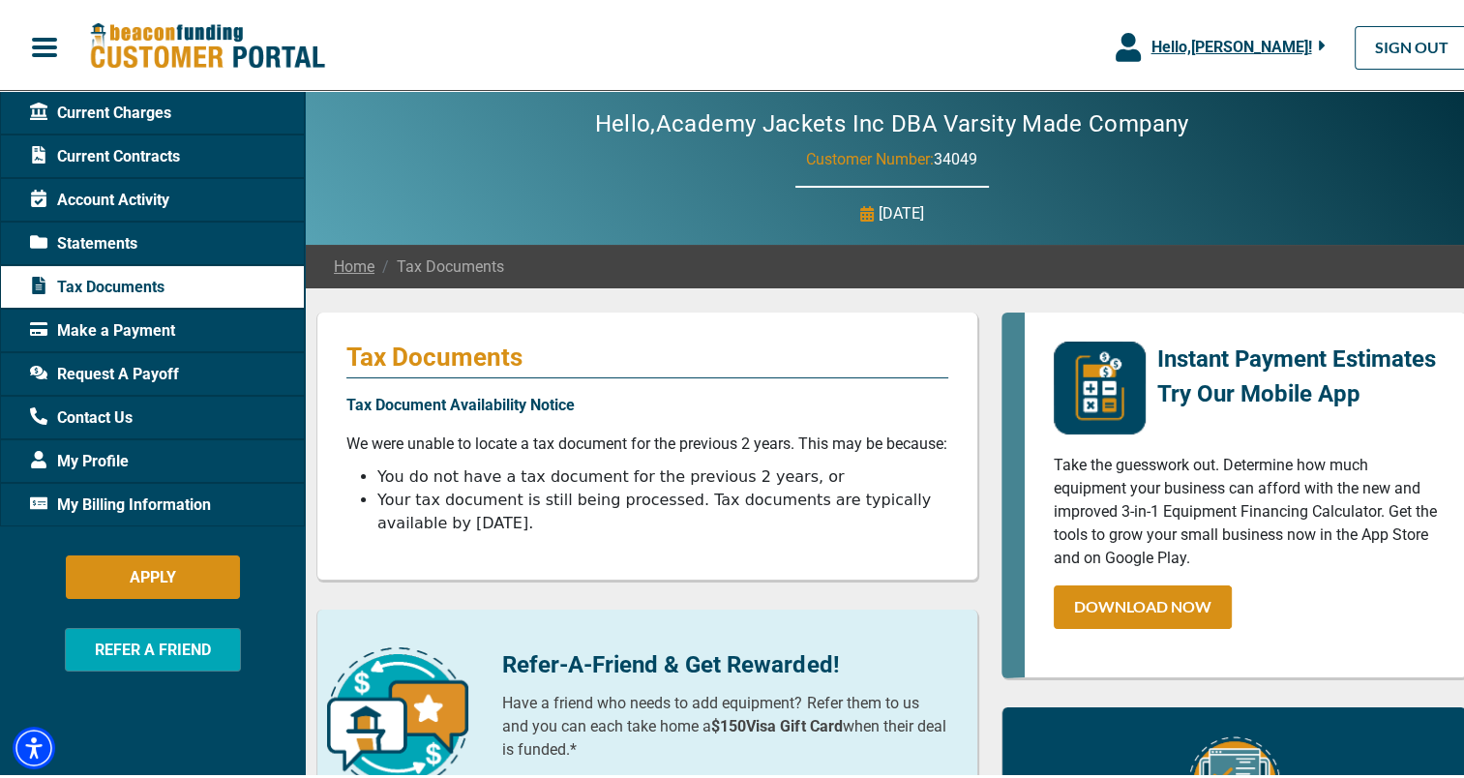
click at [166, 256] on div "Statements" at bounding box center [152, 240] width 305 height 44
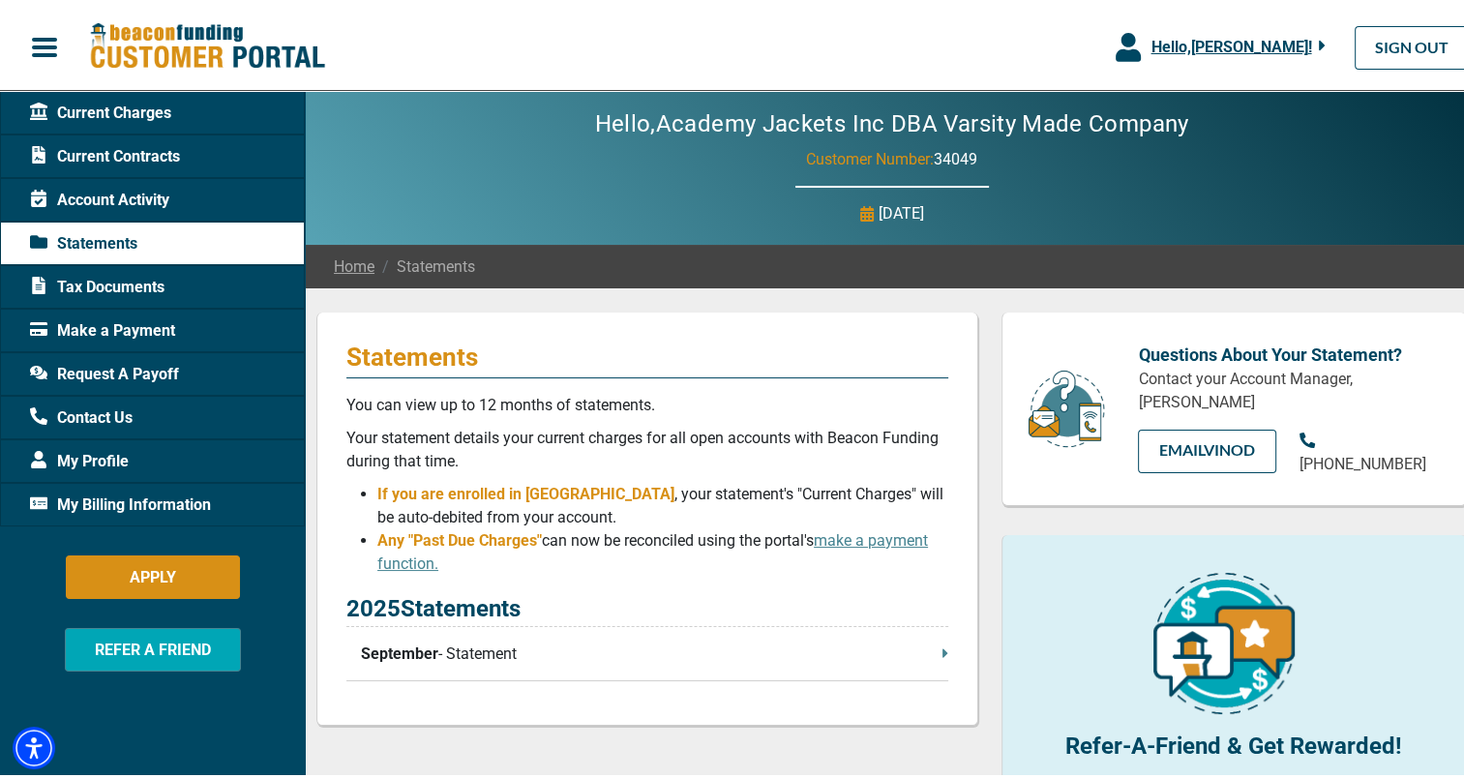
click at [151, 116] on span "Current Charges" at bounding box center [100, 109] width 141 height 23
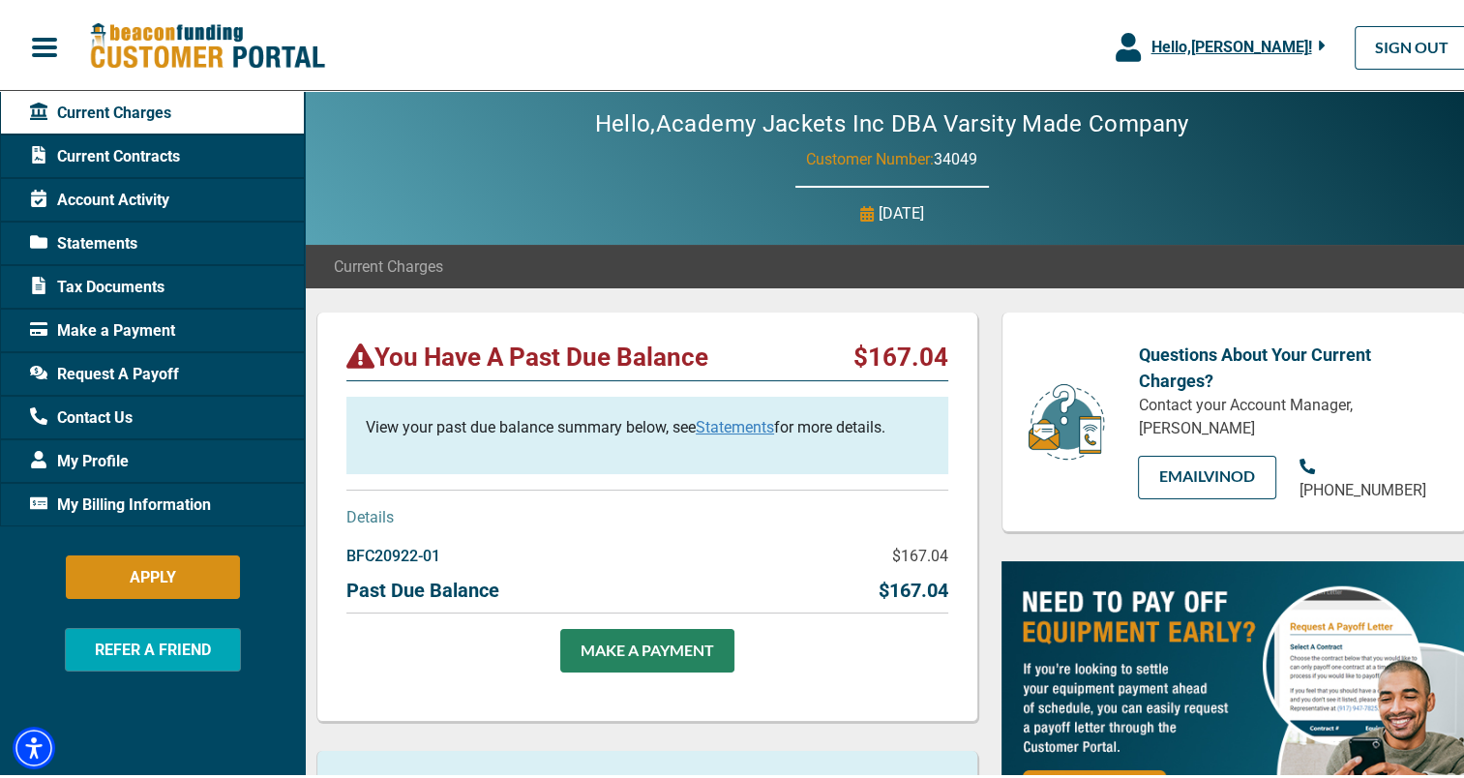
click at [164, 499] on span "My Billing Information" at bounding box center [120, 501] width 181 height 23
click at [153, 501] on span "My Billing Information" at bounding box center [120, 501] width 181 height 23
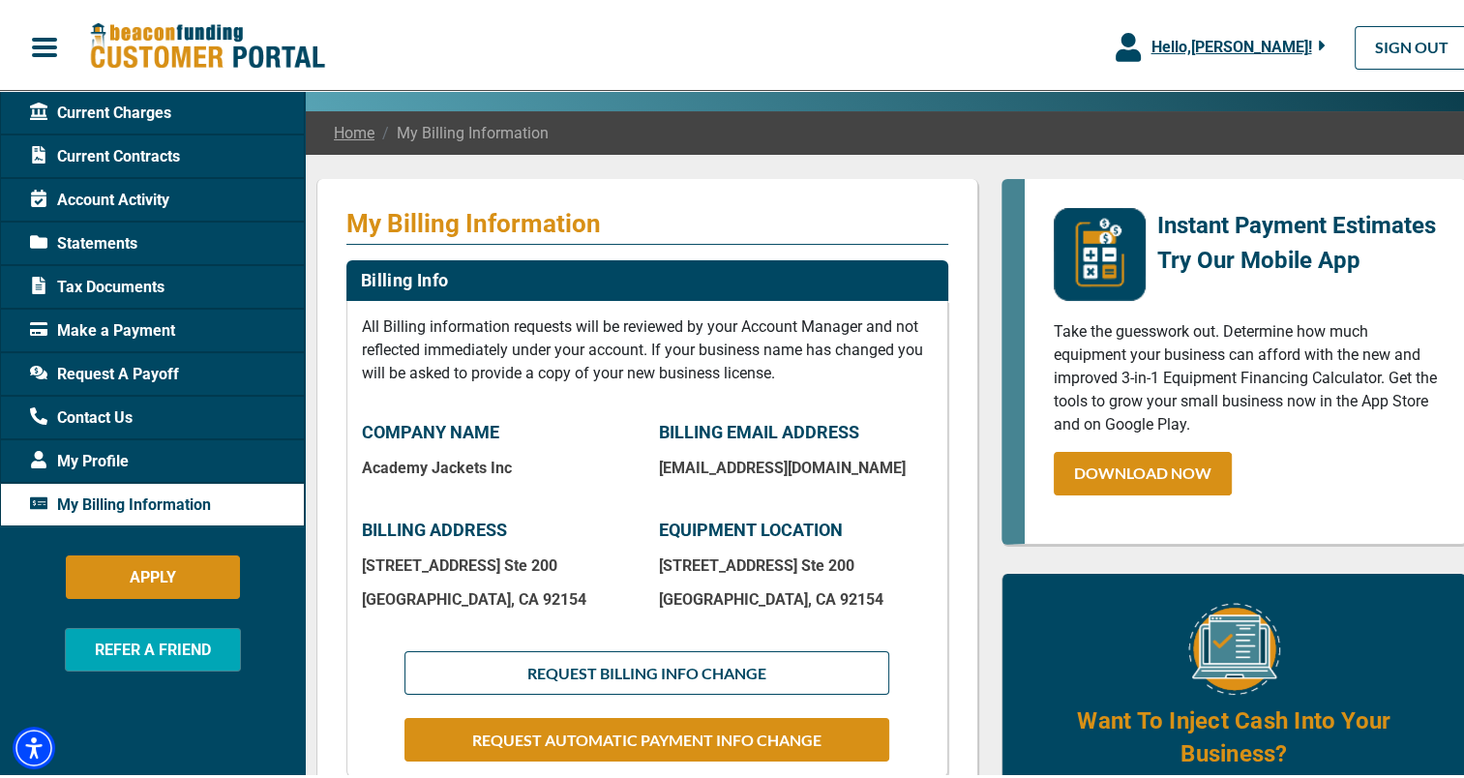
scroll to position [116, 0]
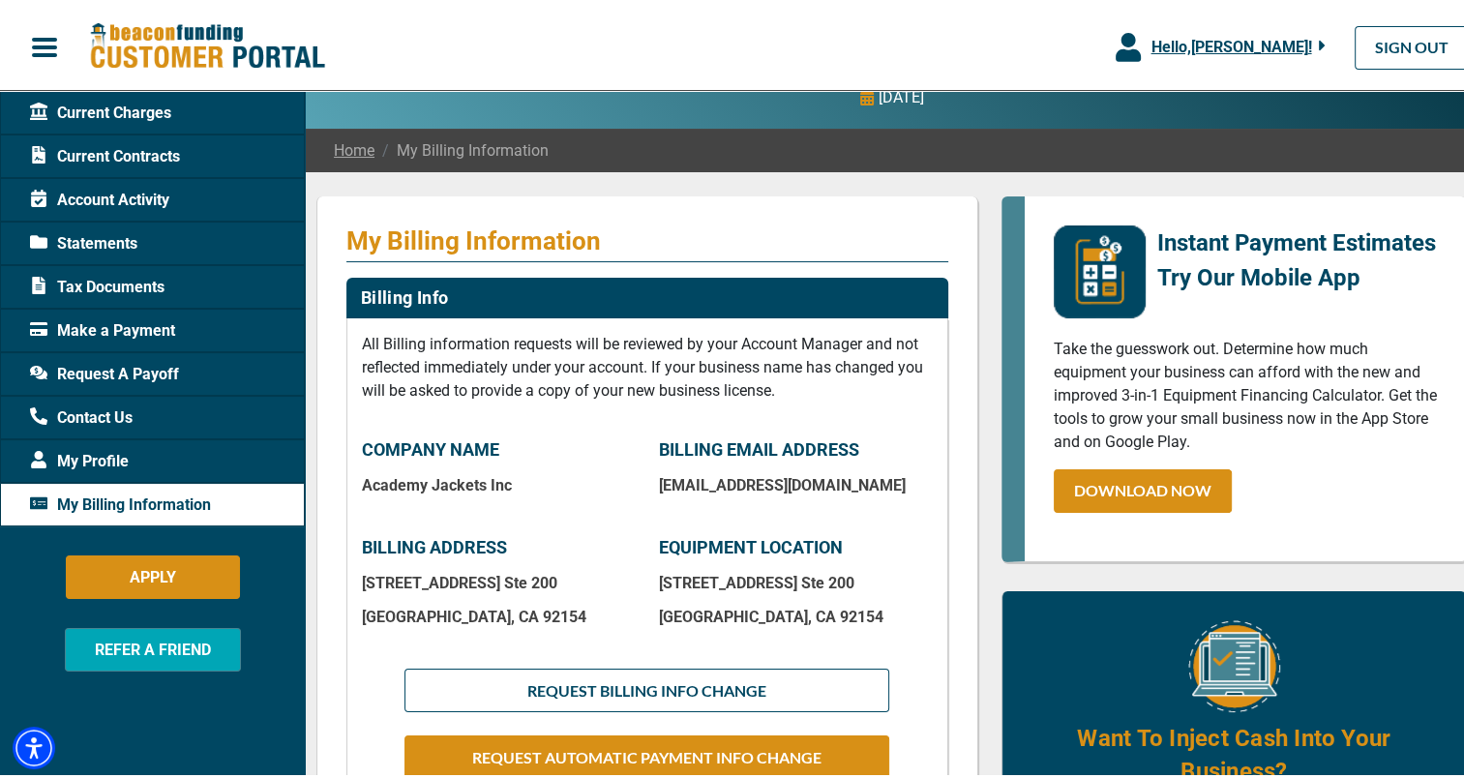
click at [189, 116] on div "Current Charges" at bounding box center [152, 109] width 305 height 44
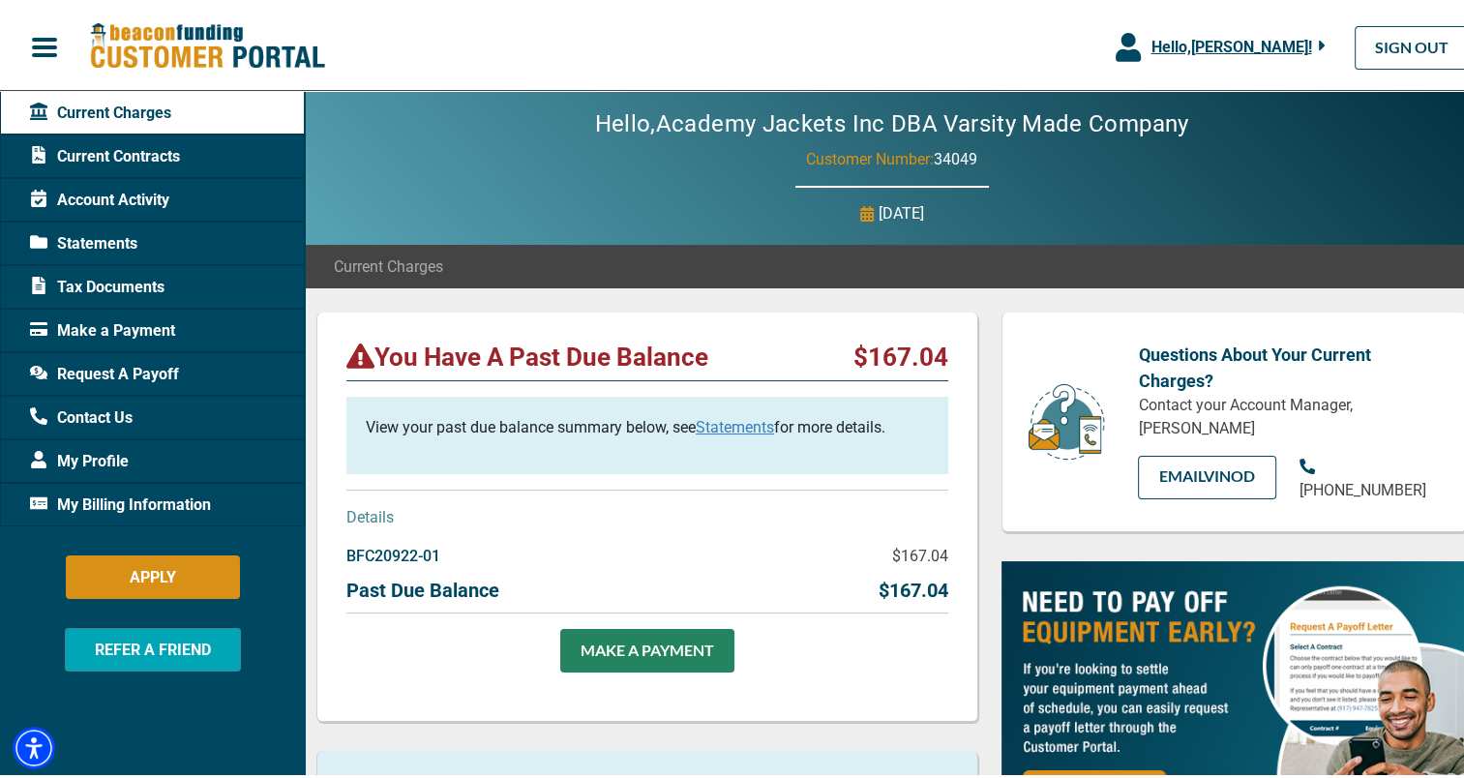
click at [187, 162] on div "Current Contracts" at bounding box center [152, 153] width 305 height 44
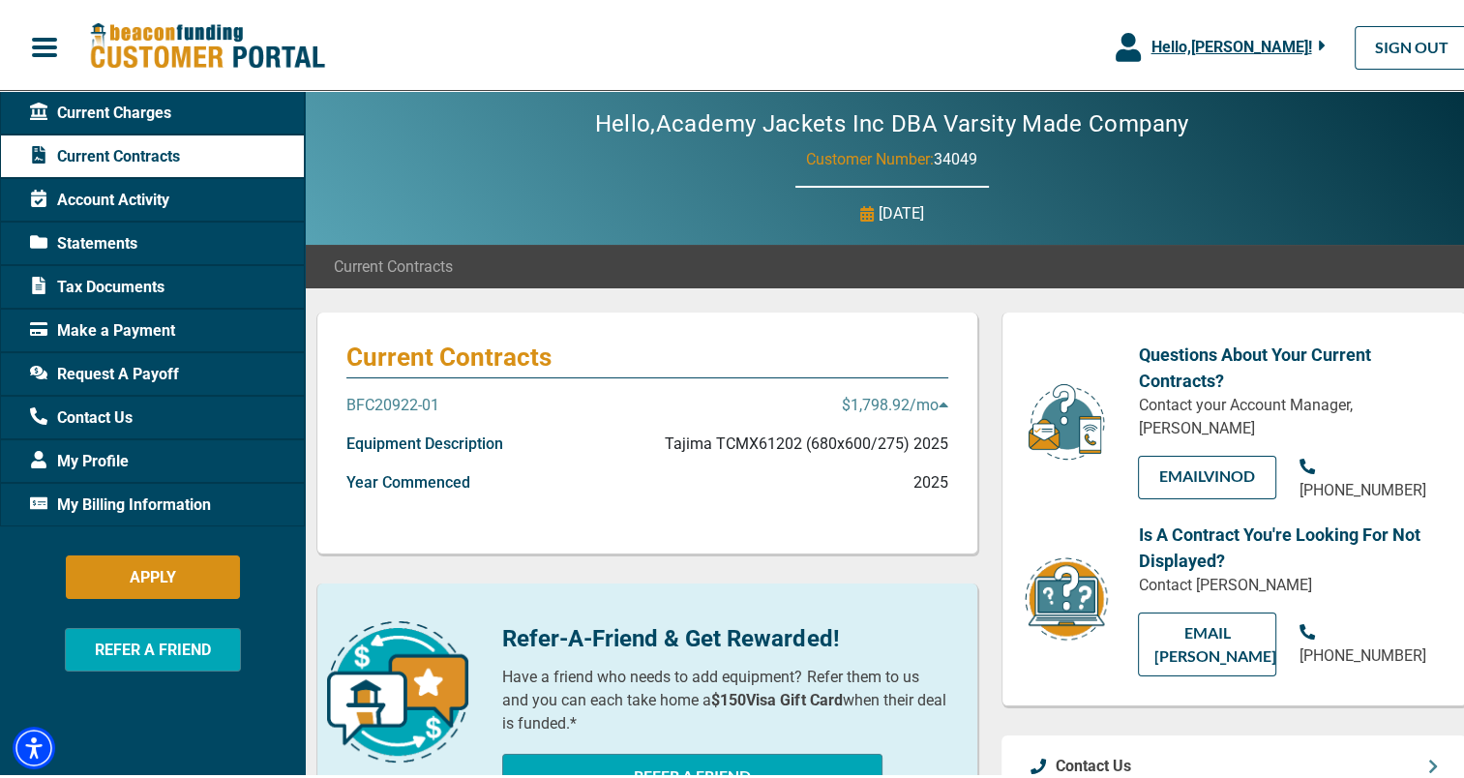
click at [923, 410] on p "$1,798.92 /mo" at bounding box center [895, 401] width 106 height 23
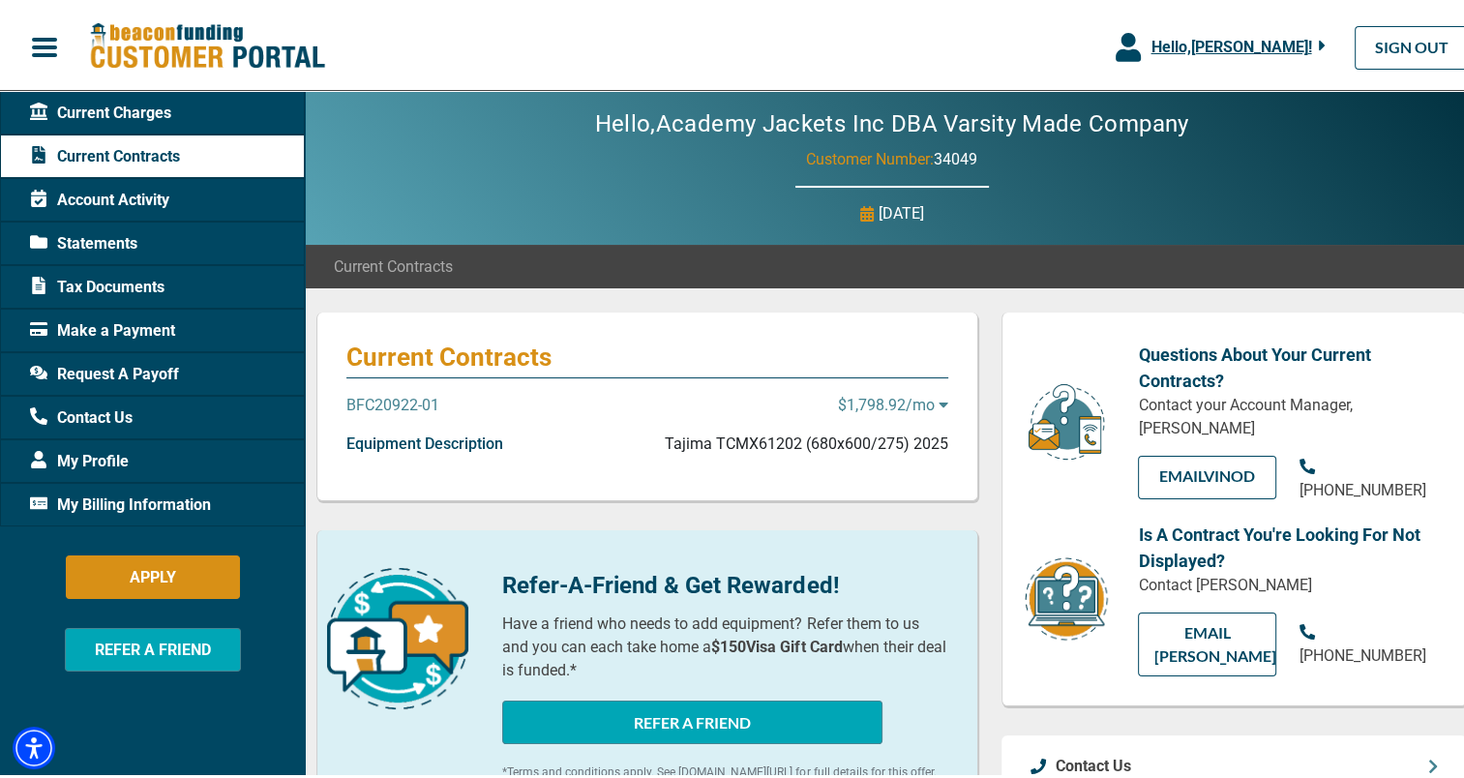
click at [923, 410] on p "$1,798.92 /mo" at bounding box center [893, 401] width 110 height 23
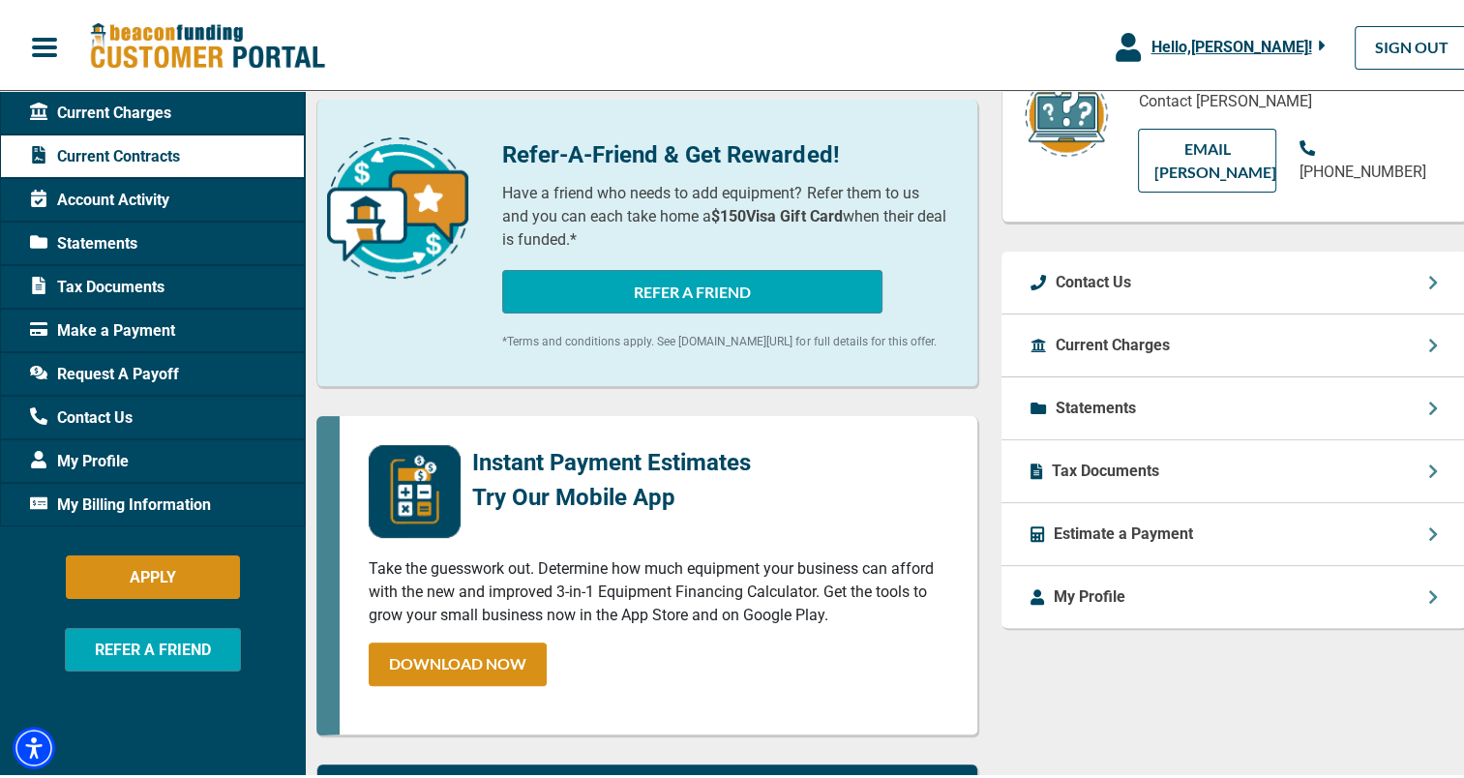
scroll to position [970, 0]
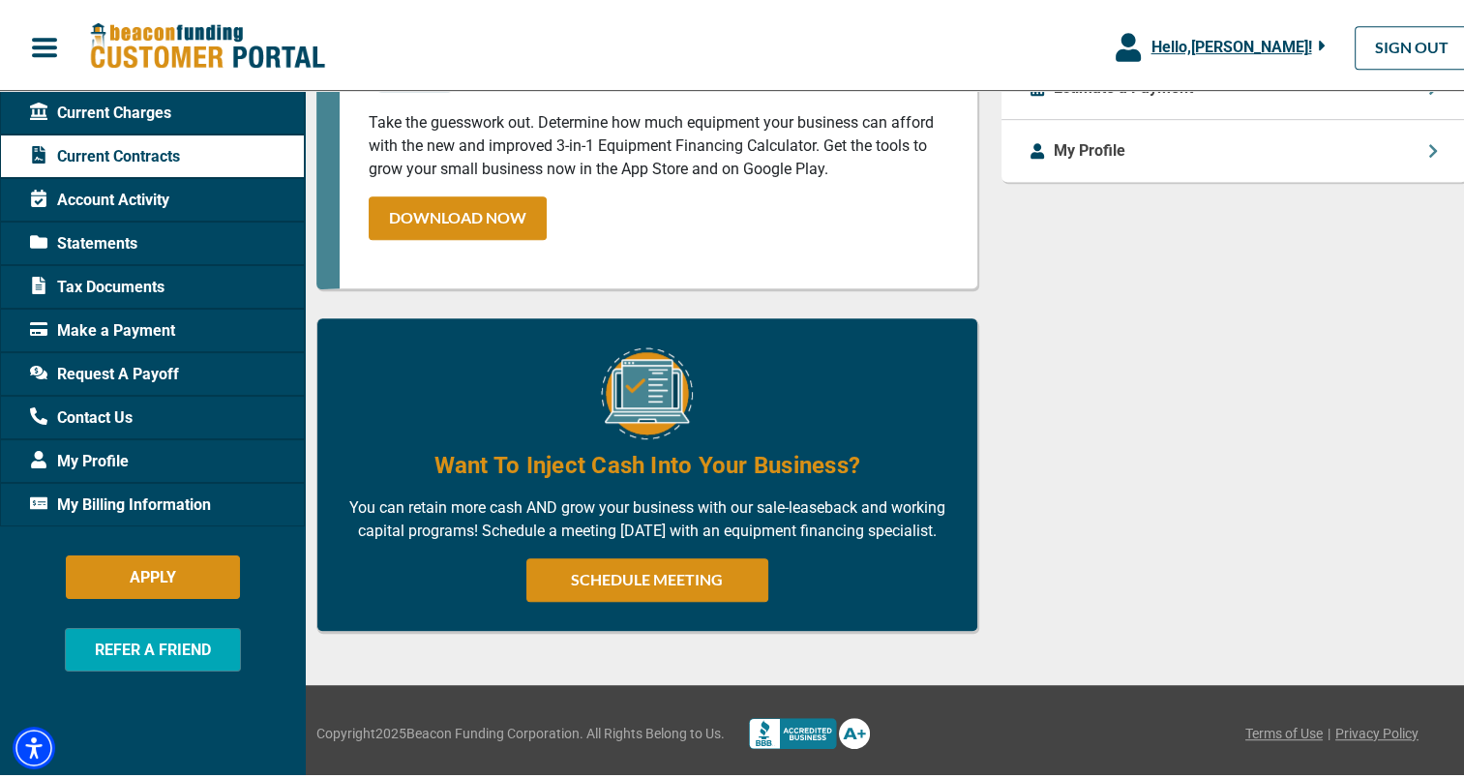
click at [210, 196] on div "Account Activity" at bounding box center [152, 196] width 305 height 44
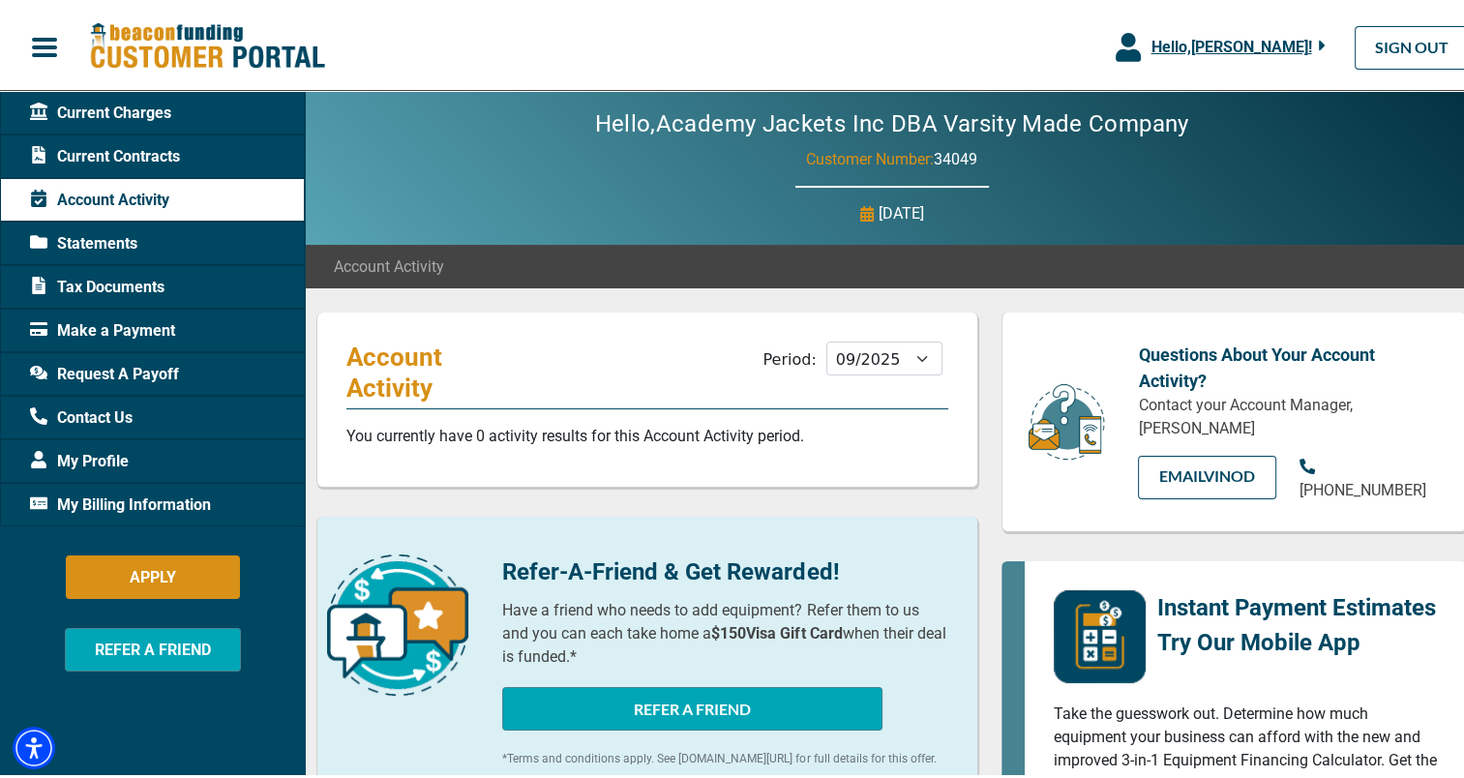
click at [205, 249] on div "Statements" at bounding box center [152, 240] width 305 height 44
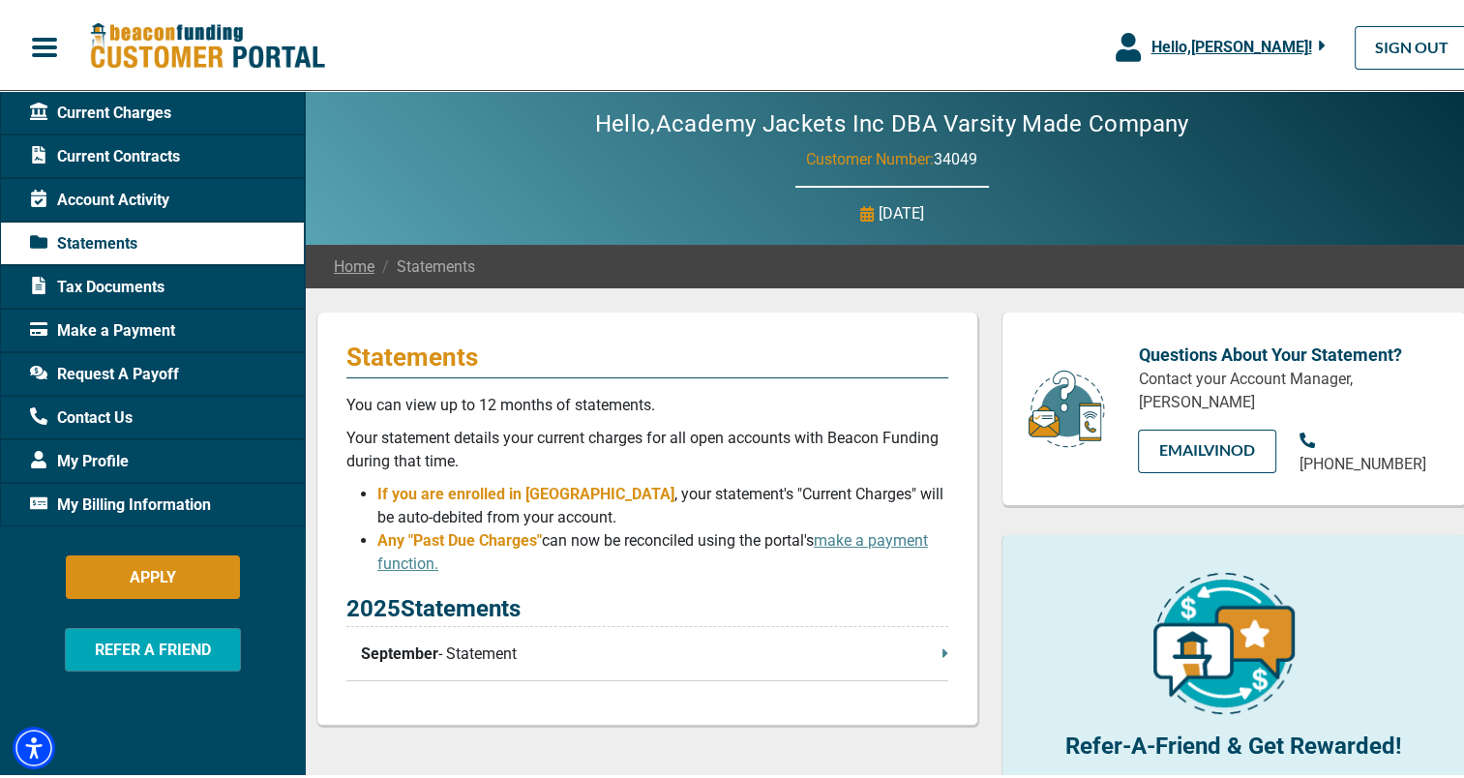
scroll to position [147, 0]
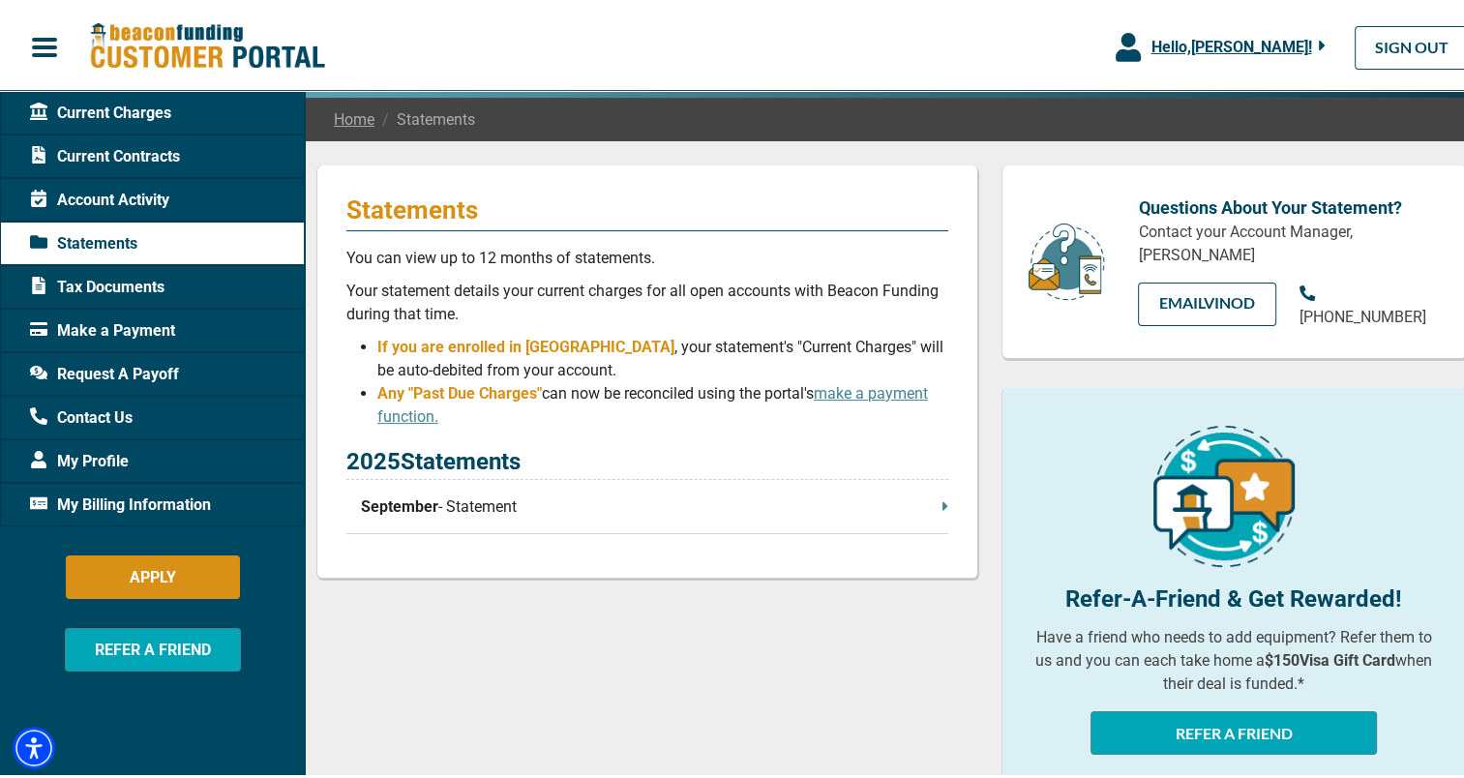
click at [168, 288] on div "Tax Documents" at bounding box center [152, 283] width 305 height 44
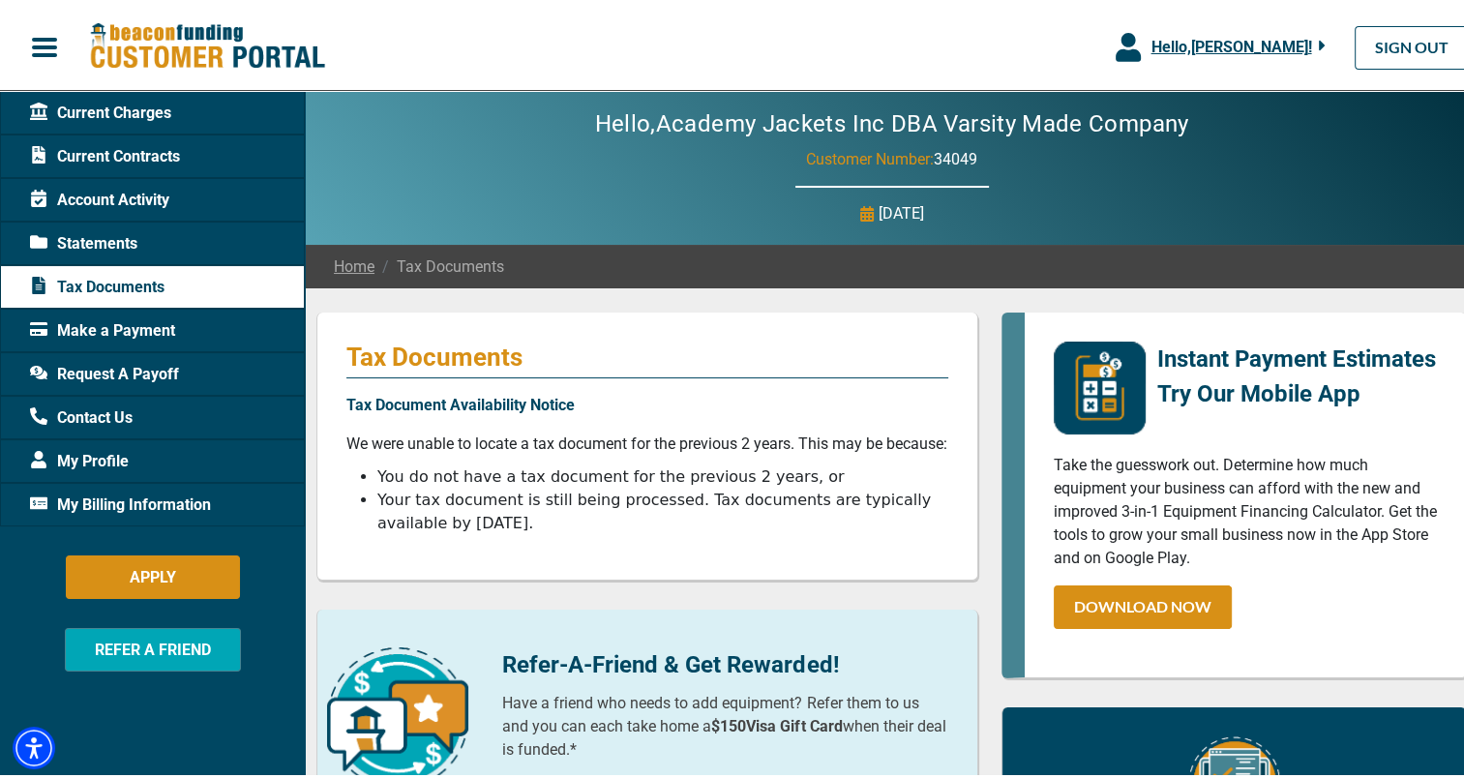
click at [208, 325] on div "Make a Payment" at bounding box center [152, 327] width 305 height 44
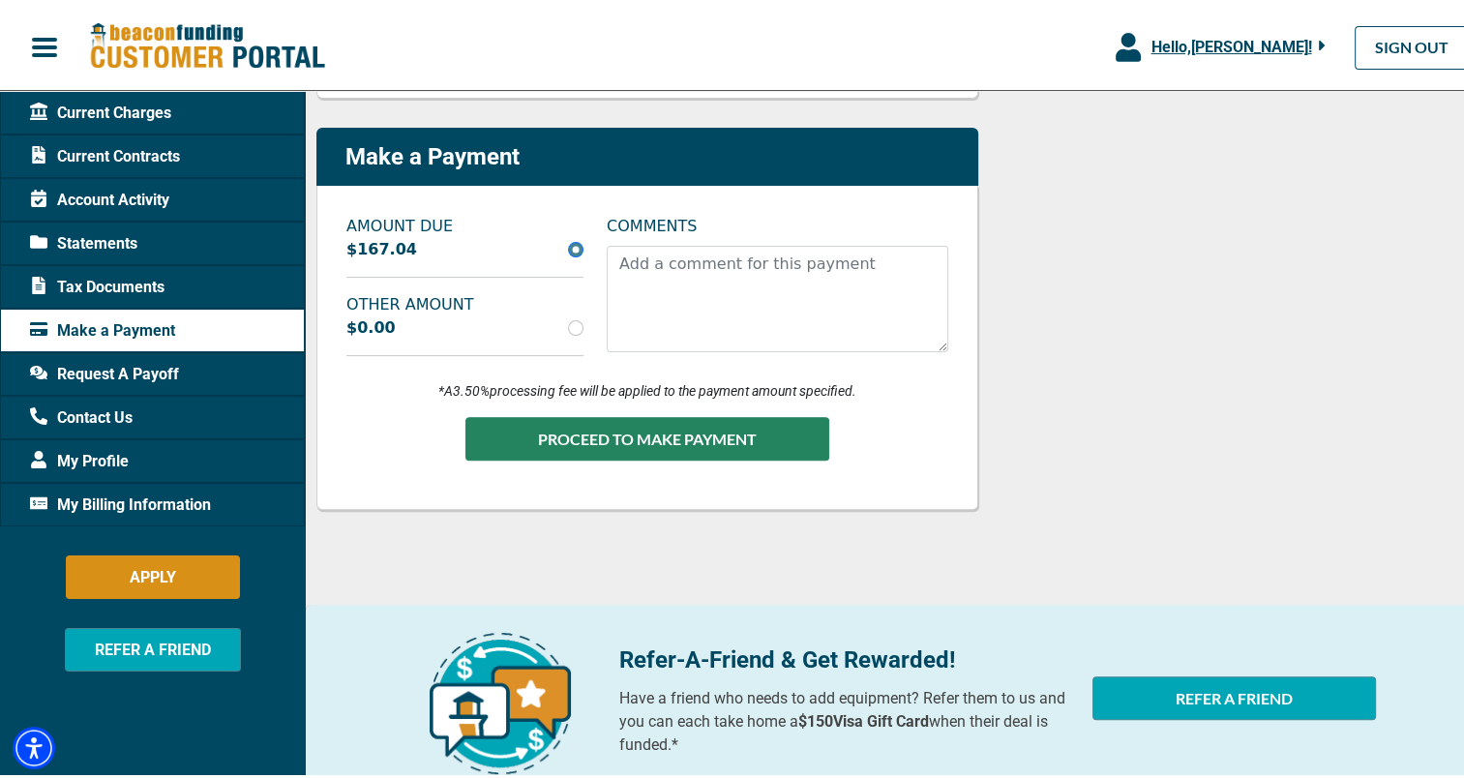
scroll to position [530, 0]
